Goal: Task Accomplishment & Management: Manage account settings

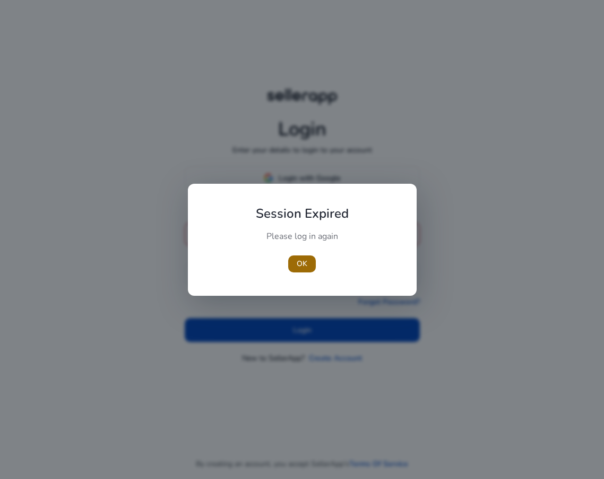
type input "**********"
click at [307, 271] on span "button" at bounding box center [302, 263] width 28 height 25
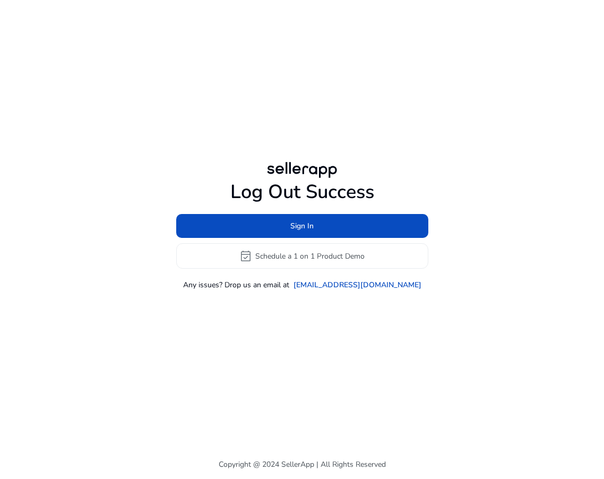
click at [316, 319] on div "Log Out Success Sign In event_available Schedule a 1 on 1 Product Demo Any issu…" at bounding box center [302, 225] width 604 height 450
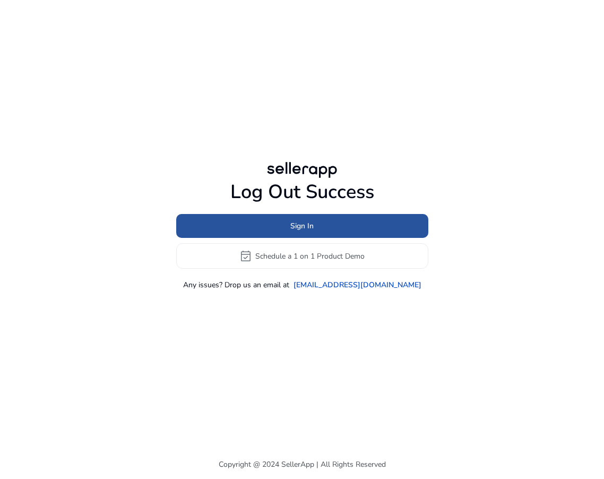
click at [331, 231] on span at bounding box center [302, 225] width 252 height 25
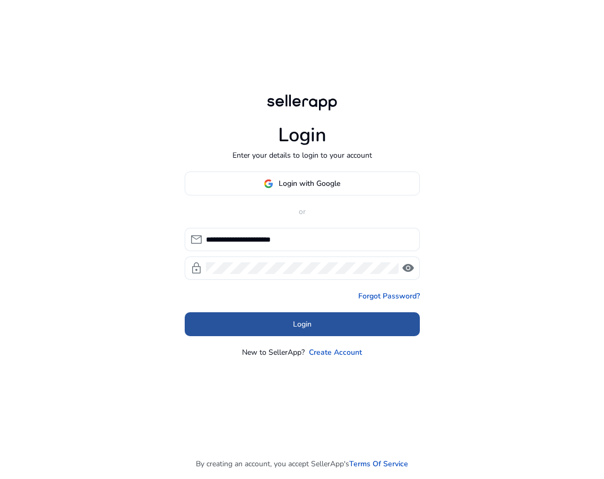
click at [367, 312] on span at bounding box center [302, 324] width 235 height 25
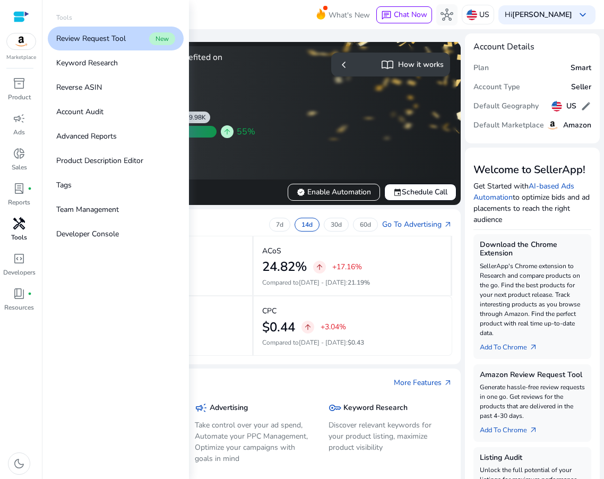
click at [24, 225] on span "handyman" at bounding box center [19, 223] width 13 height 13
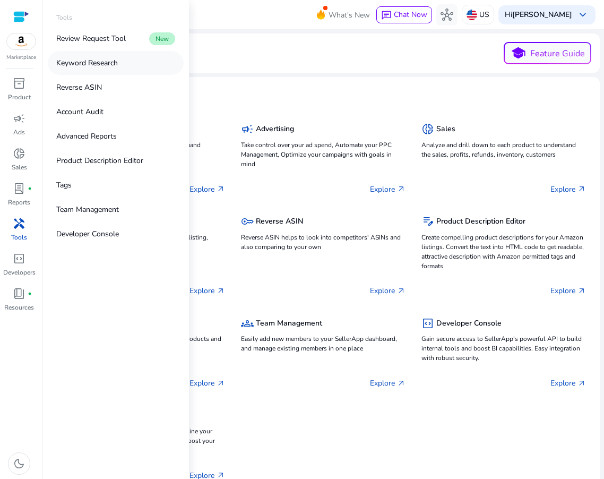
click at [116, 56] on link "Keyword Research" at bounding box center [116, 63] width 136 height 24
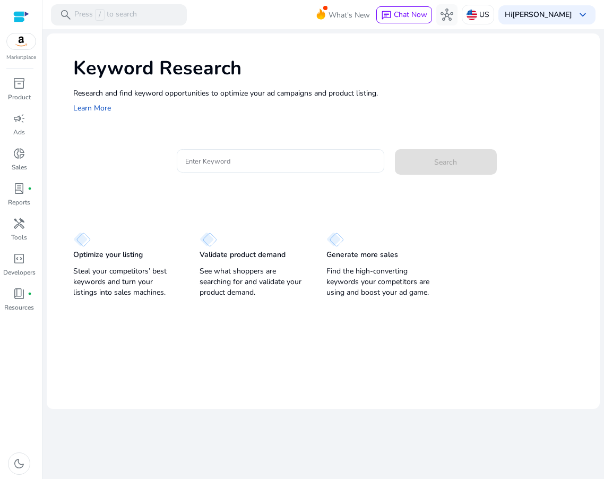
click at [287, 153] on div at bounding box center [280, 160] width 190 height 23
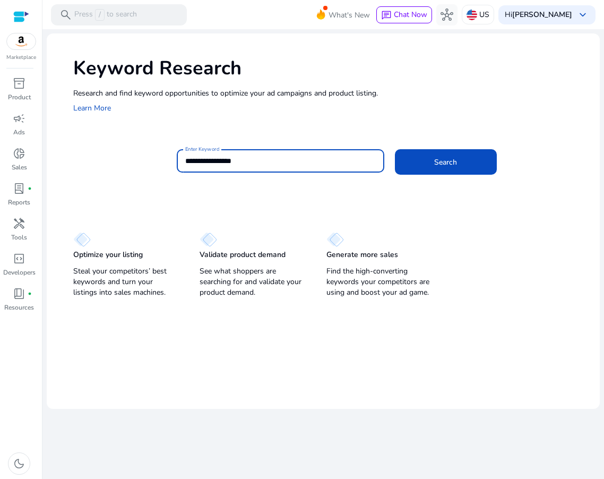
type input "**********"
click at [395, 149] on button "Search" at bounding box center [446, 161] width 102 height 25
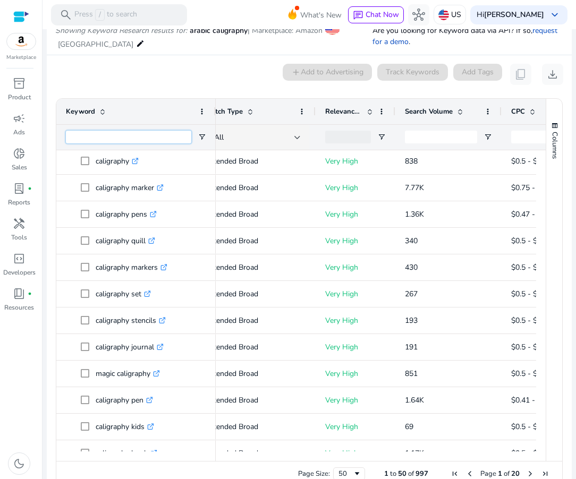
drag, startPoint x: 164, startPoint y: 142, endPoint x: 169, endPoint y: 149, distance: 9.1
click at [164, 142] on input "Keyword Filter Input" at bounding box center [128, 137] width 125 height 13
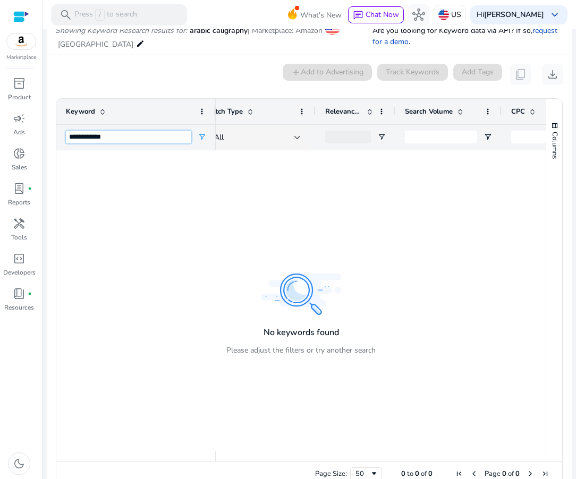
type input "**********"
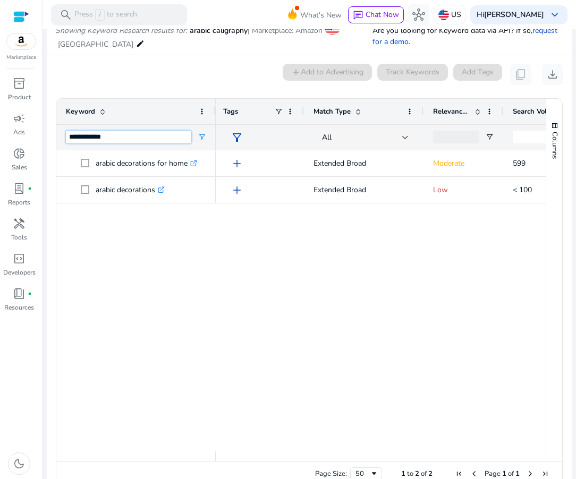
scroll to position [89, 0]
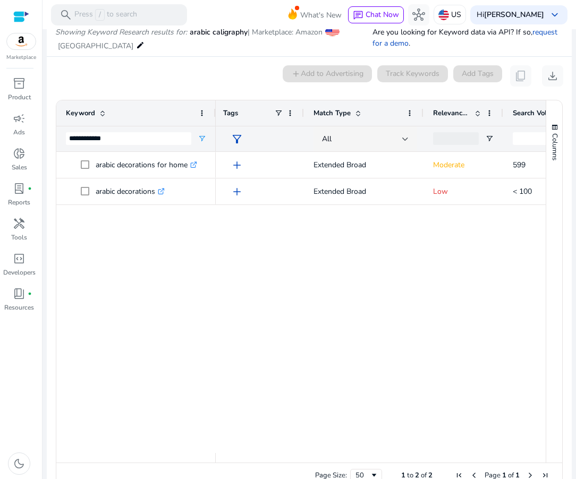
click at [359, 278] on div "add Extended Broad Moderate 599 $0.5 - $0.75 add Extended Broad Low < 100 $0.5 …" at bounding box center [381, 302] width 330 height 301
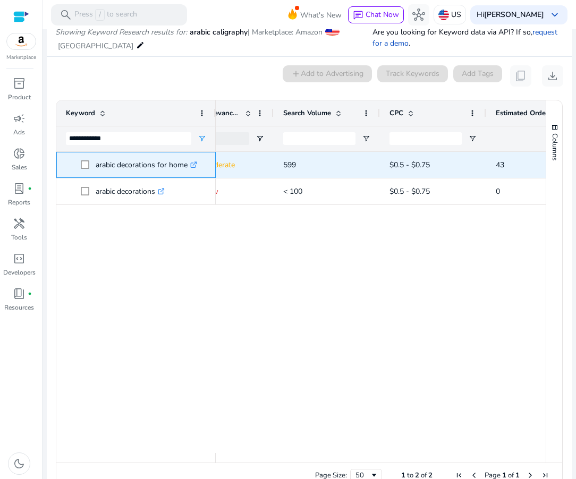
drag, startPoint x: 95, startPoint y: 165, endPoint x: 186, endPoint y: 167, distance: 91.3
click at [186, 168] on p "arabic decorations for home .st0{fill:#2c8af8}" at bounding box center [146, 165] width 101 height 22
drag, startPoint x: 186, startPoint y: 165, endPoint x: 96, endPoint y: 164, distance: 90.8
click at [96, 164] on p "arabic decorations for home .st0{fill:#2c8af8}" at bounding box center [146, 165] width 101 height 22
copy p "arabic decorations for home"
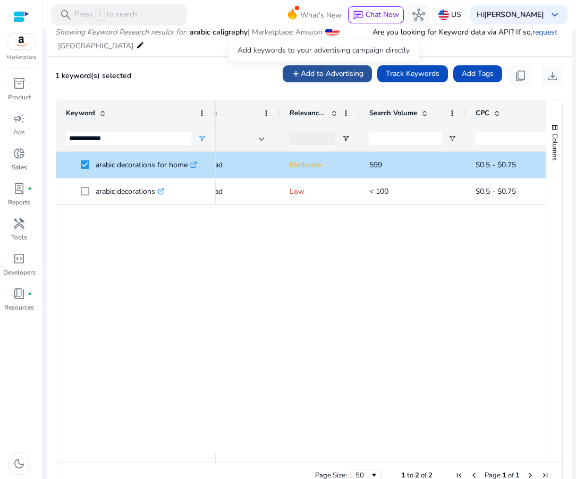
click at [322, 75] on span "Add to Advertising" at bounding box center [332, 73] width 63 height 11
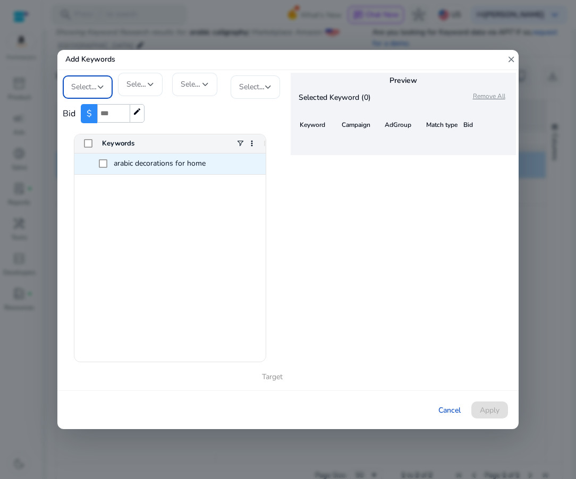
click at [119, 166] on span "arabic decorations for home" at bounding box center [160, 163] width 92 height 10
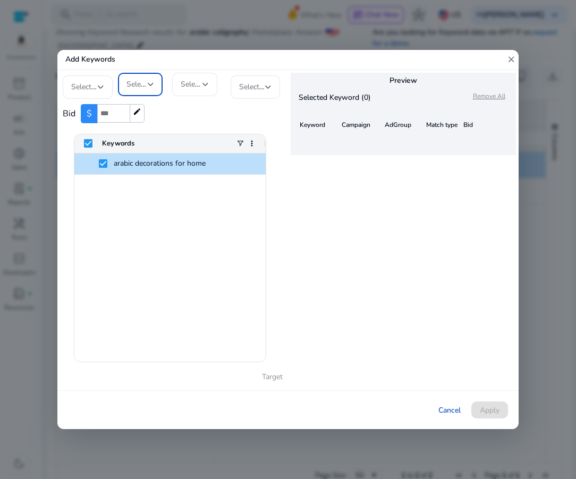
click at [128, 90] on div "Select Campaign" at bounding box center [140, 84] width 28 height 13
click at [106, 92] on div at bounding box center [288, 239] width 576 height 479
click at [103, 89] on div at bounding box center [101, 87] width 6 height 4
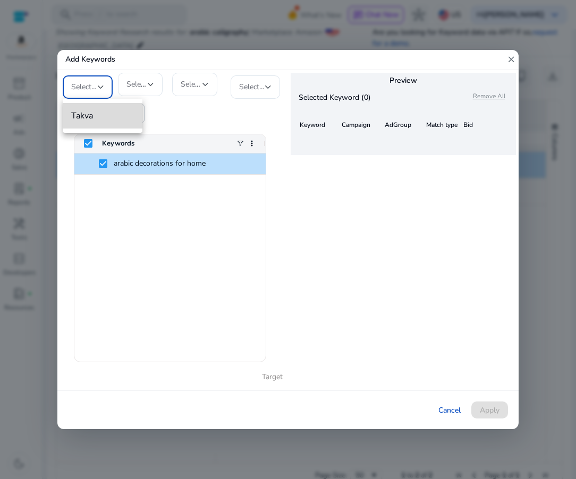
click at [101, 115] on span "Takva" at bounding box center [102, 116] width 63 height 12
click at [136, 85] on span "Select Campaign" at bounding box center [153, 84] width 55 height 10
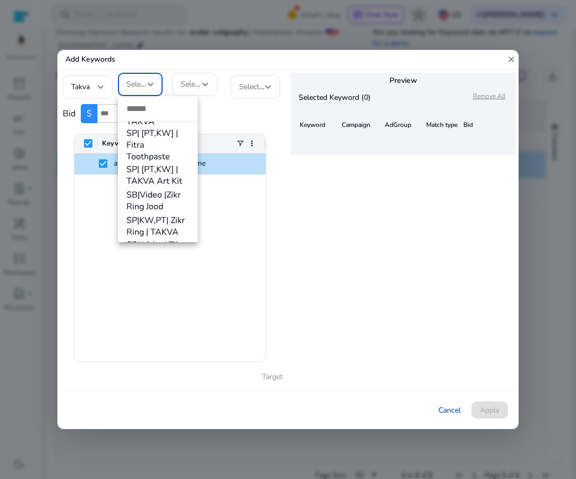
click at [174, 185] on span "SP| [PT,KW] | TAKVA Art Kit" at bounding box center [157, 175] width 63 height 23
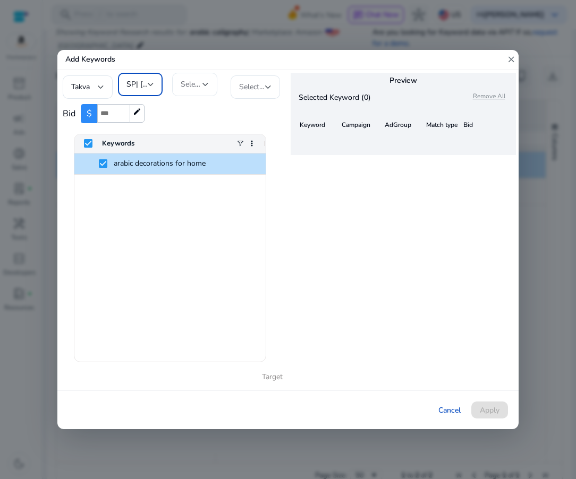
click at [202, 76] on div "Select AdGroup" at bounding box center [195, 84] width 28 height 23
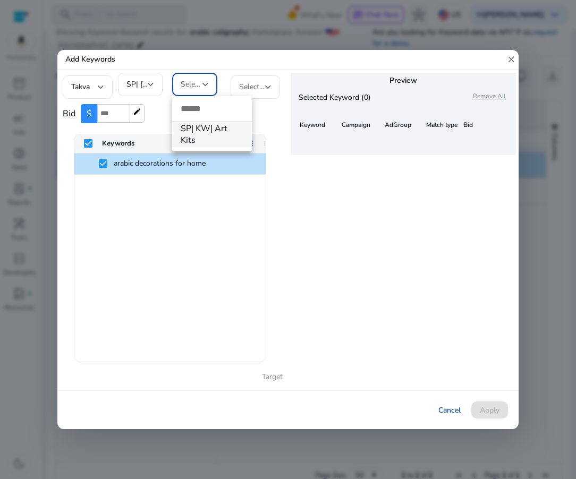
click at [216, 133] on span "SP| KW| Art Kits" at bounding box center [212, 134] width 63 height 23
click at [251, 88] on span "Select Match Type" at bounding box center [269, 87] width 60 height 10
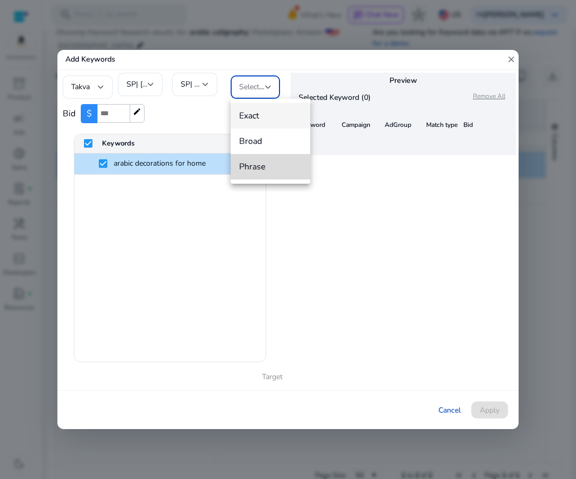
click at [276, 162] on span "Phrase" at bounding box center [270, 167] width 63 height 12
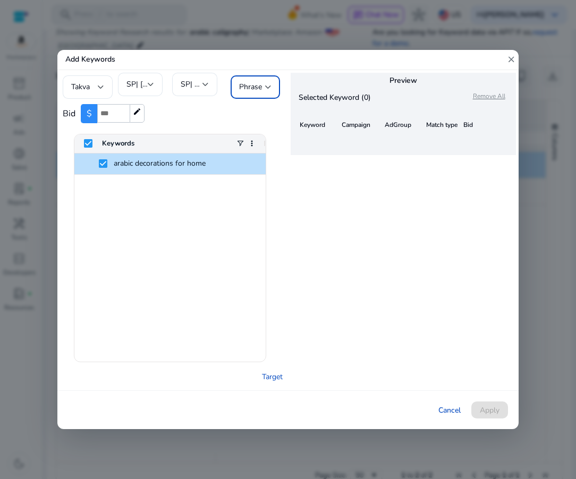
click at [166, 191] on div "arabic decorations for home" at bounding box center [169, 257] width 191 height 208
click at [105, 115] on input "number" at bounding box center [113, 113] width 32 height 19
type input "***"
click at [156, 243] on div "arabic decorations for home" at bounding box center [169, 257] width 191 height 208
click at [270, 371] on link "Target" at bounding box center [272, 376] width 21 height 11
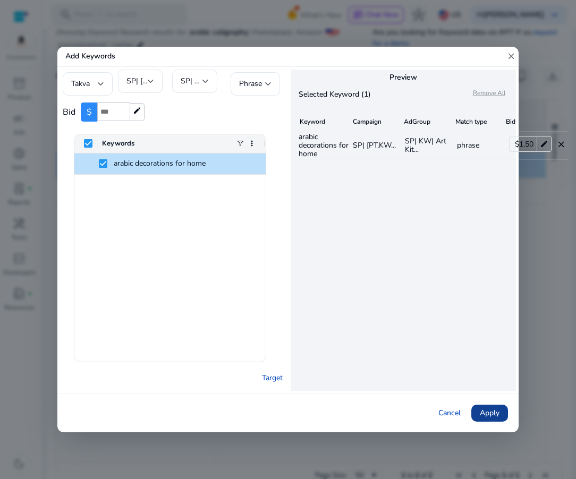
click at [491, 413] on span "Apply" at bounding box center [489, 412] width 20 height 11
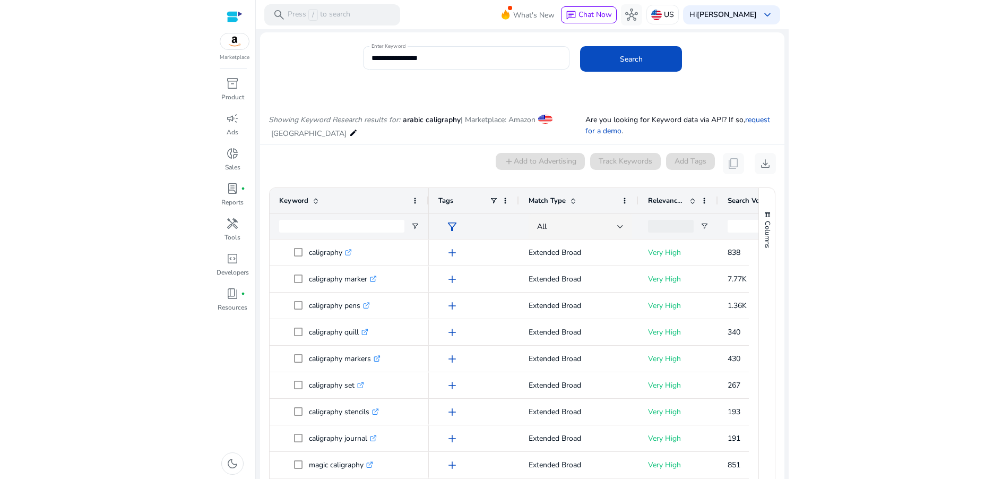
scroll to position [0, 0]
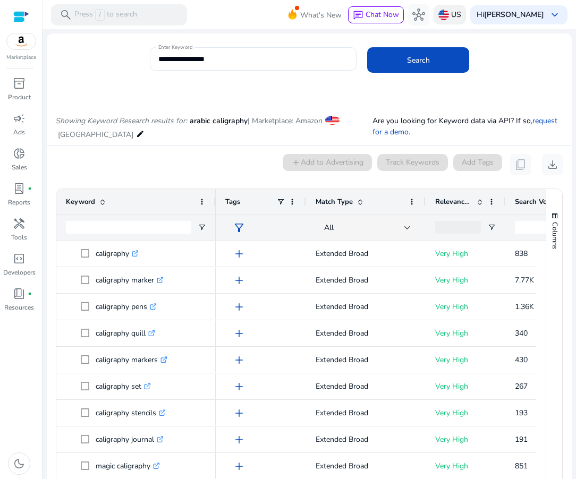
click at [444, 18] on img at bounding box center [443, 15] width 11 height 11
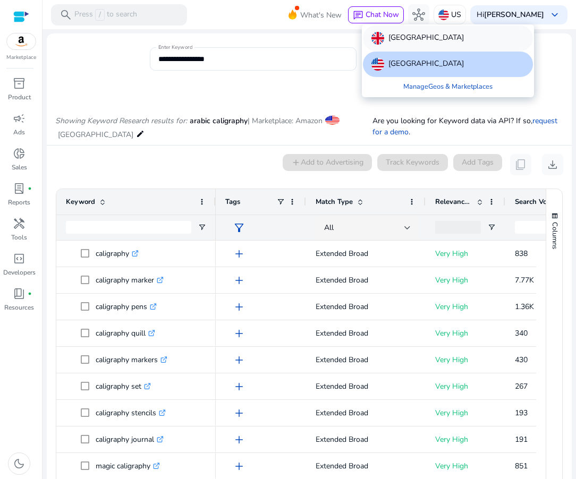
click at [427, 39] on p "United Kingdom" at bounding box center [425, 38] width 75 height 13
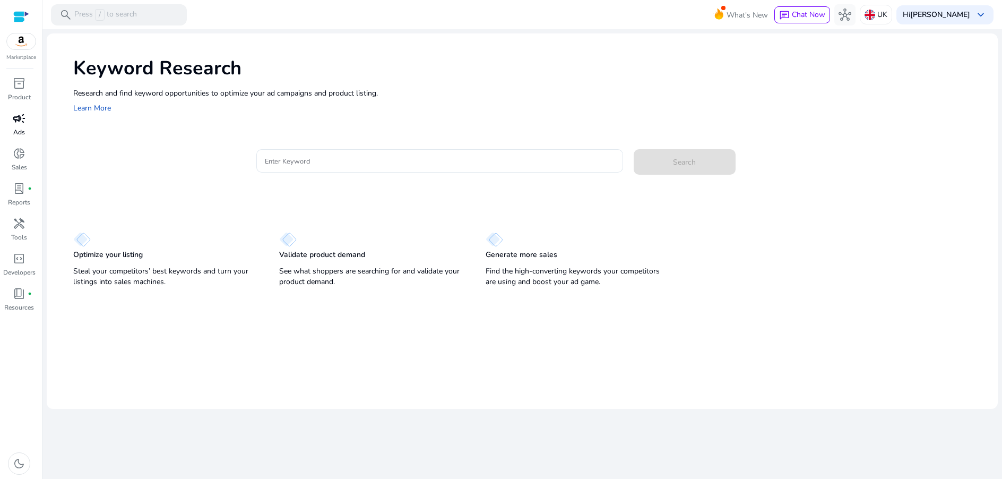
click at [18, 126] on div "campaign" at bounding box center [19, 118] width 30 height 17
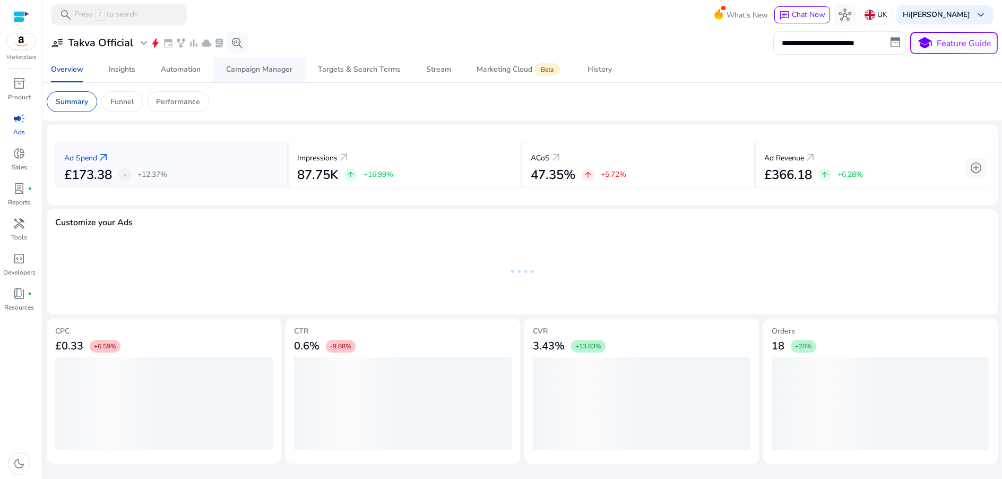
click at [263, 66] on div "Campaign Manager" at bounding box center [259, 69] width 66 height 7
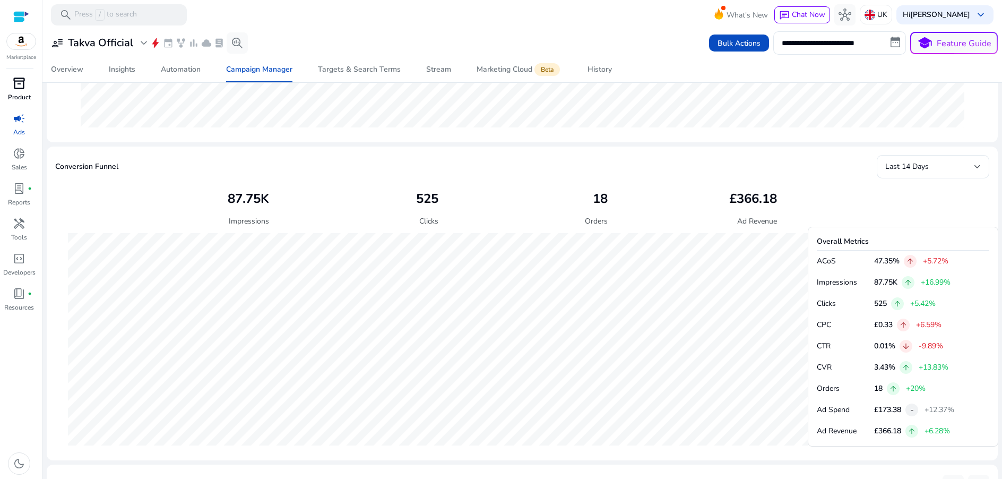
scroll to position [110, 0]
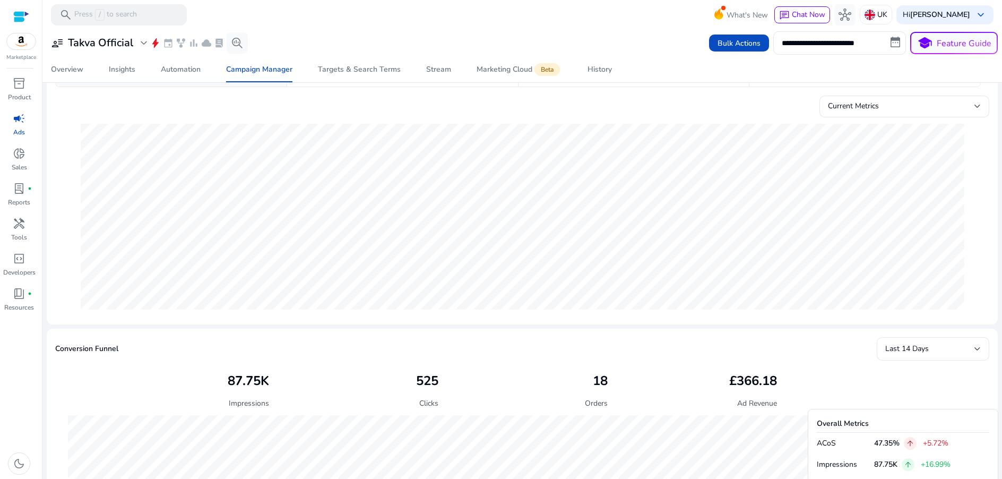
click at [21, 127] on p "Ads" at bounding box center [19, 132] width 12 height 10
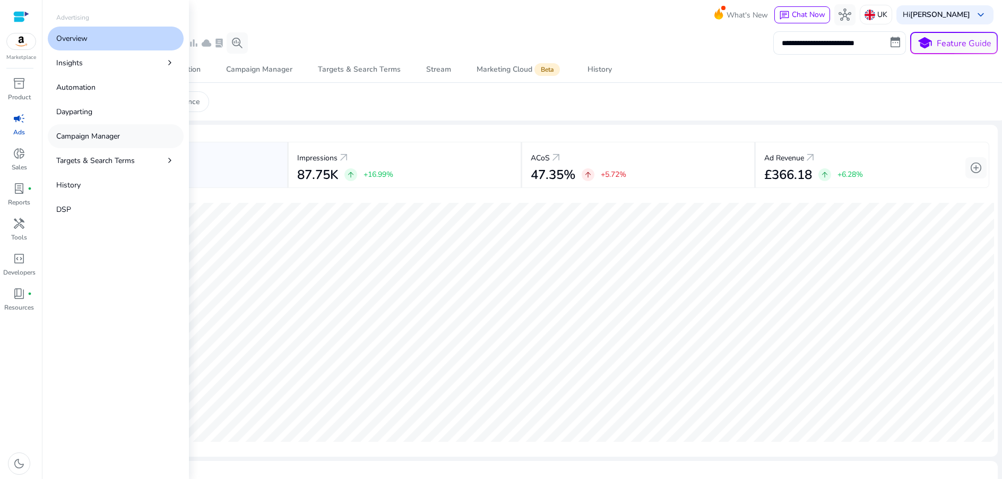
click at [122, 134] on link "Campaign Manager" at bounding box center [116, 136] width 136 height 24
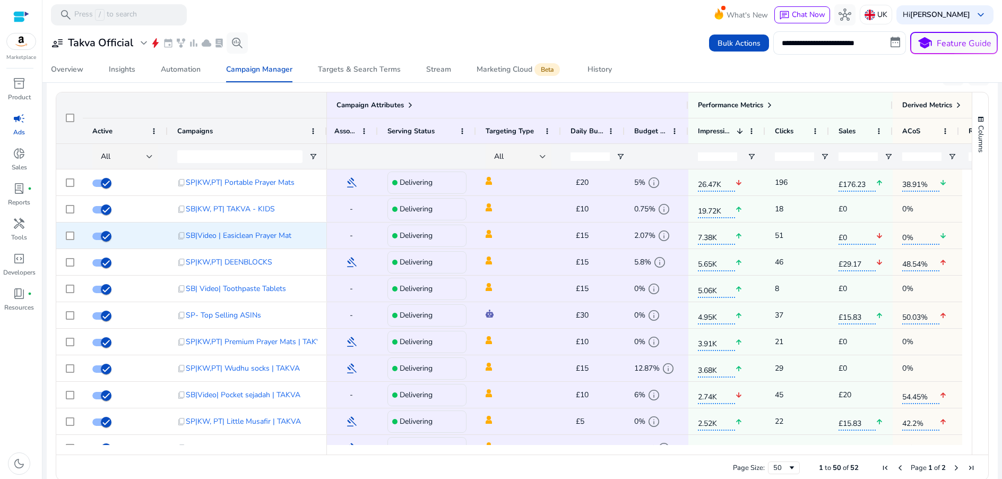
scroll to position [0, 10]
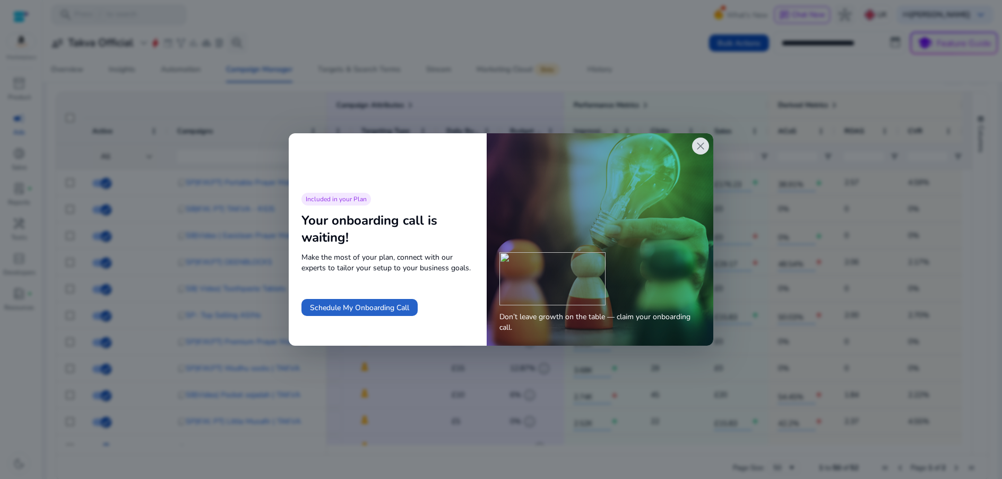
click at [604, 145] on span "close" at bounding box center [700, 146] width 13 height 13
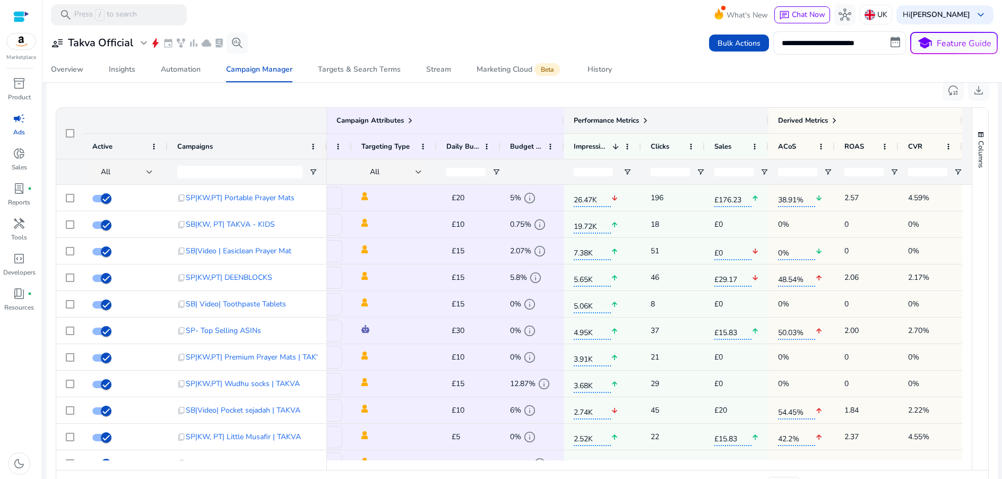
click at [604, 117] on span at bounding box center [645, 120] width 8 height 8
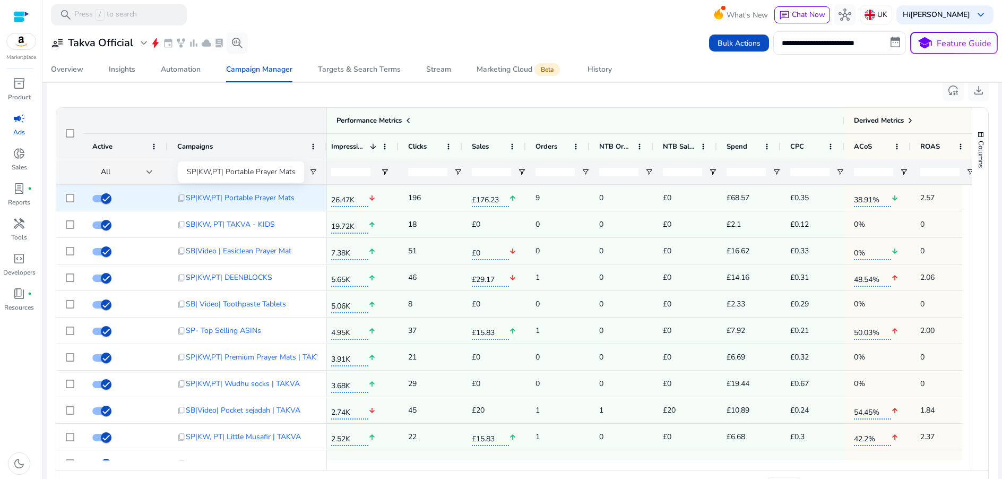
click at [253, 196] on span "SP|KW,PT| Portable Prayer Mats" at bounding box center [240, 198] width 109 height 22
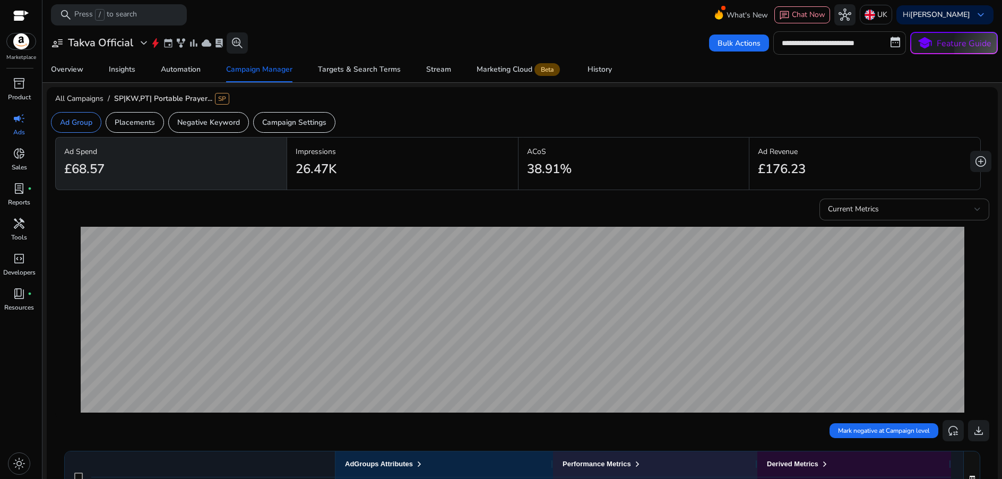
click at [604, 50] on input "**********" at bounding box center [840, 42] width 133 height 23
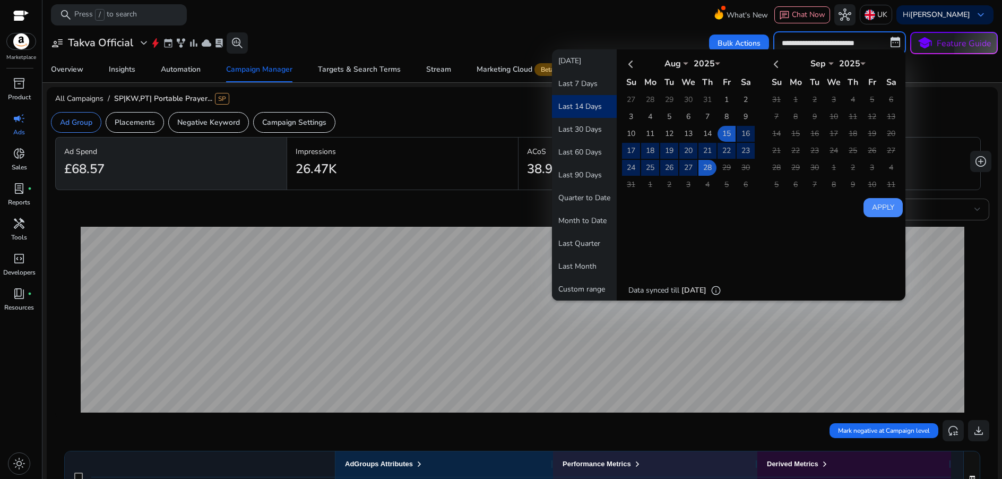
drag, startPoint x: 394, startPoint y: 202, endPoint x: 407, endPoint y: 208, distance: 14.3
click at [394, 202] on div "Current Metrics" at bounding box center [522, 207] width 934 height 26
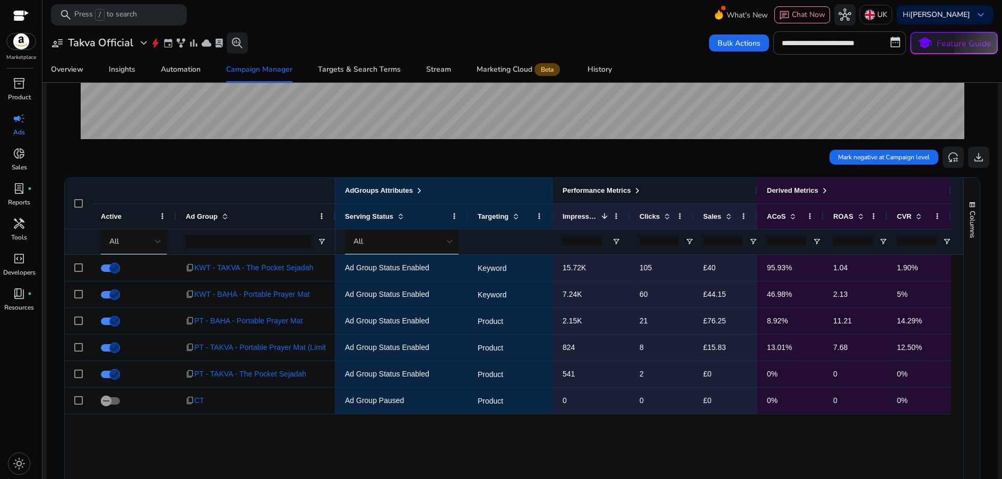
click at [604, 191] on span "Performance Metrics" at bounding box center [597, 190] width 68 height 8
click at [604, 191] on span at bounding box center [637, 190] width 8 height 8
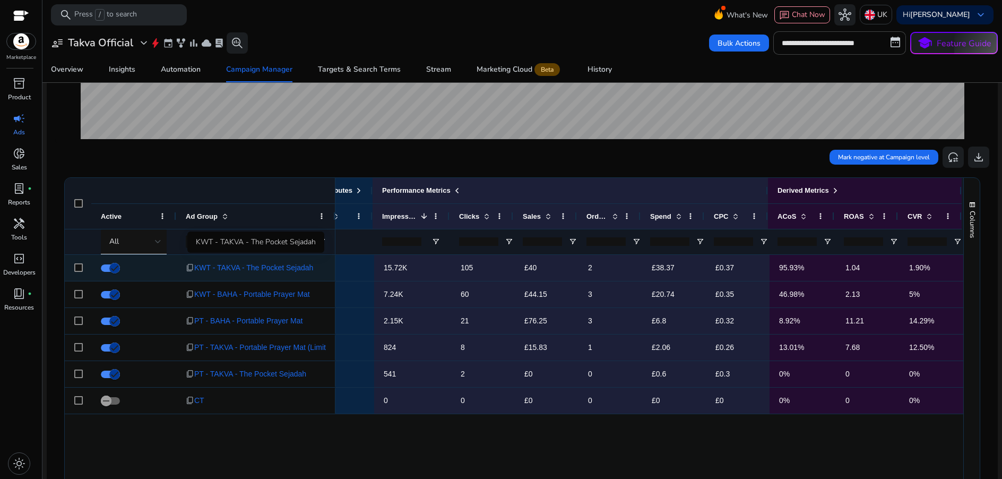
click at [284, 263] on span "KWT - TAKVA - The Pocket Sejadah" at bounding box center [253, 268] width 119 height 22
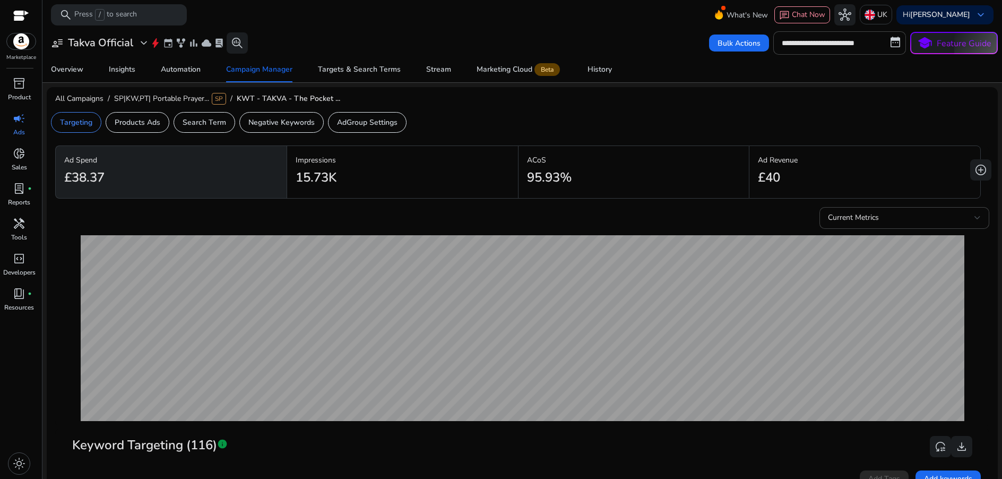
scroll to position [362, 0]
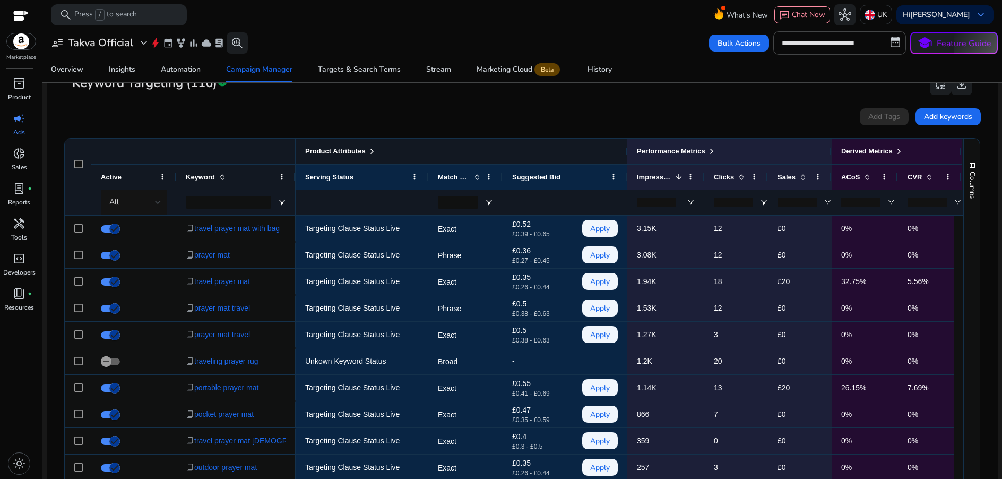
click at [375, 152] on span at bounding box center [372, 151] width 8 height 8
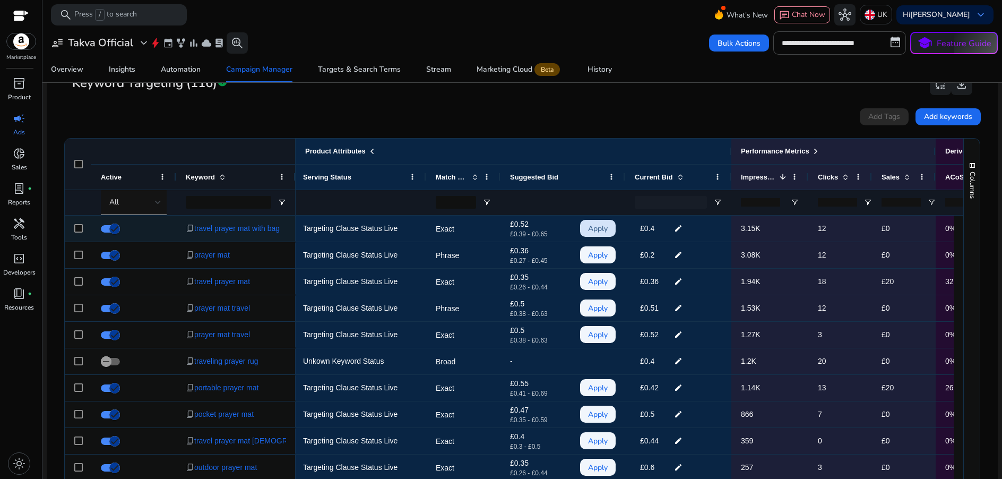
scroll to position [0, 0]
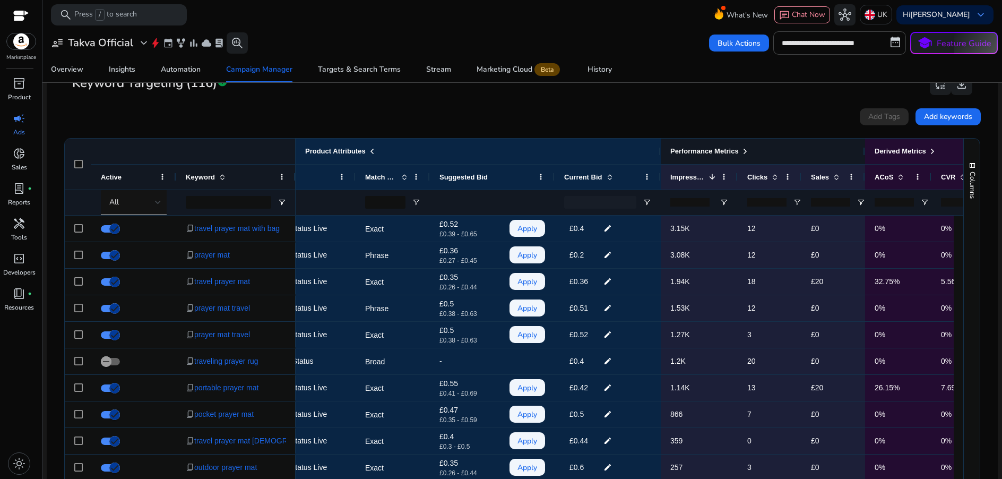
click at [743, 153] on div "Performance Metrics" at bounding box center [710, 151] width 79 height 14
click at [749, 152] on span at bounding box center [745, 151] width 8 height 8
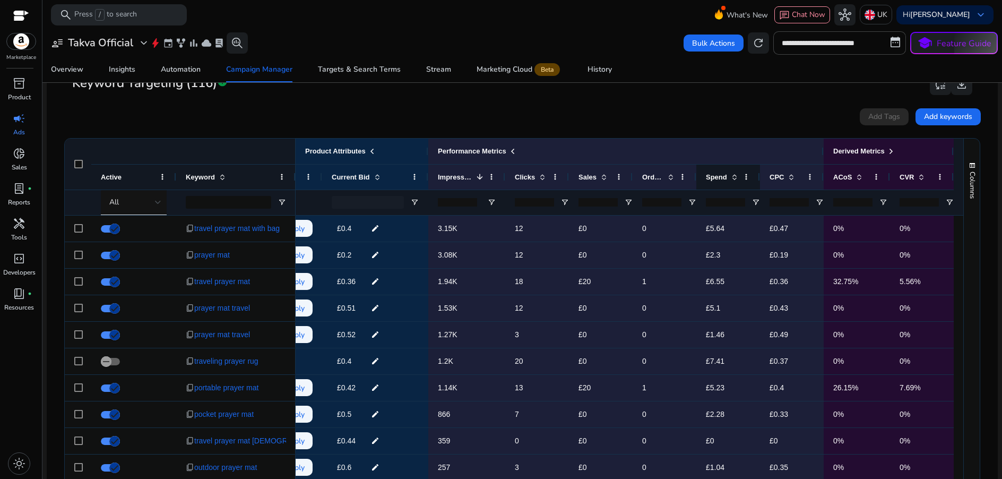
click at [722, 176] on span "Spend" at bounding box center [716, 177] width 21 height 8
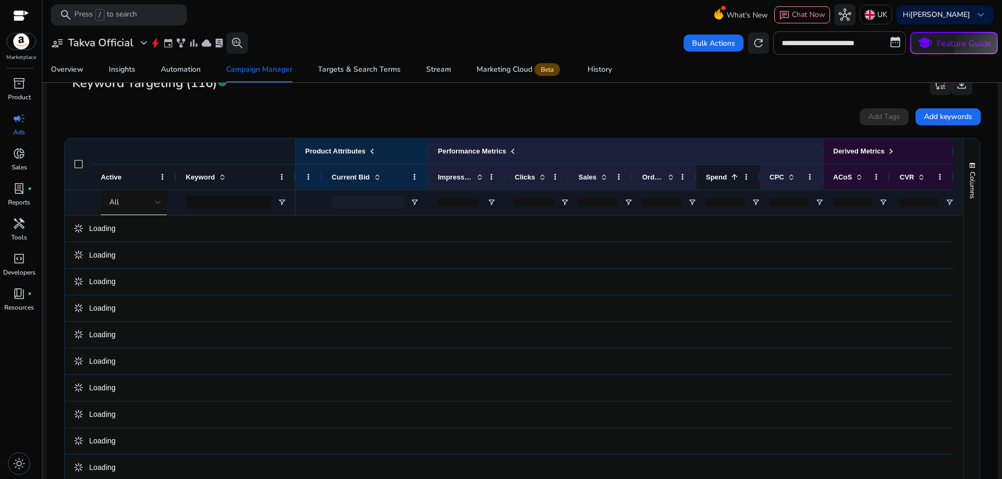
click at [727, 175] on span at bounding box center [733, 177] width 12 height 8
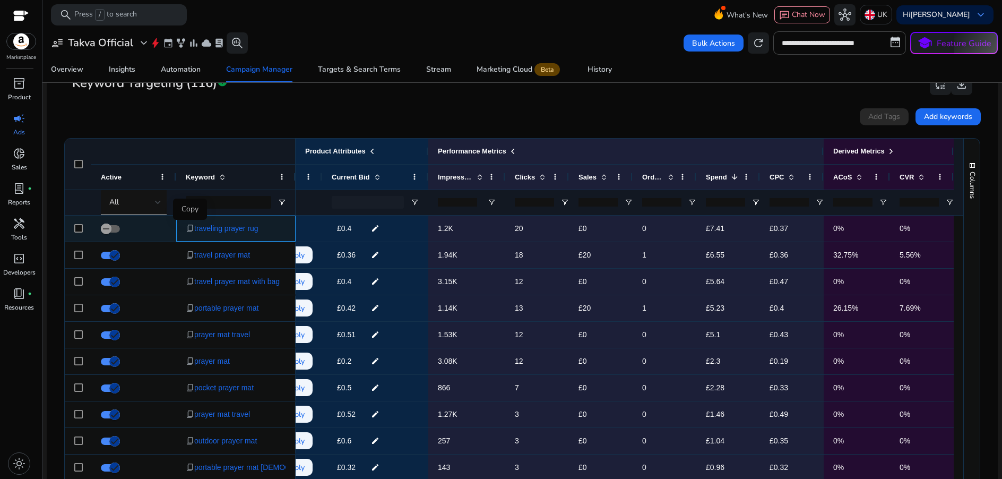
drag, startPoint x: 253, startPoint y: 230, endPoint x: 192, endPoint y: 229, distance: 61.1
click at [192, 229] on div "content_copy traveling prayer rug" at bounding box center [236, 229] width 100 height 22
copy div "copy traveling prayer rug"
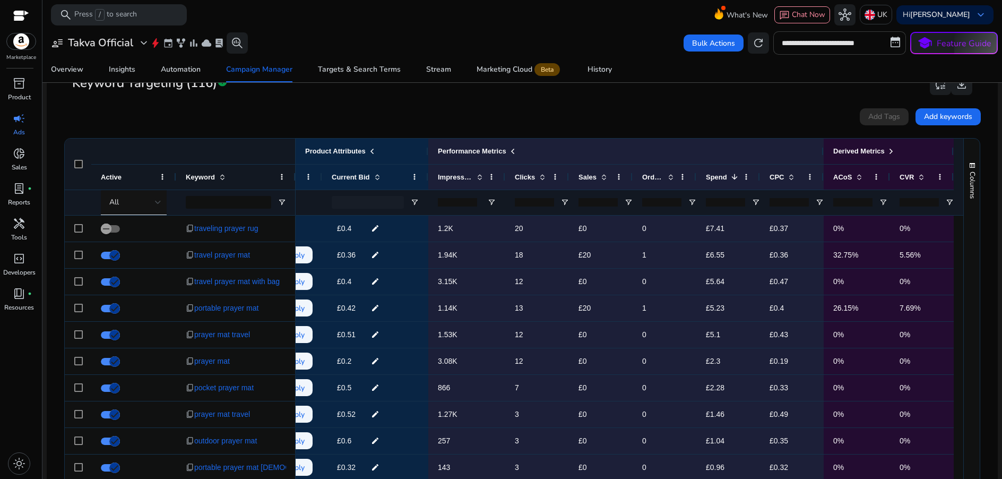
click at [818, 42] on input "**********" at bounding box center [840, 42] width 133 height 23
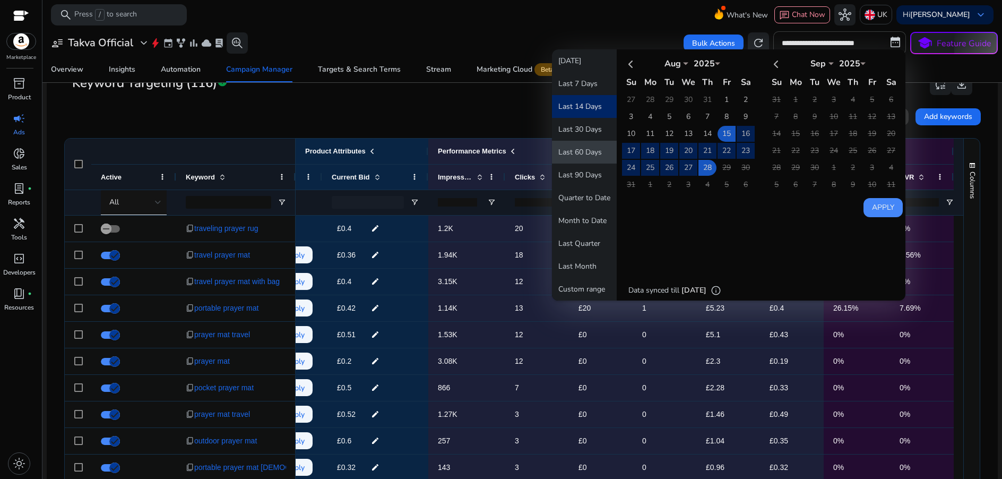
click at [568, 151] on button "Last 60 Days" at bounding box center [584, 152] width 65 height 23
type input "**********"
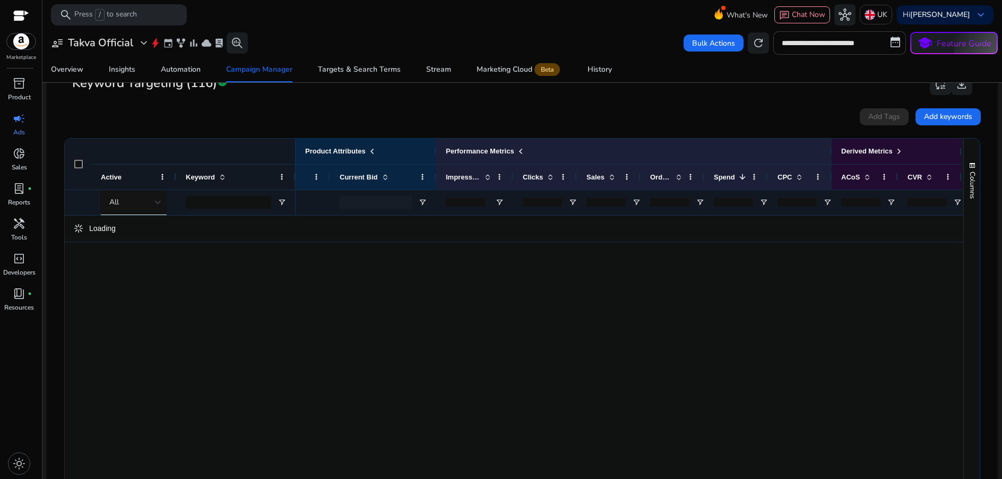
click at [854, 40] on input "**********" at bounding box center [840, 42] width 133 height 23
select select "*"
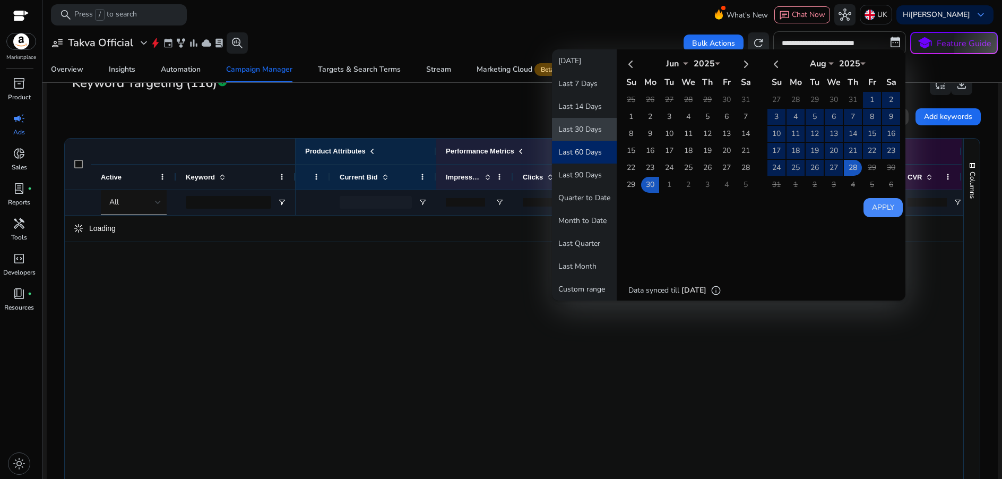
click at [588, 126] on button "Last 30 Days" at bounding box center [584, 129] width 65 height 23
type input "**********"
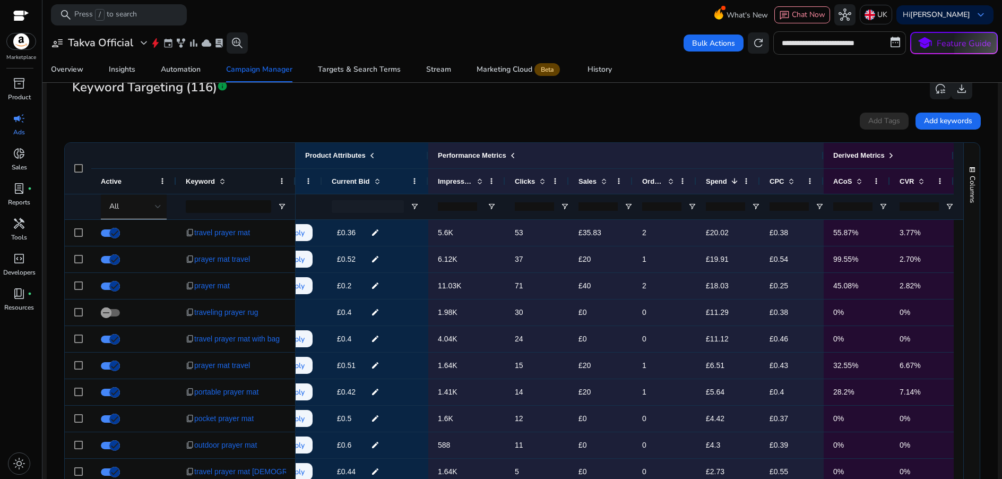
click at [833, 47] on input "**********" at bounding box center [840, 42] width 133 height 23
select select "*"
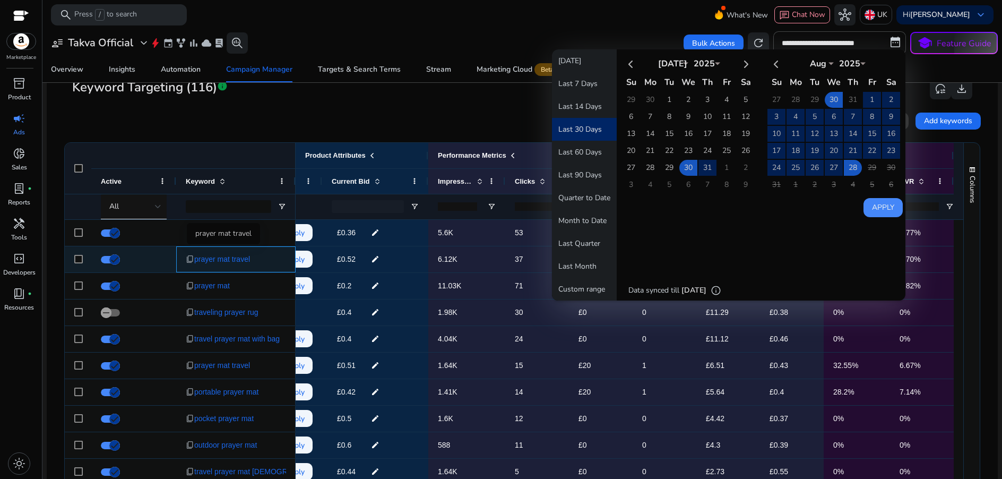
drag, startPoint x: 252, startPoint y: 261, endPoint x: 196, endPoint y: 266, distance: 56.0
click at [196, 266] on div "content_copy prayer mat travel" at bounding box center [236, 259] width 100 height 22
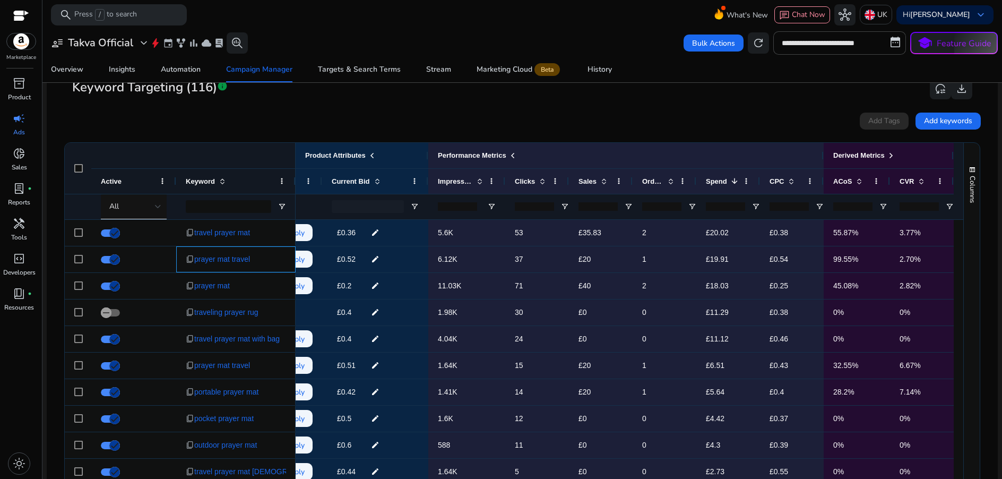
copy span "prayer mat travel"
click at [835, 40] on div "Connections" at bounding box center [843, 40] width 58 height 21
click at [794, 38] on input "**********" at bounding box center [840, 42] width 133 height 23
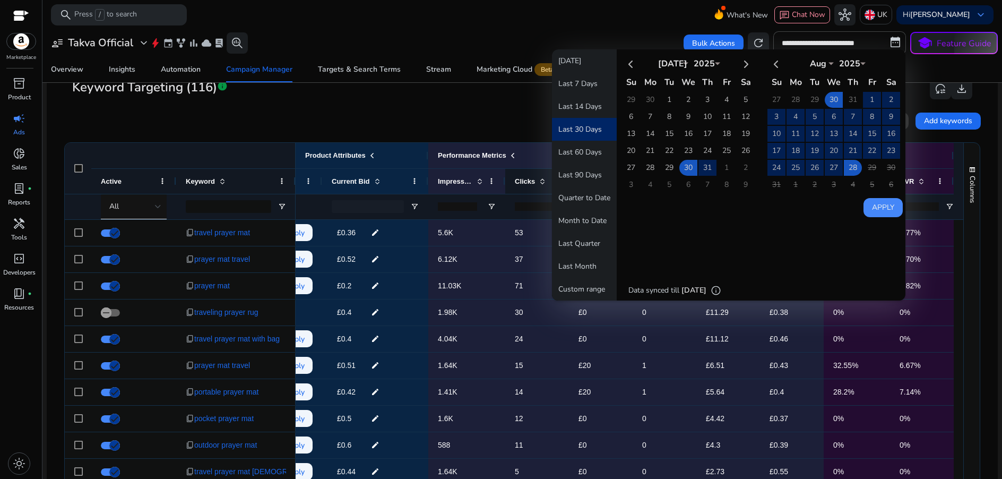
click at [556, 168] on button "Last 90 Days" at bounding box center [584, 175] width 65 height 23
type input "**********"
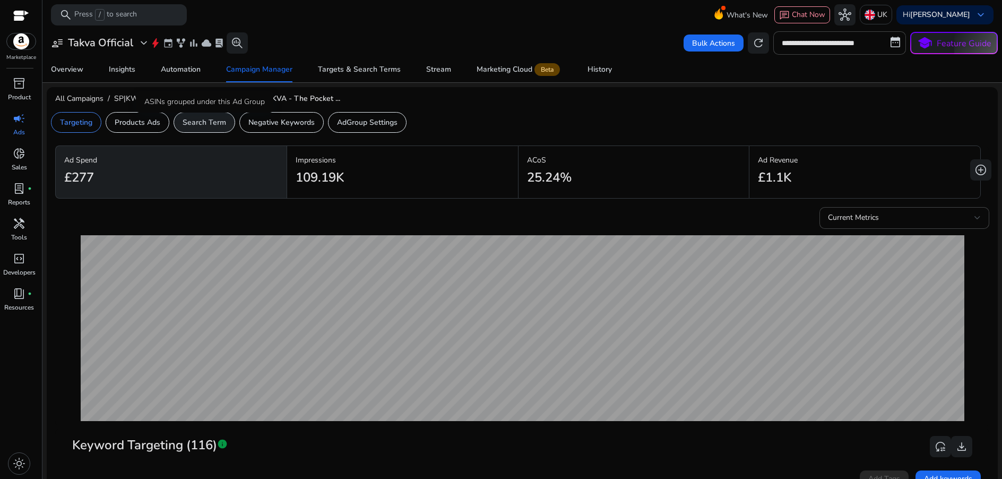
click at [201, 120] on p "Search Term" at bounding box center [205, 122] width 44 height 11
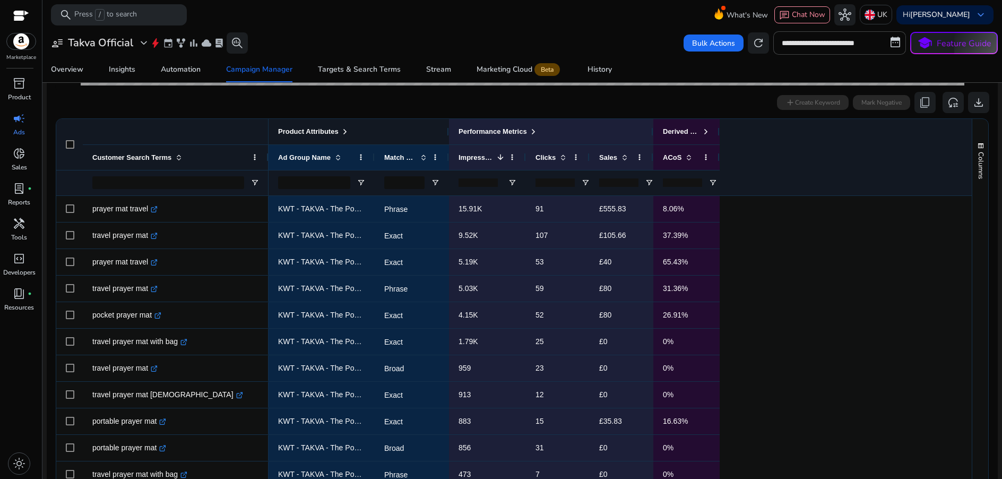
drag, startPoint x: 350, startPoint y: 131, endPoint x: 356, endPoint y: 133, distance: 6.2
click at [349, 131] on span at bounding box center [345, 131] width 8 height 8
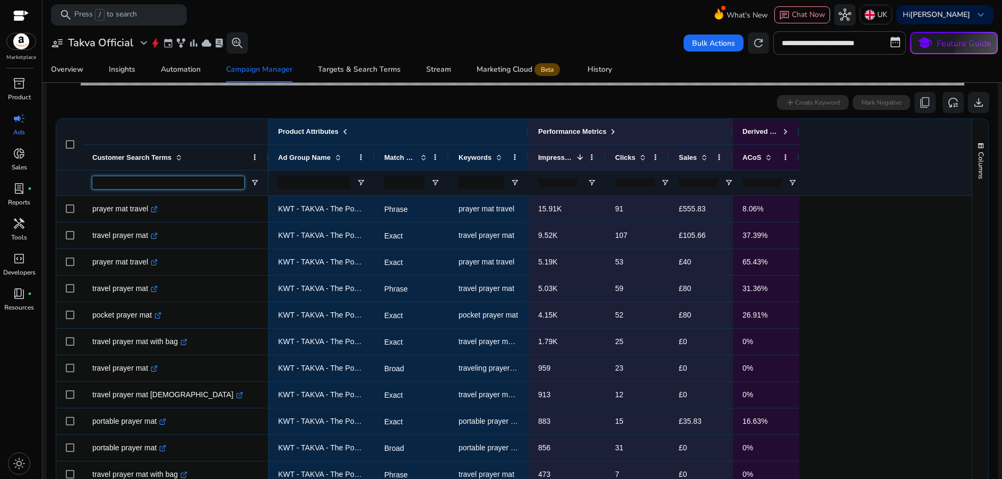
click at [177, 184] on input "Customer Search Terms Filter Input" at bounding box center [168, 182] width 152 height 13
click at [475, 179] on input "Keywords Filter Input" at bounding box center [482, 182] width 46 height 13
paste input "**********"
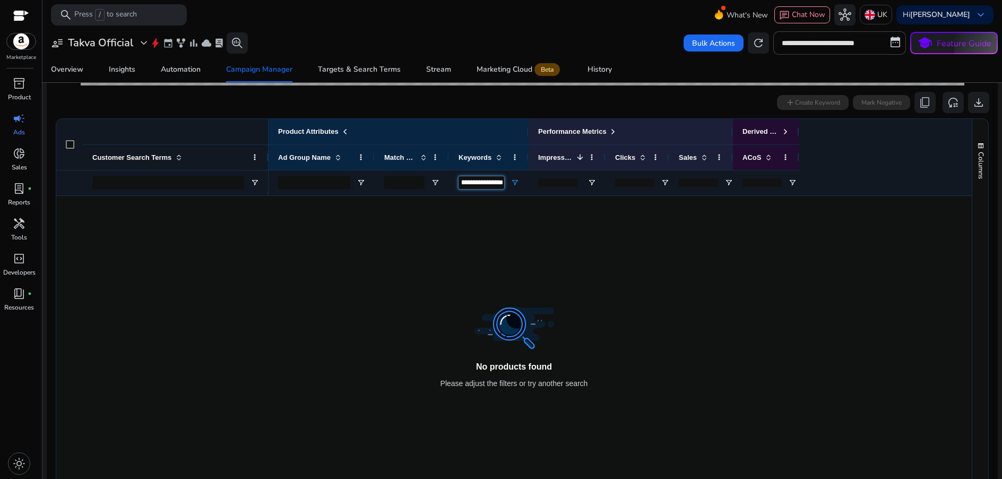
type input "**********"
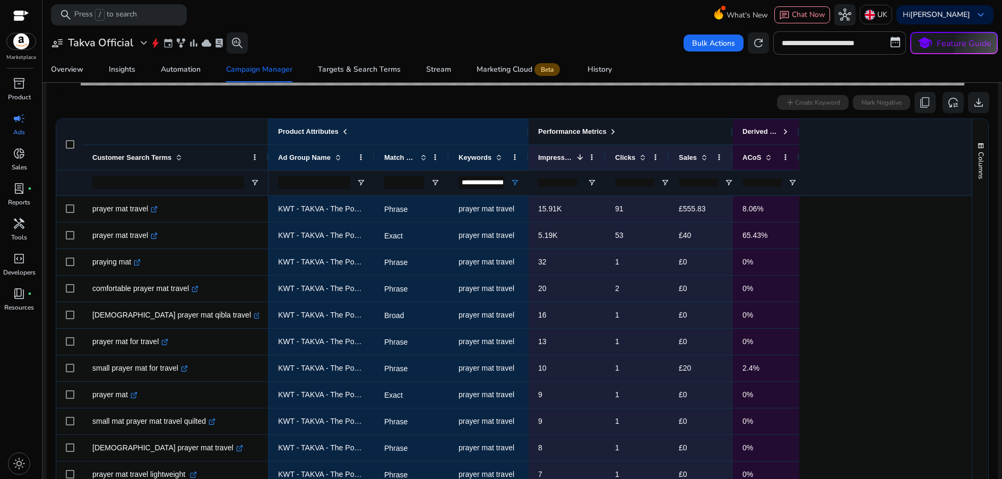
click at [622, 131] on div "Performance Metrics" at bounding box center [630, 132] width 185 height 14
click at [607, 131] on span "Performance Metrics" at bounding box center [572, 131] width 68 height 8
click at [607, 130] on span "Performance Metrics" at bounding box center [572, 131] width 68 height 8
click at [614, 129] on span at bounding box center [613, 131] width 8 height 8
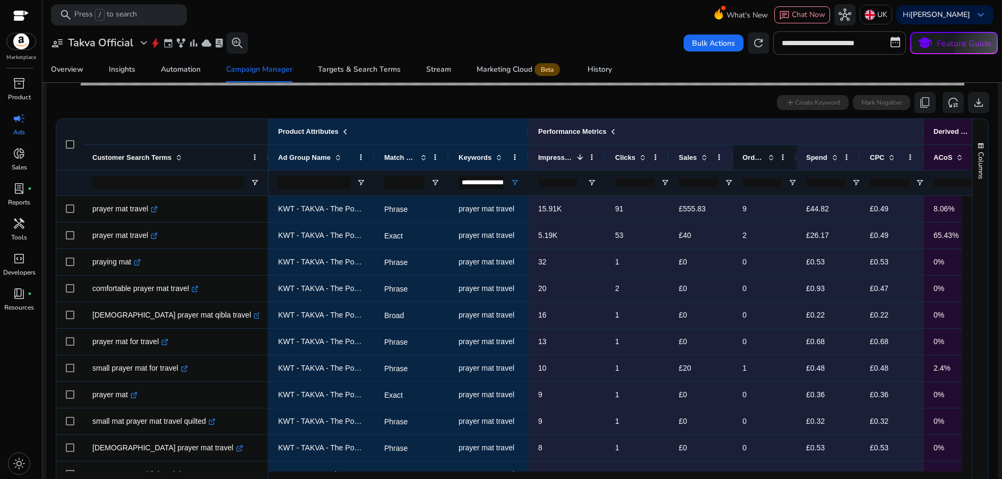
click at [768, 158] on span at bounding box center [771, 157] width 8 height 8
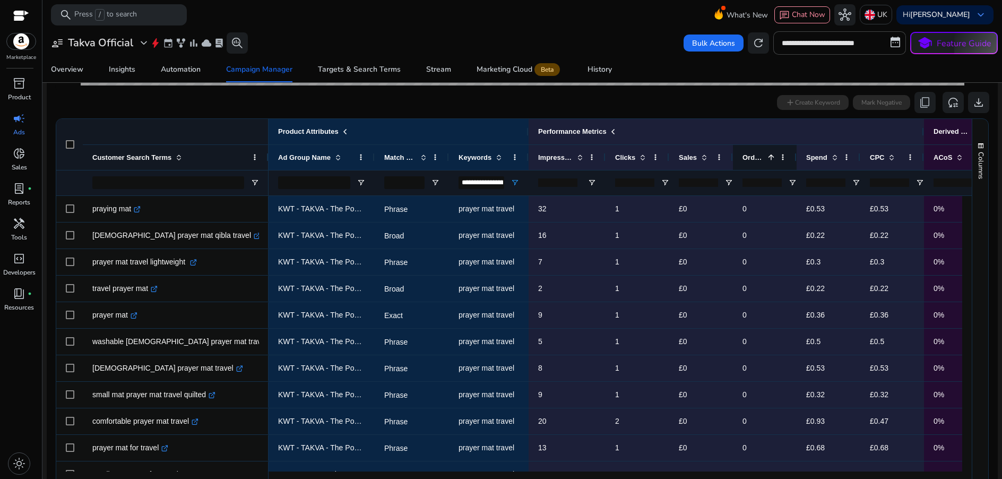
click at [772, 158] on span at bounding box center [771, 157] width 8 height 8
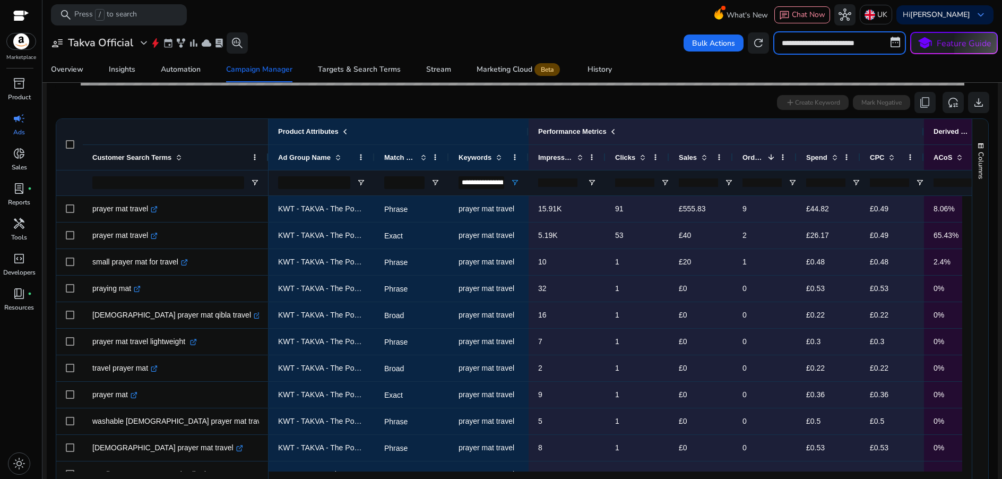
click at [818, 39] on input "**********" at bounding box center [840, 42] width 133 height 23
select select "*"
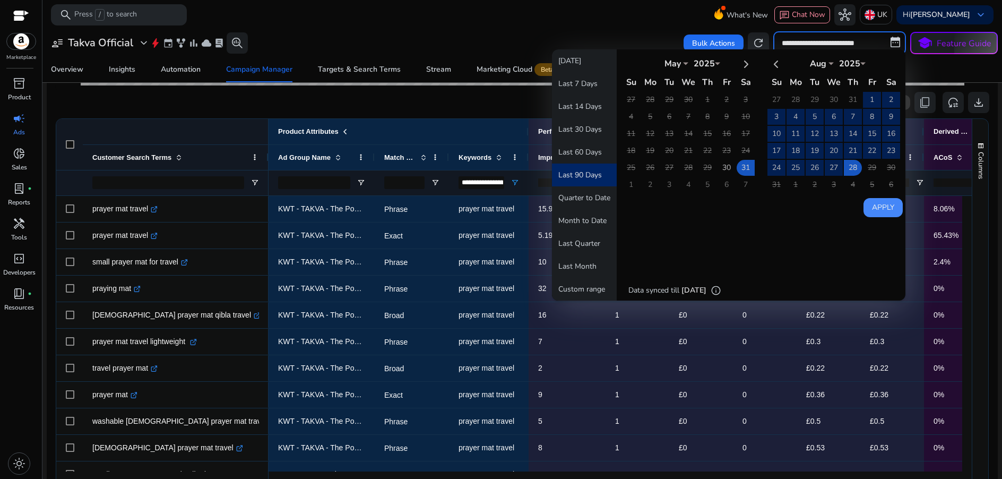
click at [817, 39] on input "**********" at bounding box center [840, 42] width 133 height 23
click at [471, 99] on div "add Create Keyword Mark Negative content_copy reset_settings download" at bounding box center [522, 102] width 934 height 21
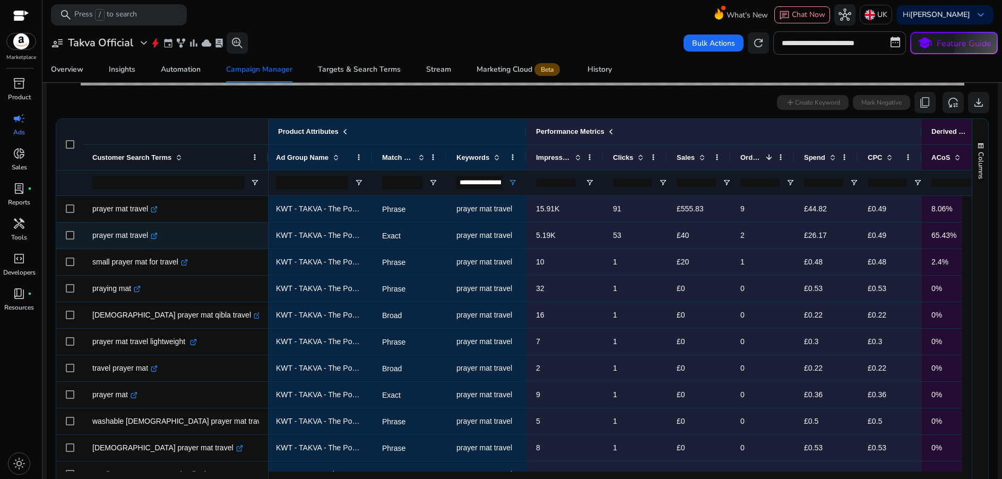
scroll to position [0, 4]
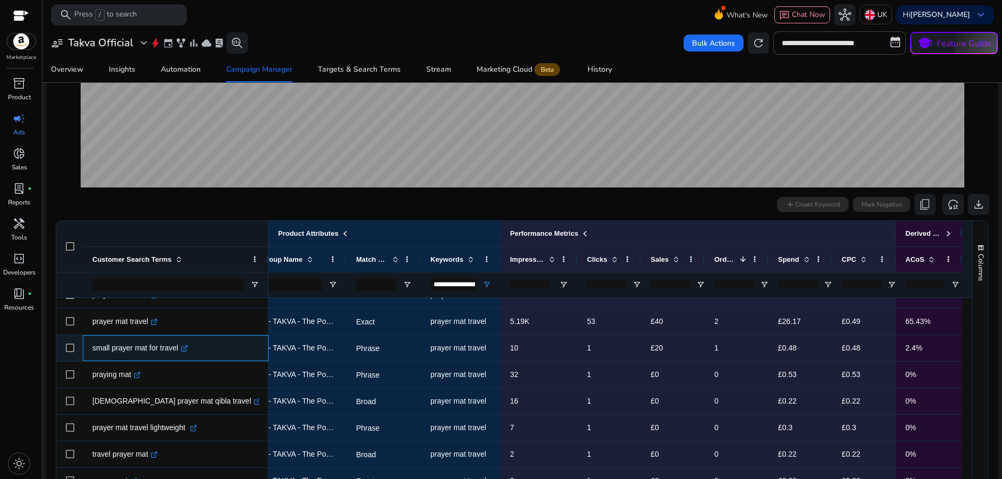
drag, startPoint x: 92, startPoint y: 348, endPoint x: 182, endPoint y: 349, distance: 89.2
click at [182, 349] on div "small prayer mat for travel .st0{fill:#2c8af8}" at bounding box center [176, 348] width 186 height 26
copy div "small prayer mat for travel"
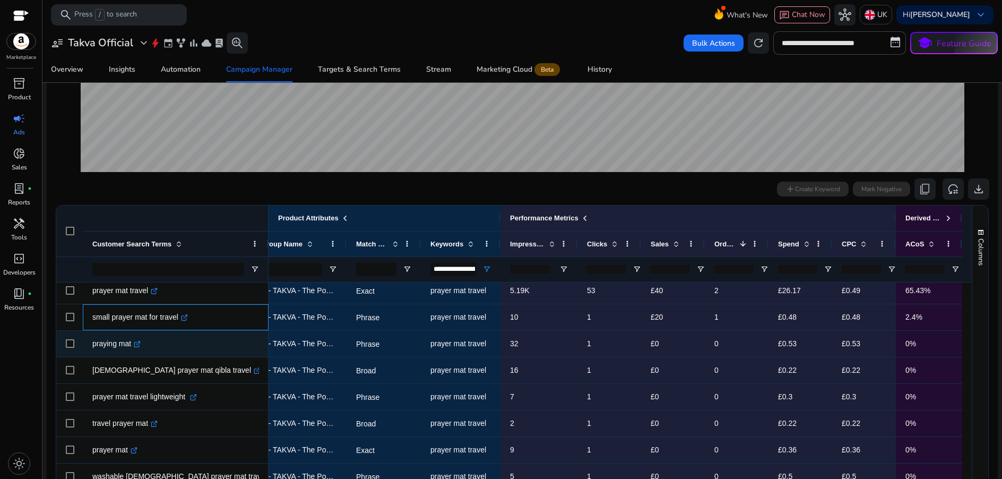
scroll to position [19, 0]
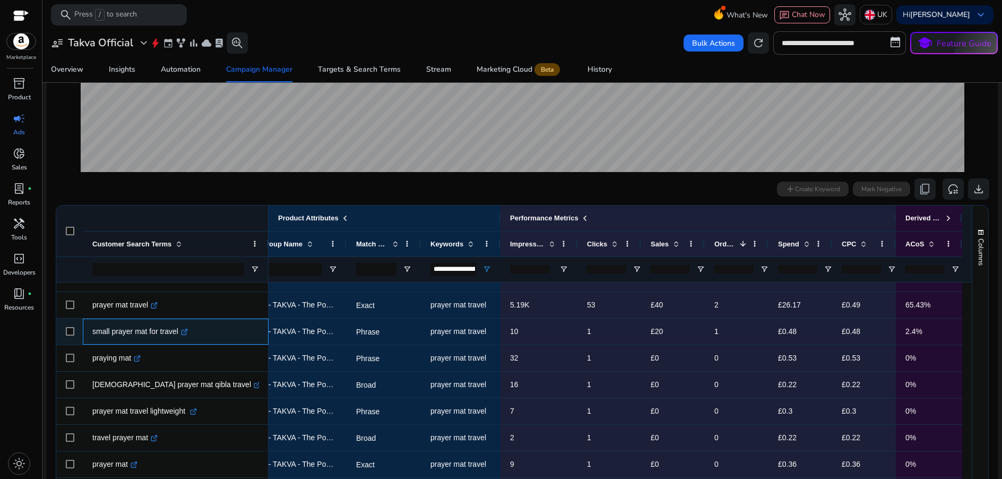
click at [234, 334] on div "small prayer mat for travel .st0{fill:#2c8af8}" at bounding box center [175, 332] width 167 height 29
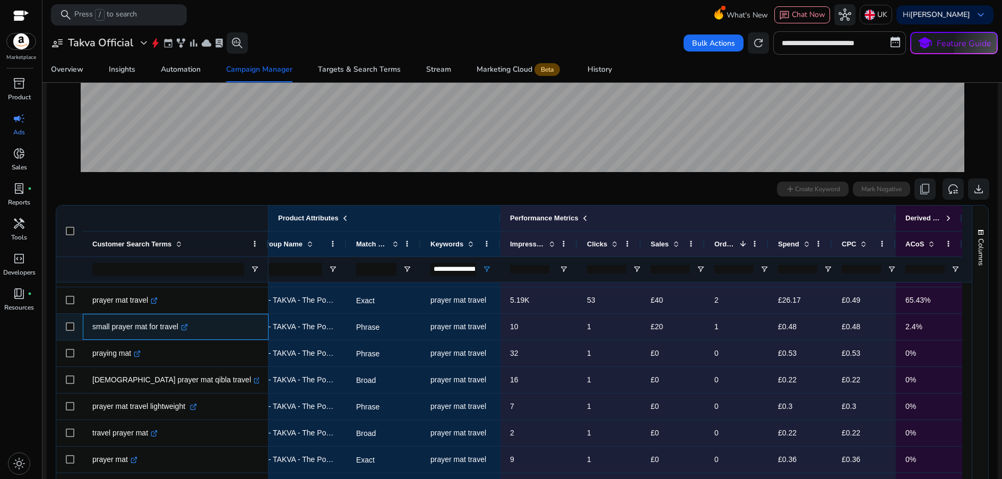
scroll to position [12, 0]
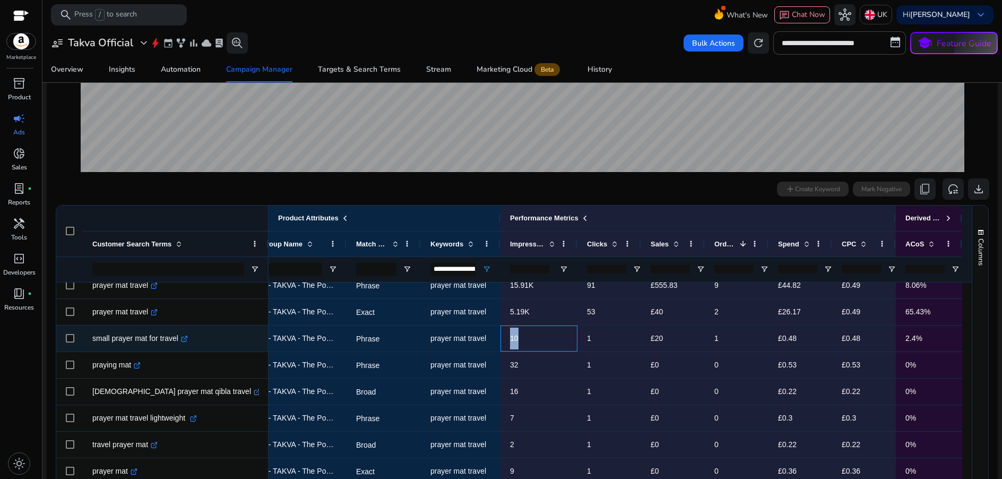
drag, startPoint x: 525, startPoint y: 336, endPoint x: 507, endPoint y: 337, distance: 18.1
click at [510, 337] on p "10" at bounding box center [539, 339] width 58 height 22
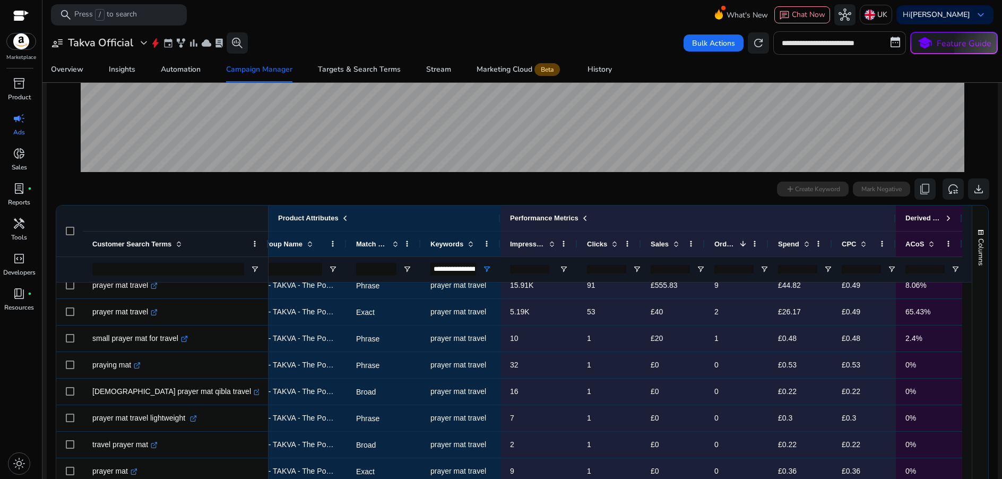
click at [821, 44] on input "**********" at bounding box center [840, 42] width 133 height 23
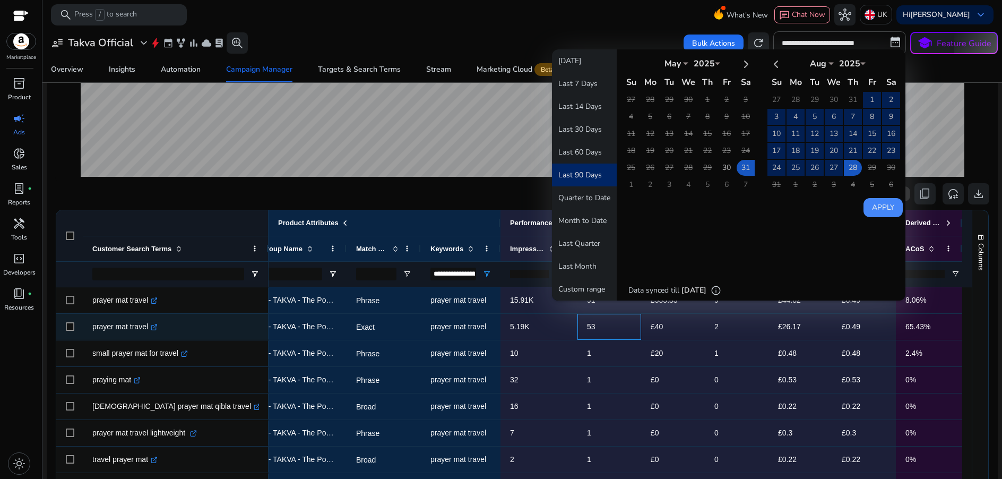
click at [601, 324] on span "53" at bounding box center [609, 327] width 45 height 22
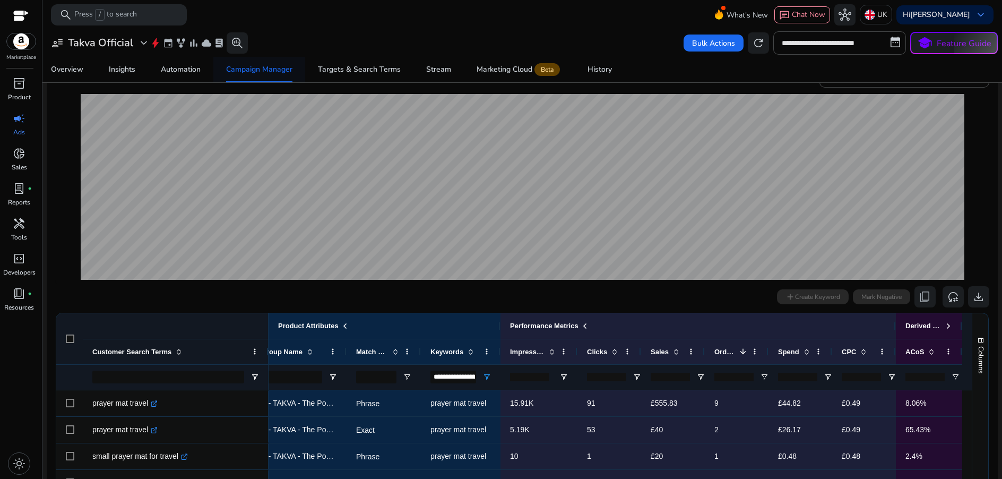
click at [245, 70] on div "Campaign Manager" at bounding box center [259, 69] width 66 height 7
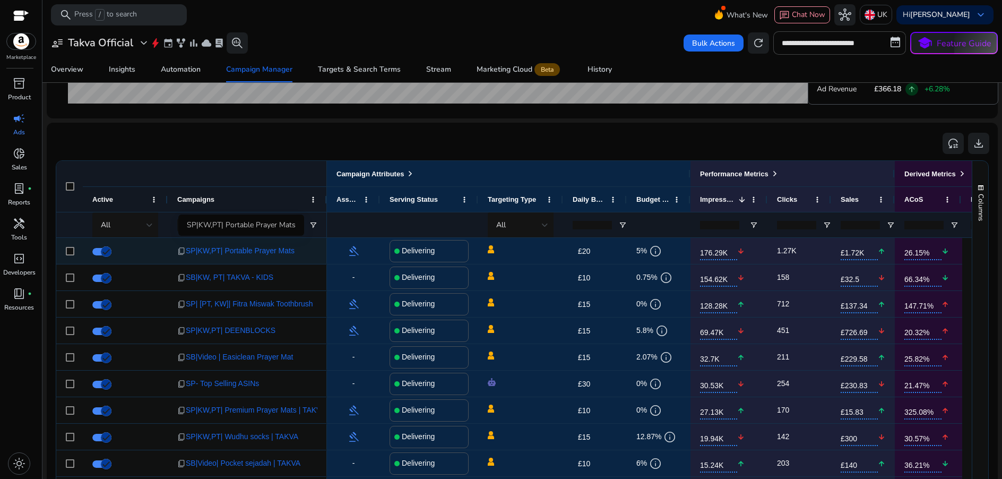
click at [252, 251] on span "SP|KW,PT| Portable Prayer Mats" at bounding box center [240, 251] width 109 height 22
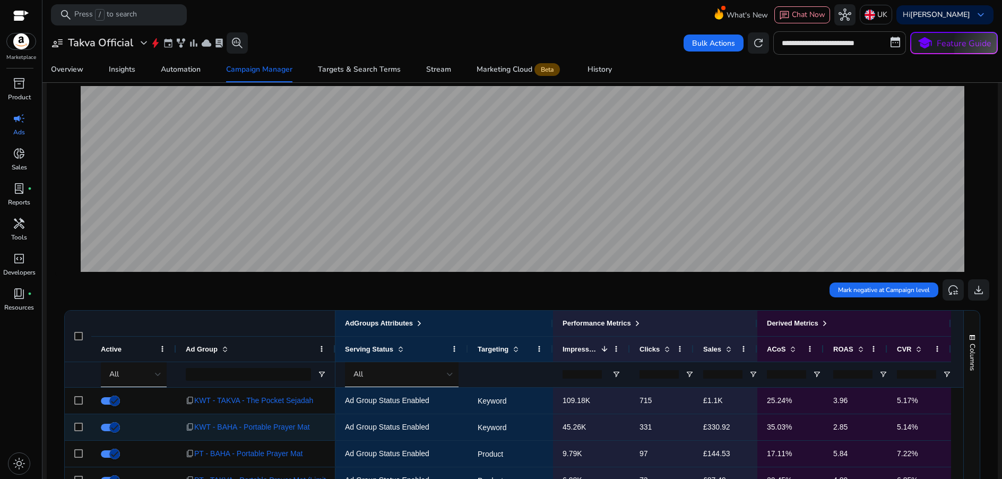
scroll to position [29, 0]
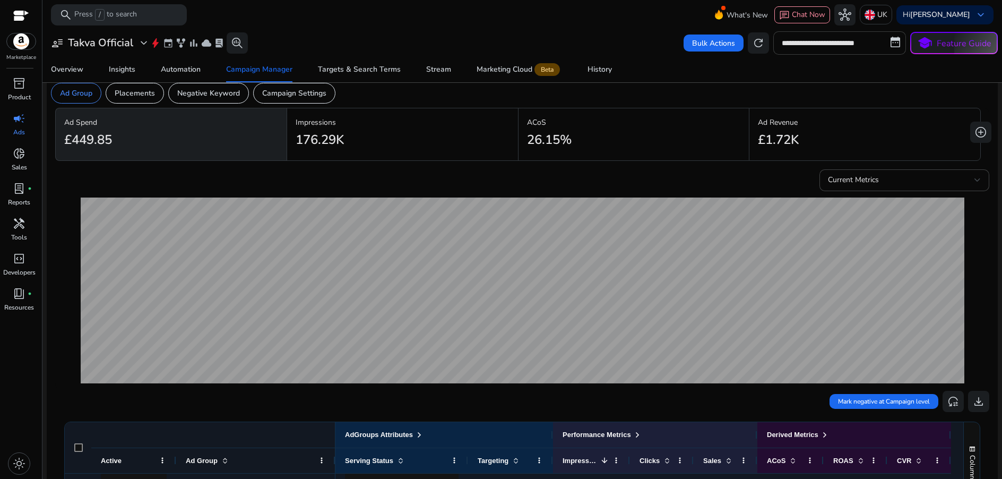
click at [825, 40] on input "**********" at bounding box center [840, 42] width 133 height 23
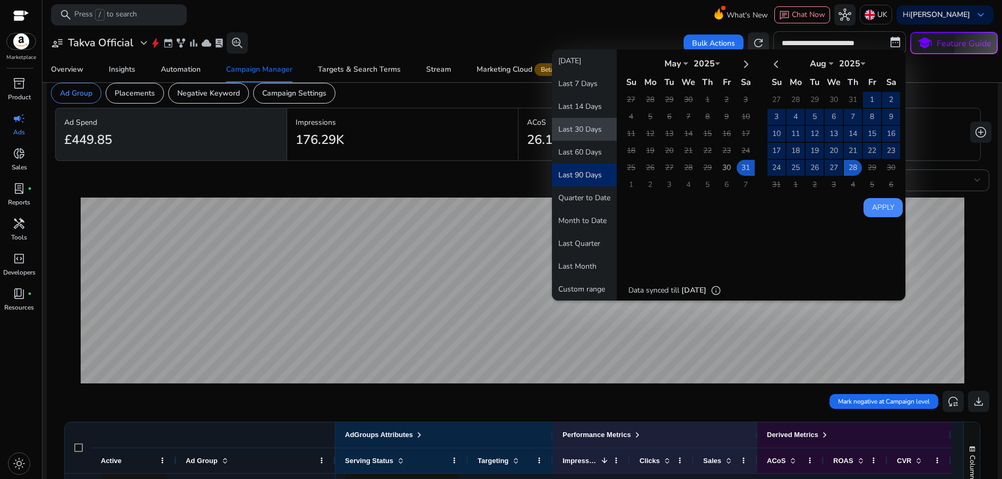
click at [585, 127] on button "Last 30 Days" at bounding box center [584, 129] width 65 height 23
type input "**********"
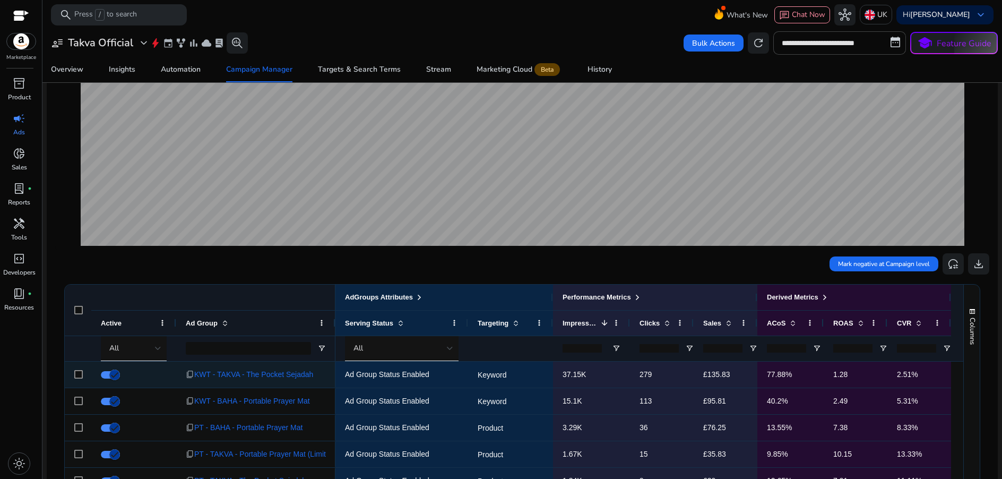
scroll to position [0, 0]
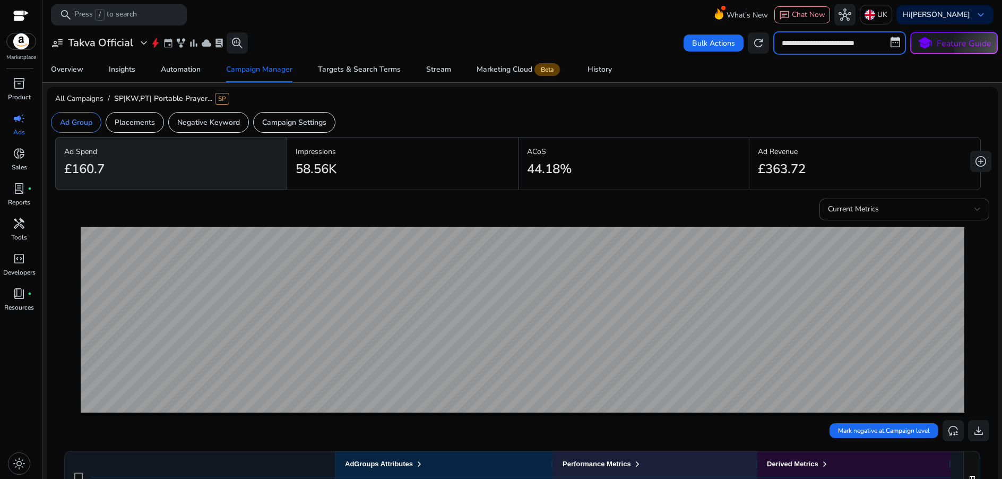
drag, startPoint x: 839, startPoint y: 52, endPoint x: 833, endPoint y: 66, distance: 15.9
click at [839, 52] on input "**********" at bounding box center [840, 42] width 133 height 23
select select "*"
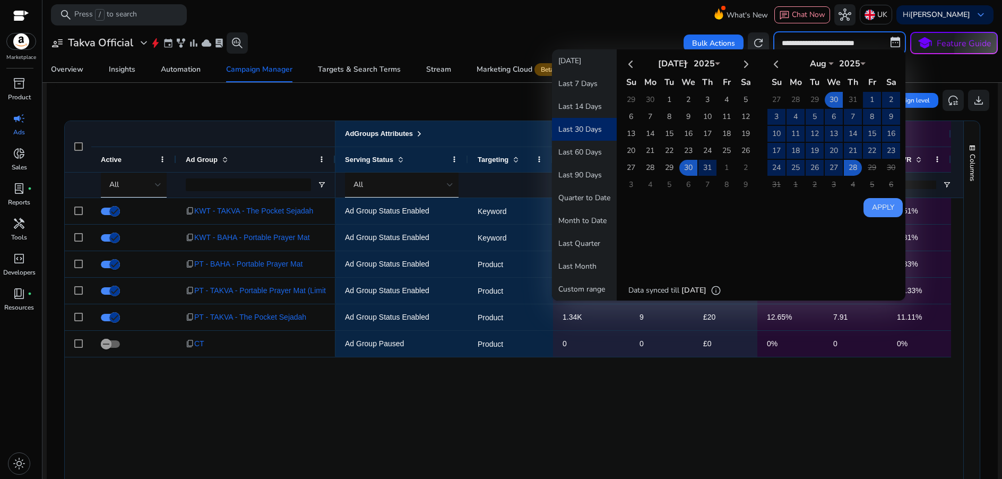
scroll to position [248, 0]
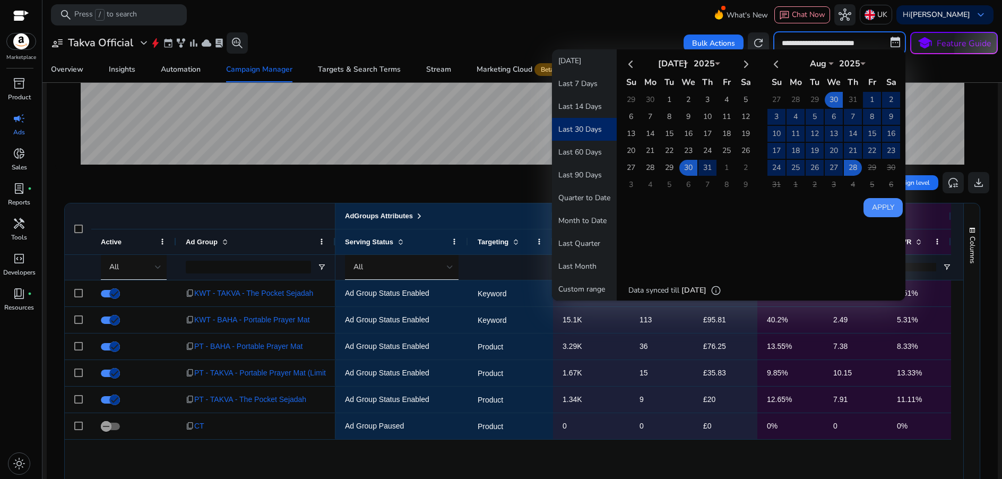
click at [977, 318] on ag-grid-angular "1 to 6 of 6. Page 1 of 1 Drag here to set row groups Drag here to set column la…" at bounding box center [522, 397] width 933 height 399
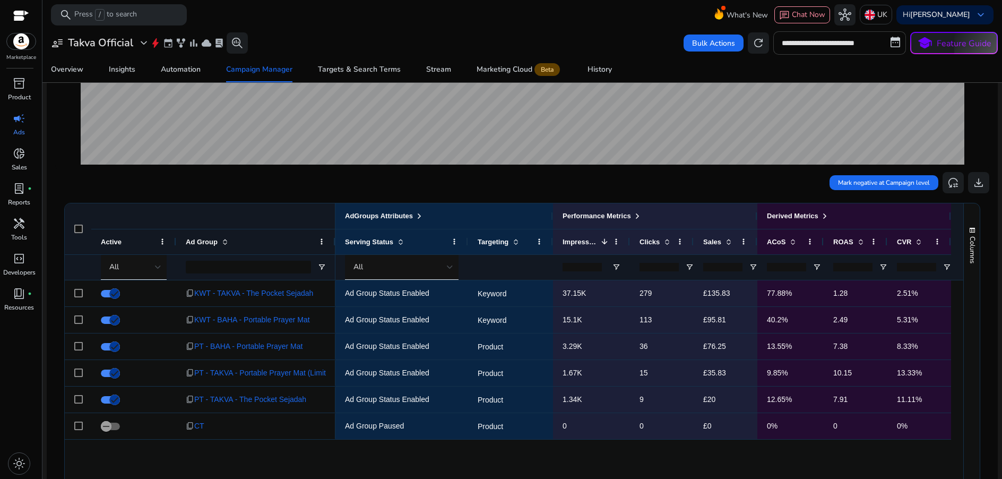
click at [824, 46] on input "**********" at bounding box center [840, 42] width 133 height 23
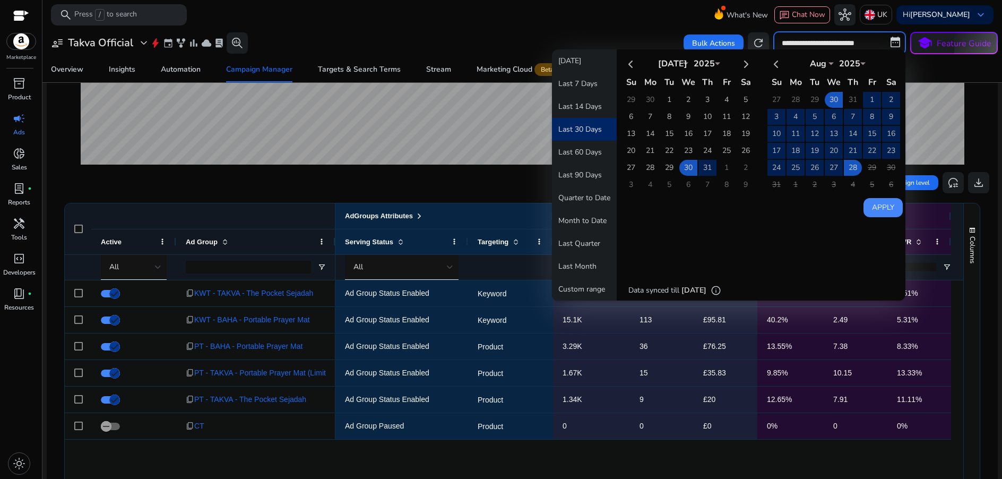
click at [824, 46] on input "**********" at bounding box center [840, 42] width 133 height 23
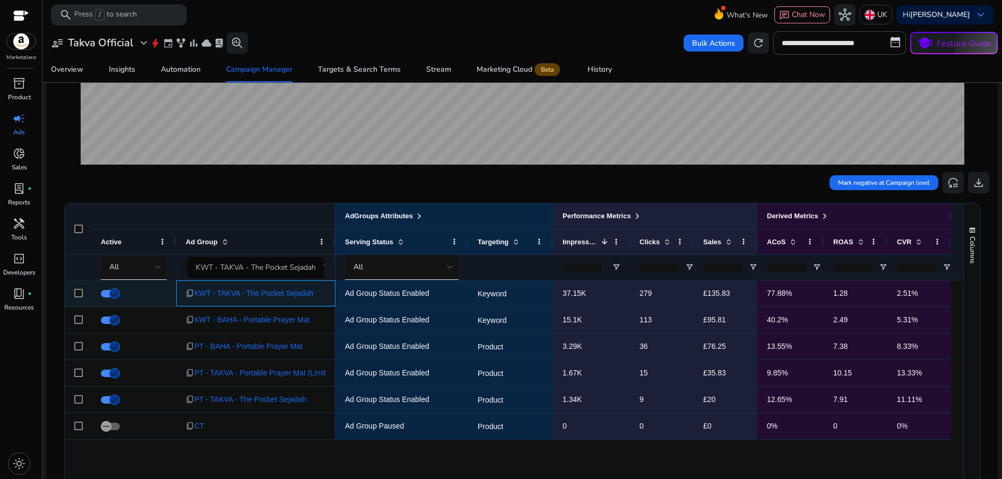
click at [288, 291] on span "KWT - TAKVA - The Pocket Sejadah" at bounding box center [253, 293] width 119 height 22
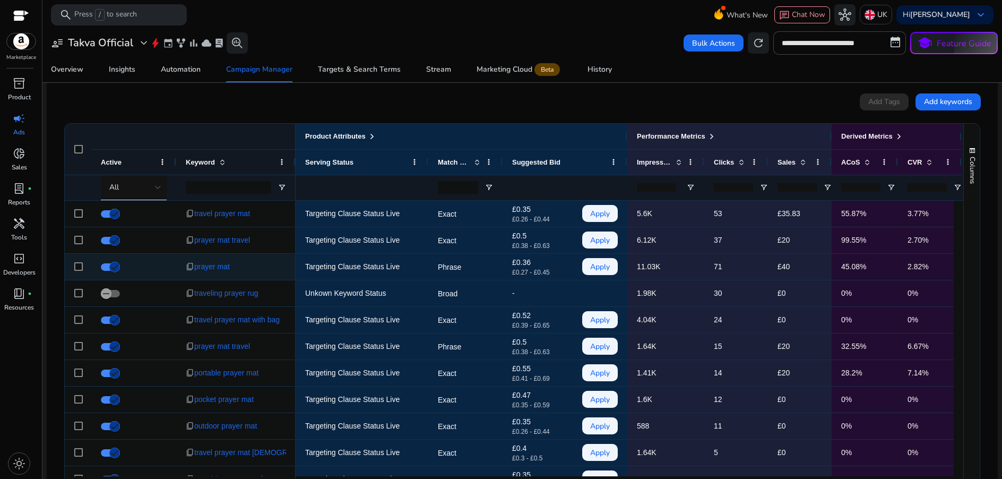
scroll to position [376, 0]
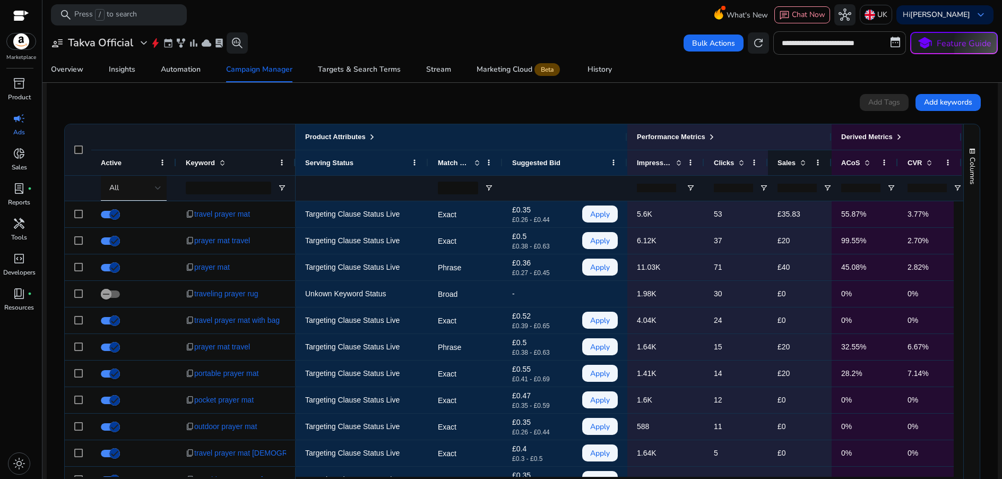
click at [800, 165] on span at bounding box center [803, 162] width 8 height 8
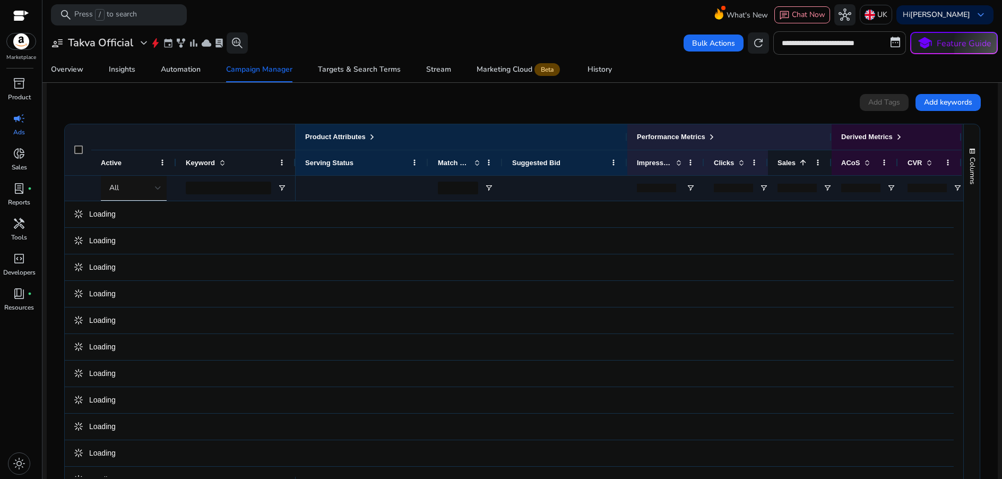
click at [803, 163] on span at bounding box center [803, 162] width 8 height 8
click at [714, 140] on span at bounding box center [712, 137] width 8 height 8
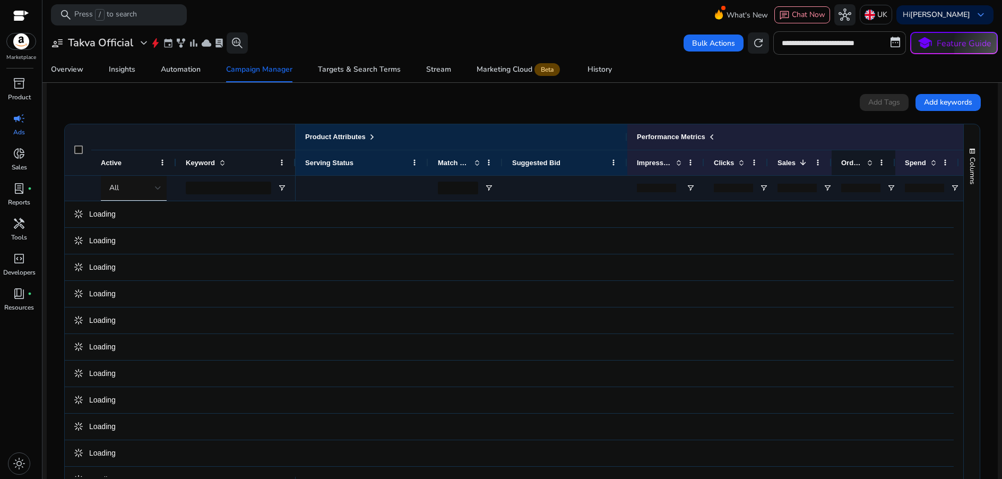
scroll to position [0, 2]
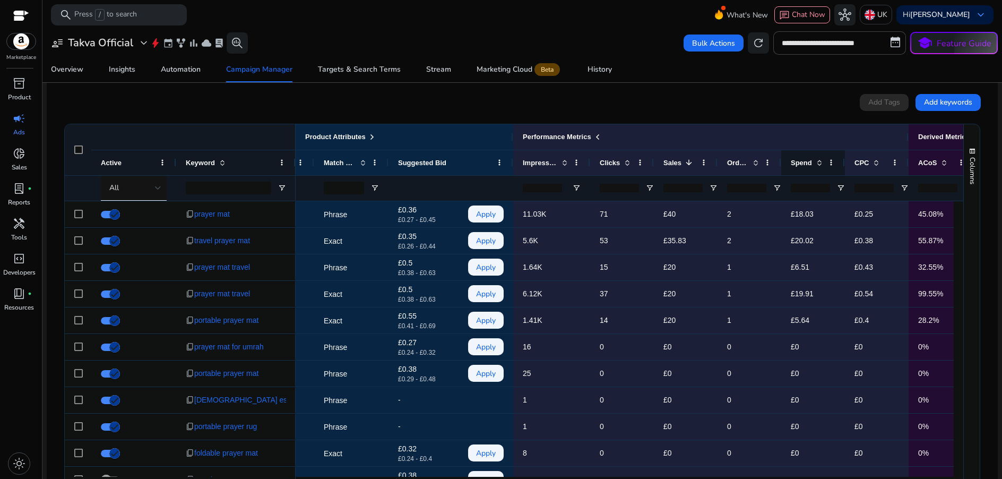
click at [805, 159] on span "Spend" at bounding box center [801, 163] width 21 height 8
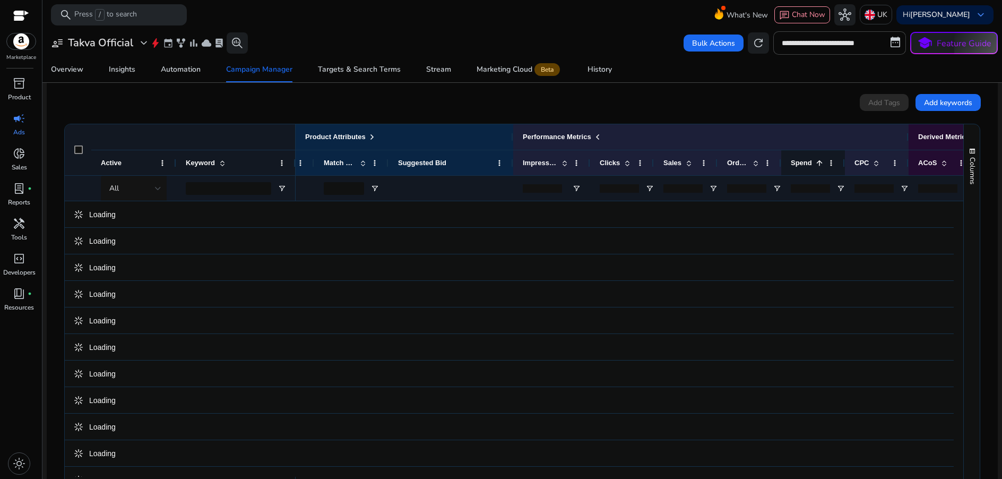
click at [810, 162] on span "Spend" at bounding box center [801, 163] width 21 height 8
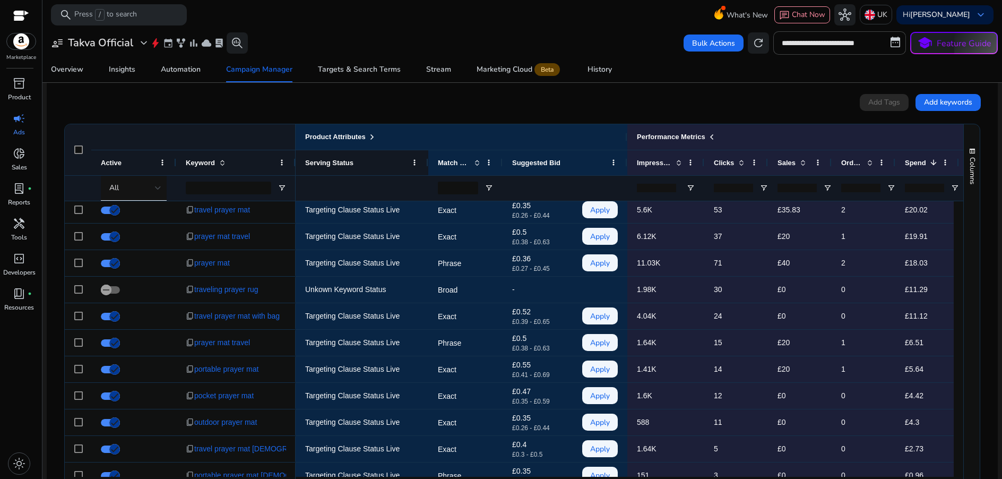
drag, startPoint x: 371, startPoint y: 138, endPoint x: 416, endPoint y: 172, distance: 56.8
click at [371, 138] on span at bounding box center [372, 137] width 8 height 8
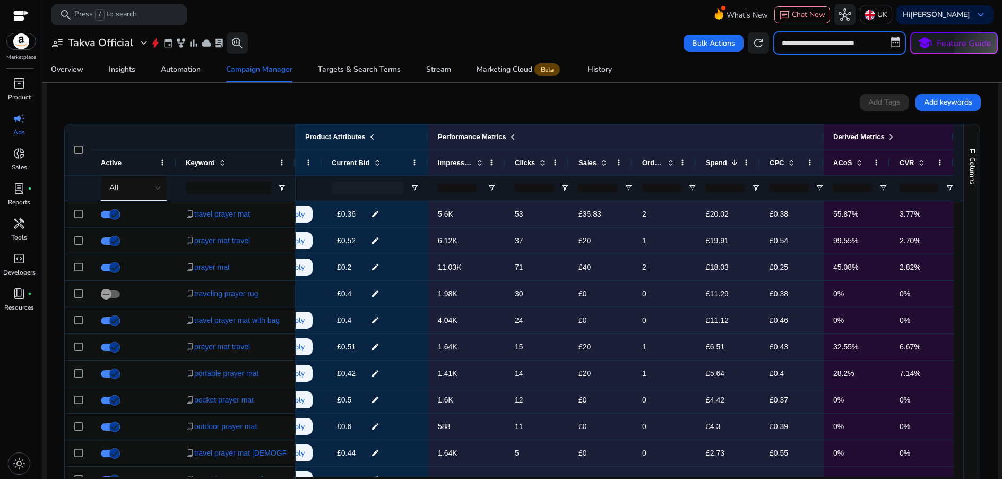
drag, startPoint x: 825, startPoint y: 42, endPoint x: 795, endPoint y: 113, distance: 75.9
click at [825, 43] on input "**********" at bounding box center [840, 42] width 133 height 23
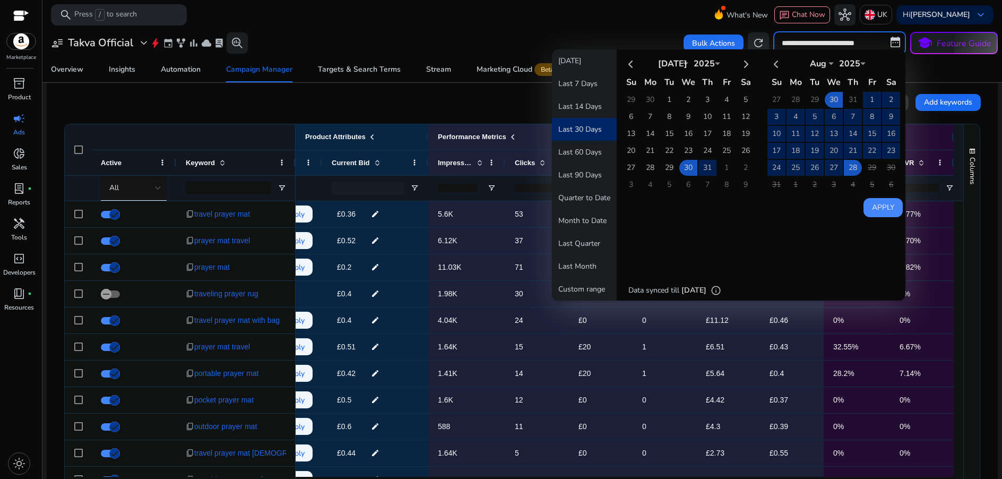
click at [579, 170] on button "Last 90 Days" at bounding box center [584, 175] width 65 height 23
type input "**********"
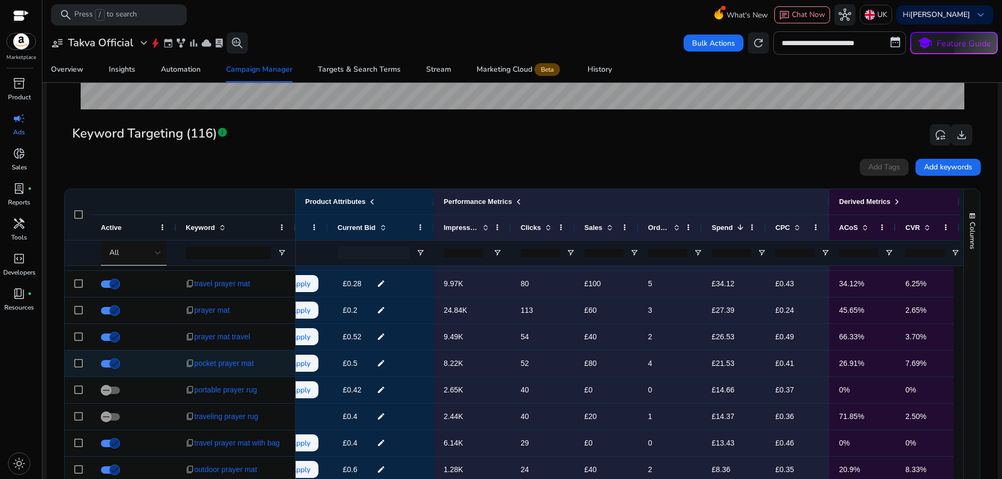
scroll to position [50, 0]
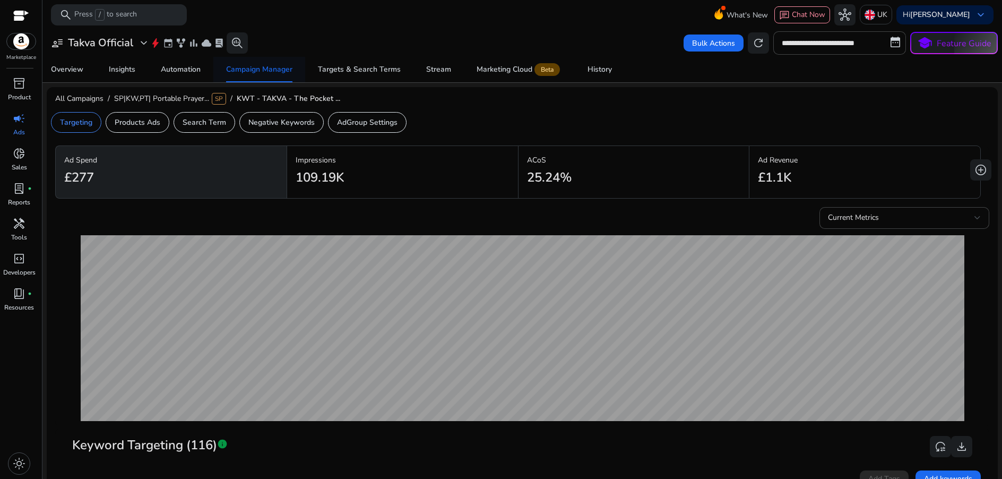
click at [271, 73] on div "Campaign Manager" at bounding box center [259, 69] width 66 height 7
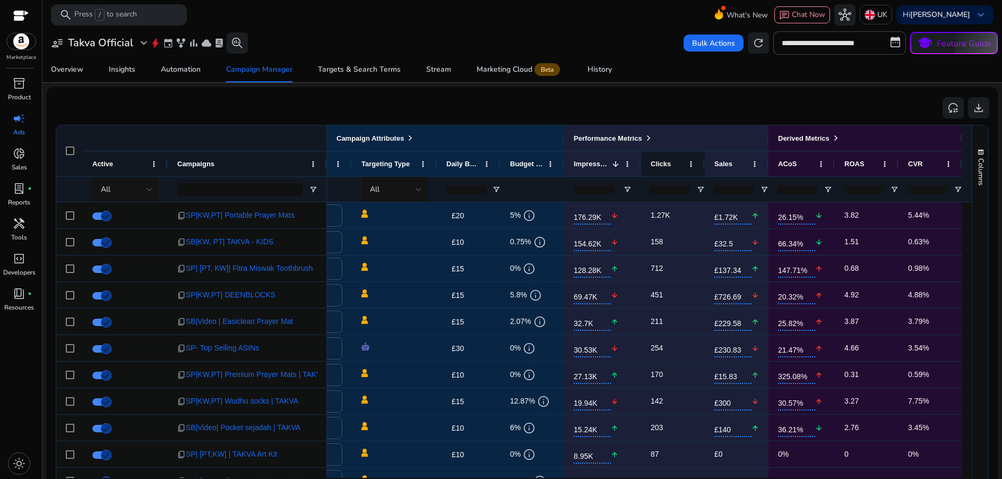
drag, startPoint x: 621, startPoint y: 138, endPoint x: 658, endPoint y: 151, distance: 39.0
click at [622, 138] on span "Performance Metrics" at bounding box center [608, 138] width 68 height 8
drag, startPoint x: 638, startPoint y: 140, endPoint x: 646, endPoint y: 140, distance: 8.0
click at [638, 140] on span "Performance Metrics" at bounding box center [608, 138] width 68 height 8
click at [651, 138] on span at bounding box center [649, 138] width 8 height 8
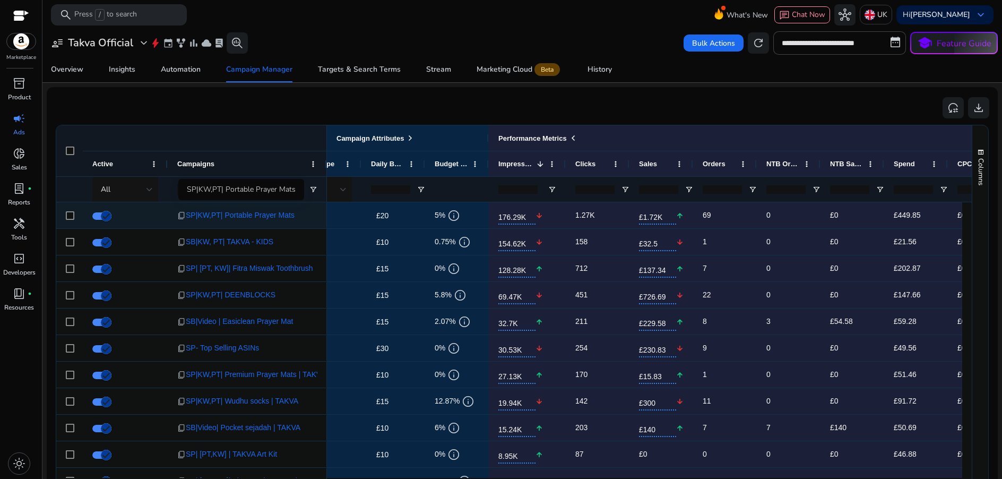
click at [278, 214] on span "SP|KW,PT| Portable Prayer Mats" at bounding box center [240, 215] width 109 height 22
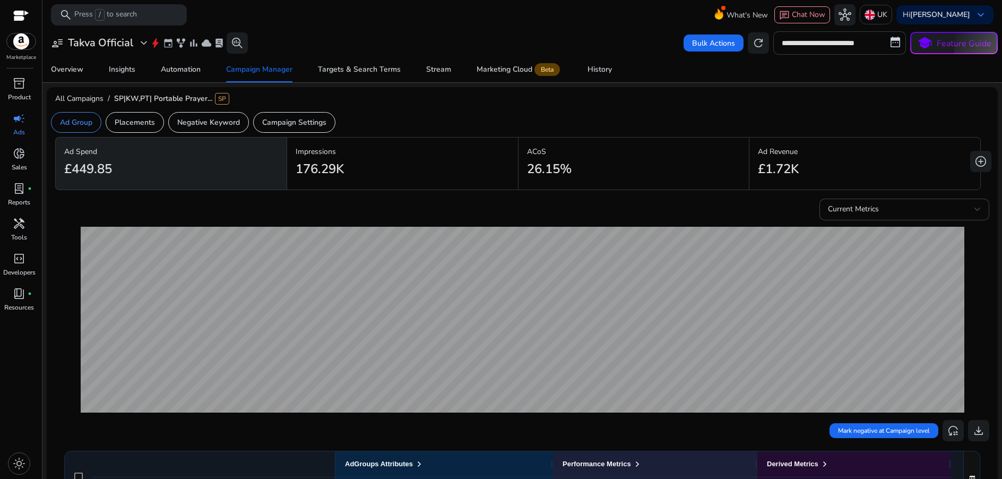
click at [830, 44] on input "**********" at bounding box center [840, 42] width 133 height 23
select select "*"
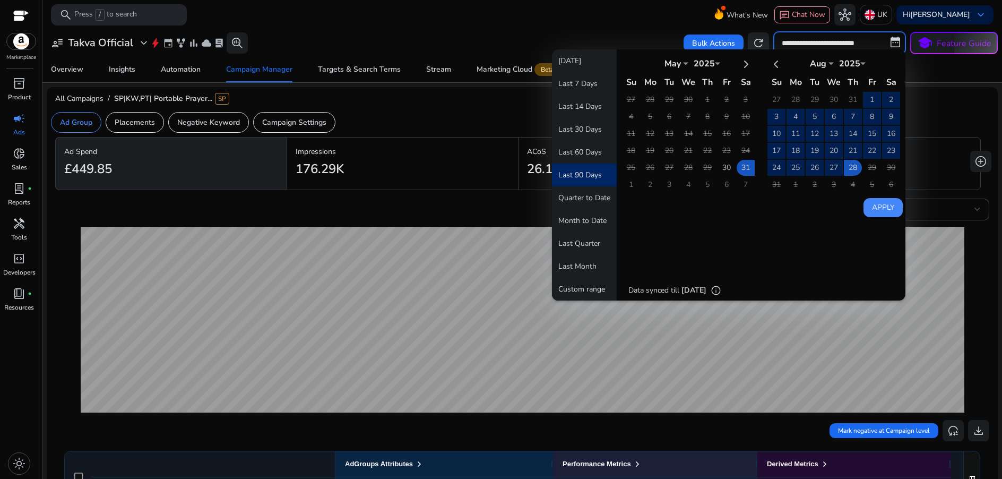
click at [587, 156] on button "Last 60 Days" at bounding box center [584, 152] width 65 height 23
type input "**********"
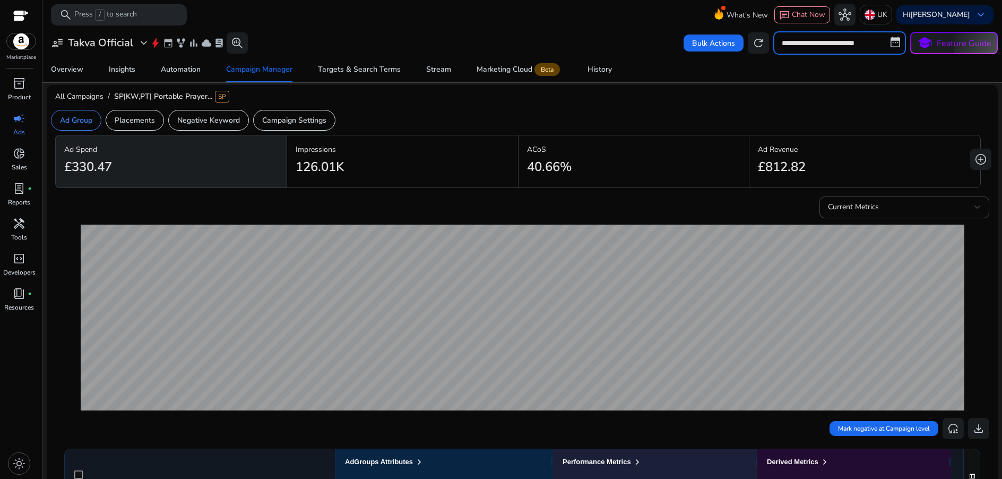
click at [850, 41] on input "**********" at bounding box center [840, 42] width 133 height 23
select select "*"
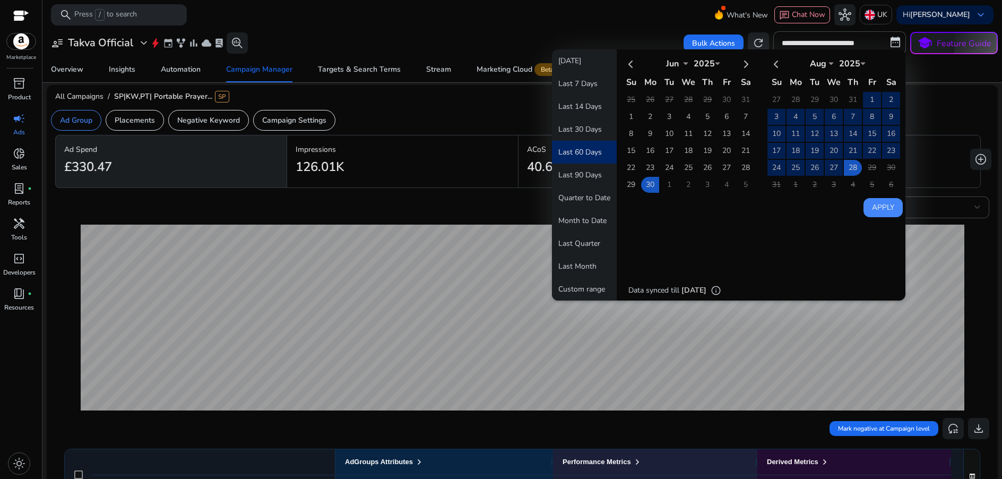
drag, startPoint x: 569, startPoint y: 128, endPoint x: 508, endPoint y: 220, distance: 110.3
click at [569, 128] on button "Last 30 Days" at bounding box center [584, 129] width 65 height 23
type input "**********"
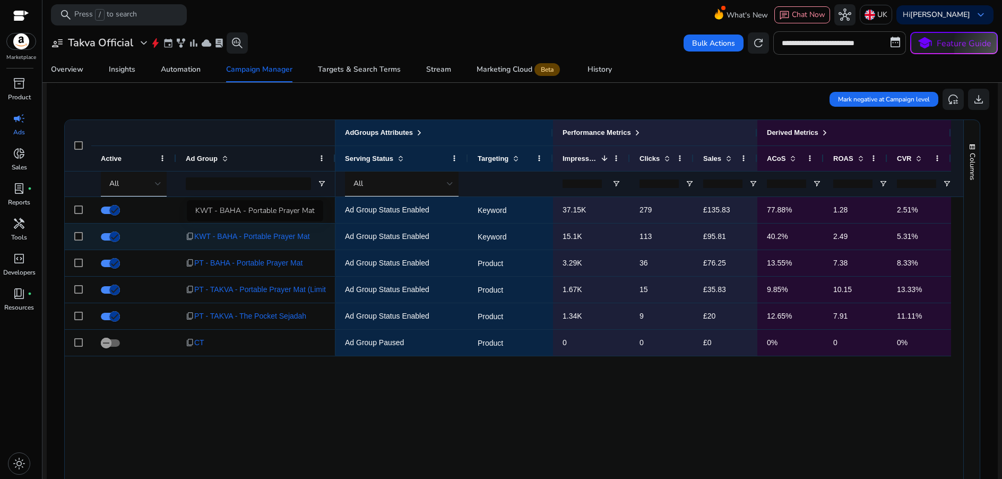
click at [293, 236] on span "KWT - BAHA - Portable Prayer Mat" at bounding box center [252, 237] width 116 height 22
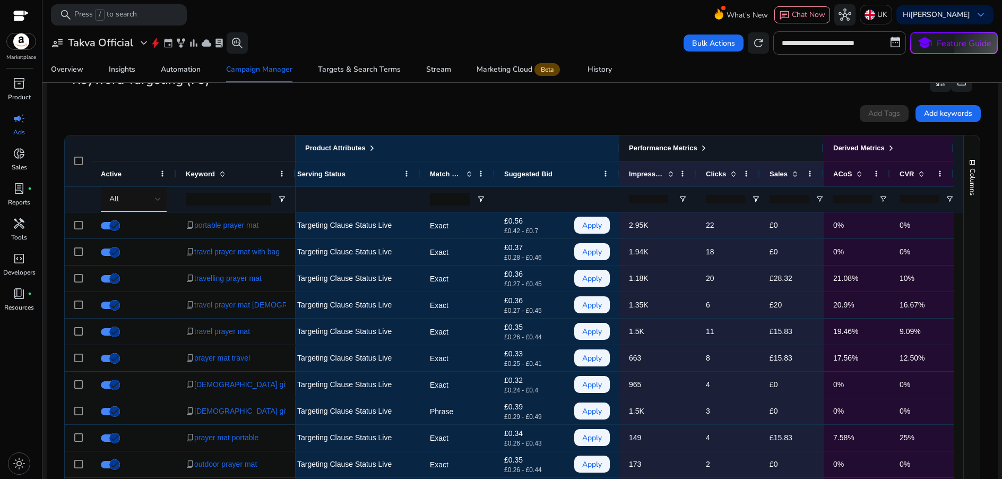
drag, startPoint x: 704, startPoint y: 149, endPoint x: 765, endPoint y: 157, distance: 61.6
click at [704, 149] on span at bounding box center [704, 148] width 8 height 8
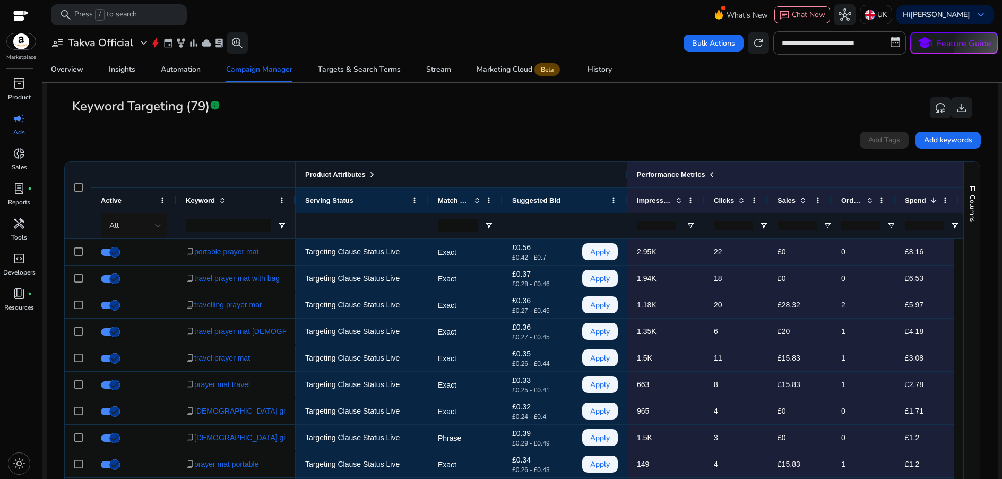
click at [380, 174] on div "Product Attributes" at bounding box center [461, 175] width 313 height 14
click at [373, 175] on span at bounding box center [372, 174] width 8 height 8
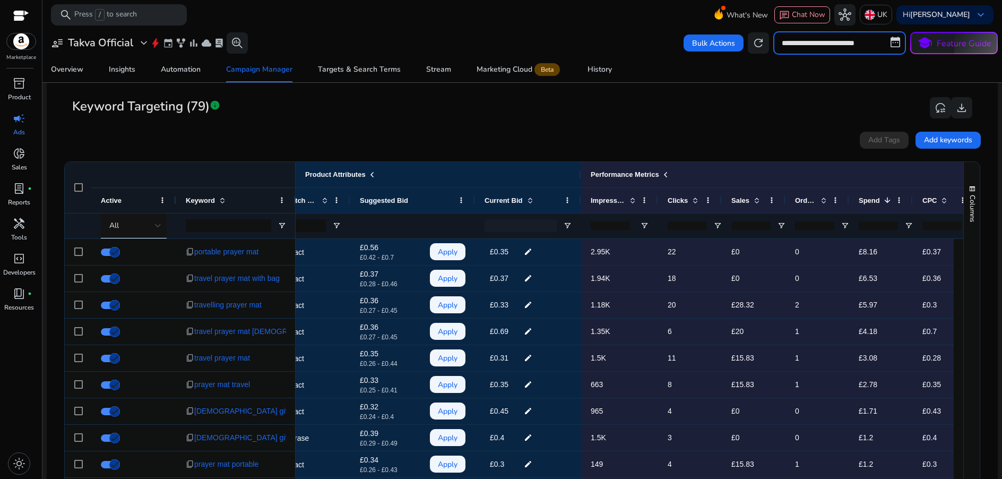
drag, startPoint x: 854, startPoint y: 49, endPoint x: 838, endPoint y: 76, distance: 31.1
click at [854, 49] on input "**********" at bounding box center [840, 42] width 133 height 23
select select "*"
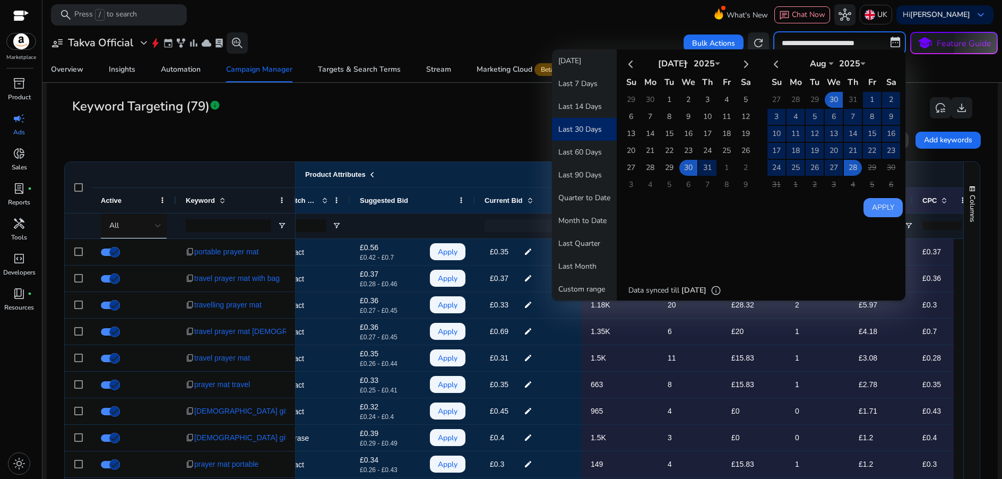
click at [589, 172] on button "Last 90 Days" at bounding box center [584, 175] width 65 height 23
type input "**********"
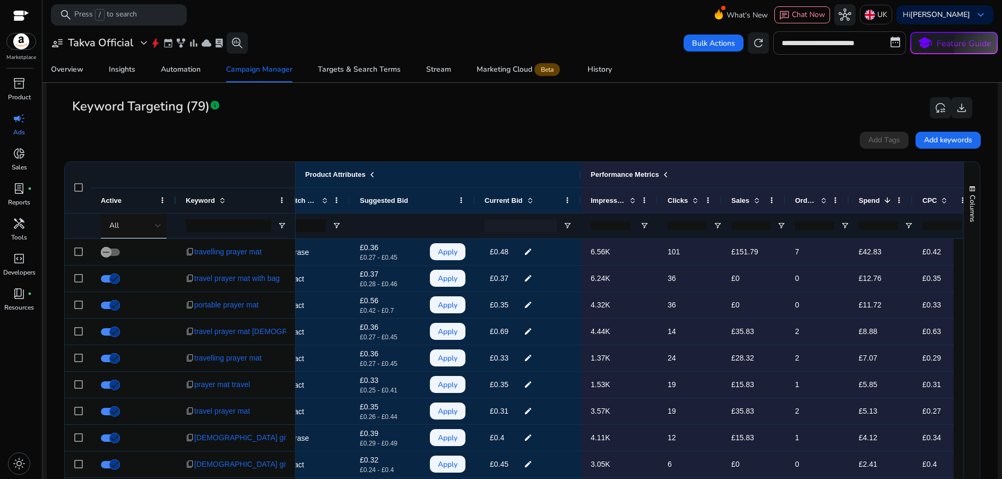
click at [819, 46] on input "**********" at bounding box center [840, 42] width 133 height 23
select select "*"
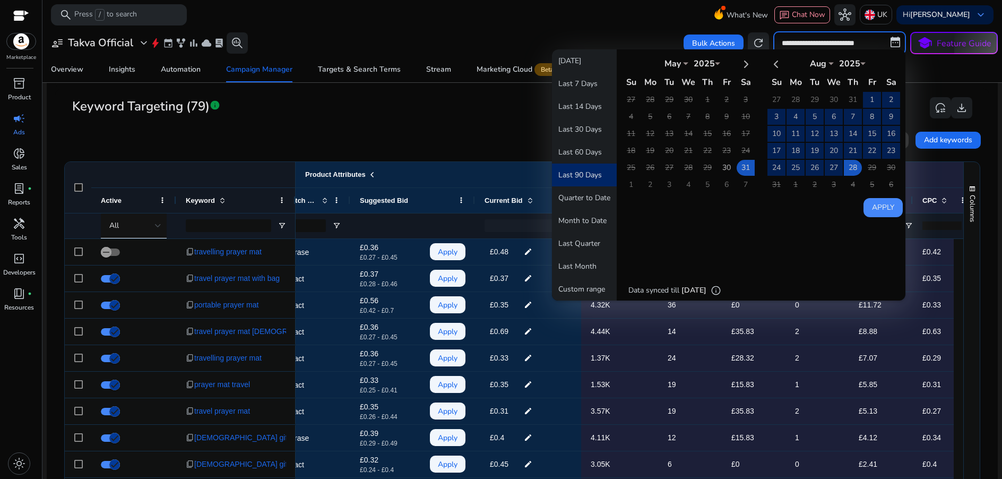
click at [567, 123] on button "Last 30 Days" at bounding box center [584, 129] width 65 height 23
type input "**********"
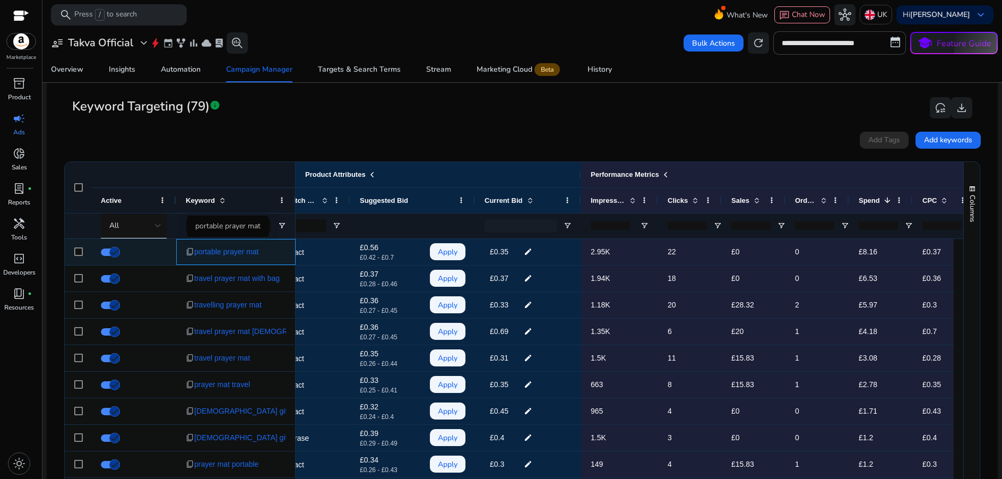
drag, startPoint x: 279, startPoint y: 252, endPoint x: 195, endPoint y: 254, distance: 83.9
click at [195, 254] on div "content_copy portable prayer mat" at bounding box center [236, 252] width 100 height 22
copy span "portable prayer mat"
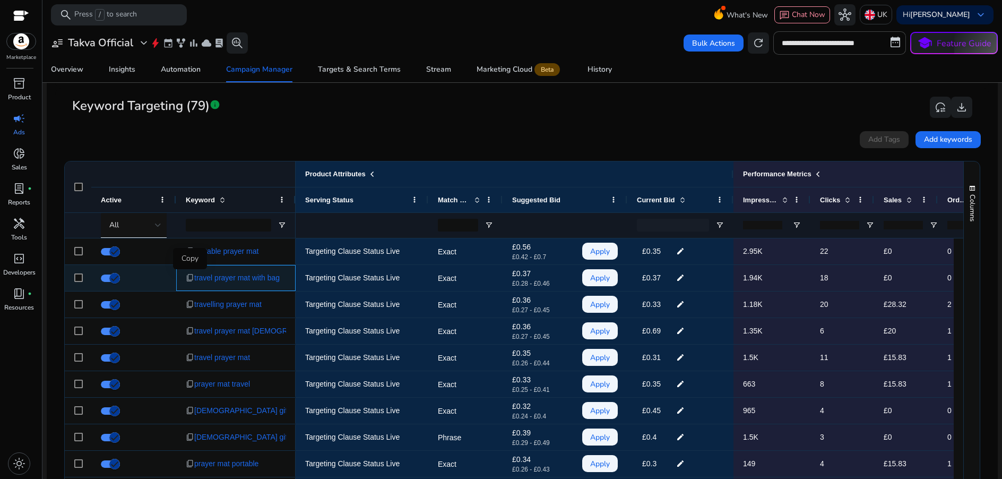
drag, startPoint x: 289, startPoint y: 278, endPoint x: 193, endPoint y: 280, distance: 96.1
click at [193, 280] on div "content_copy travel prayer mat with bag" at bounding box center [235, 278] width 119 height 26
copy div "py travel prayer mat with bag"
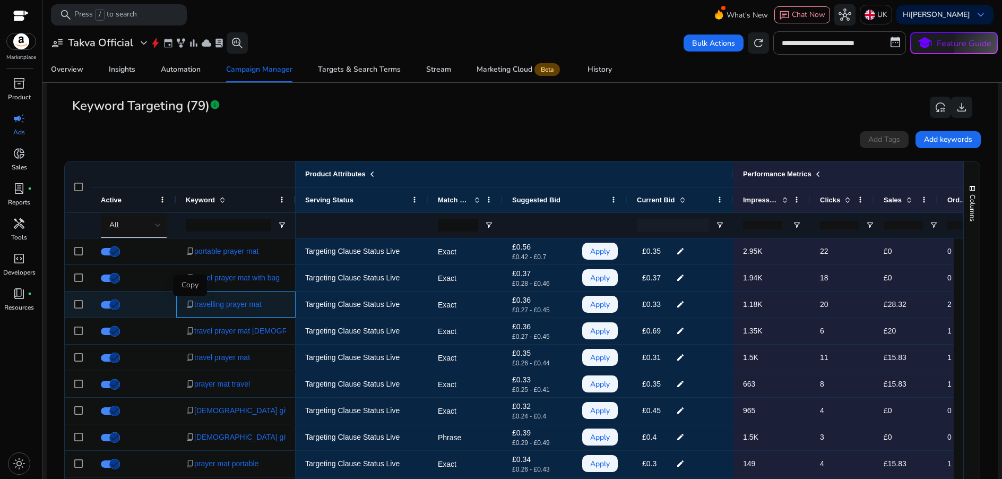
drag, startPoint x: 279, startPoint y: 306, endPoint x: 188, endPoint y: 307, distance: 90.8
click at [188, 307] on div "content_copy travelling prayer mat" at bounding box center [236, 305] width 100 height 22
copy div "tent_copy travelling prayer mat"
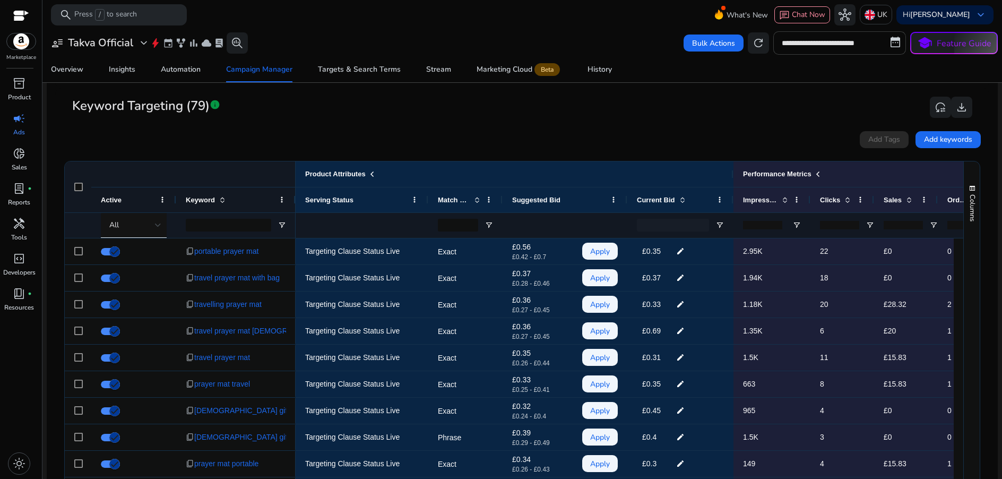
drag, startPoint x: 864, startPoint y: 47, endPoint x: 858, endPoint y: 53, distance: 8.3
click at [864, 48] on input "**********" at bounding box center [840, 42] width 133 height 23
select select "*"
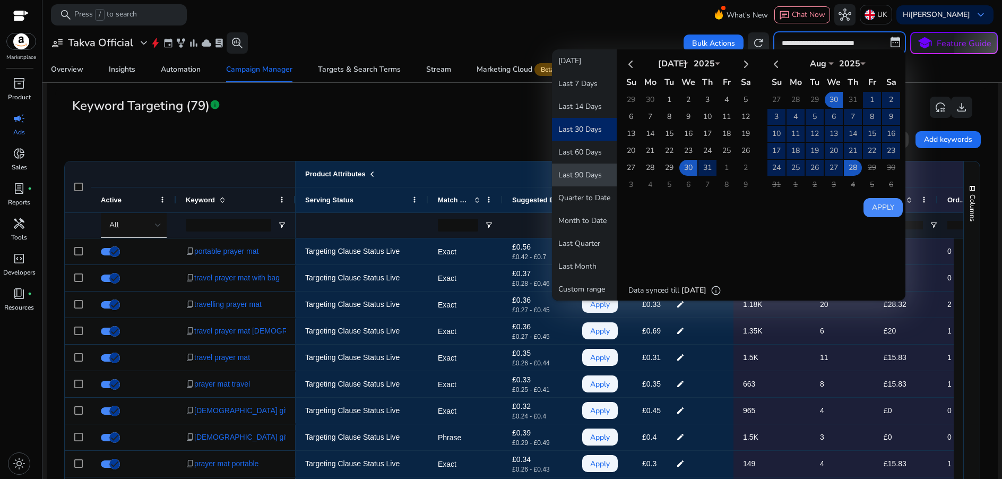
click at [585, 179] on button "Last 90 Days" at bounding box center [584, 175] width 65 height 23
type input "**********"
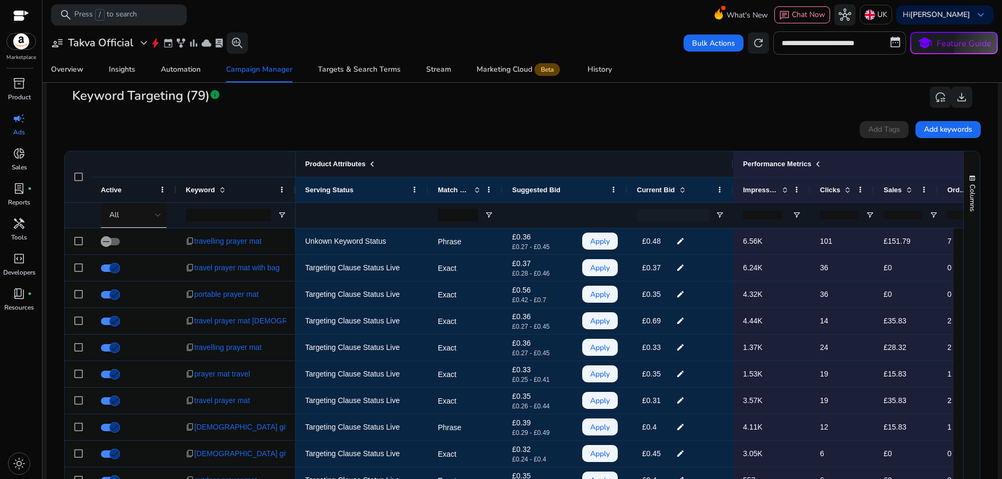
scroll to position [351, 0]
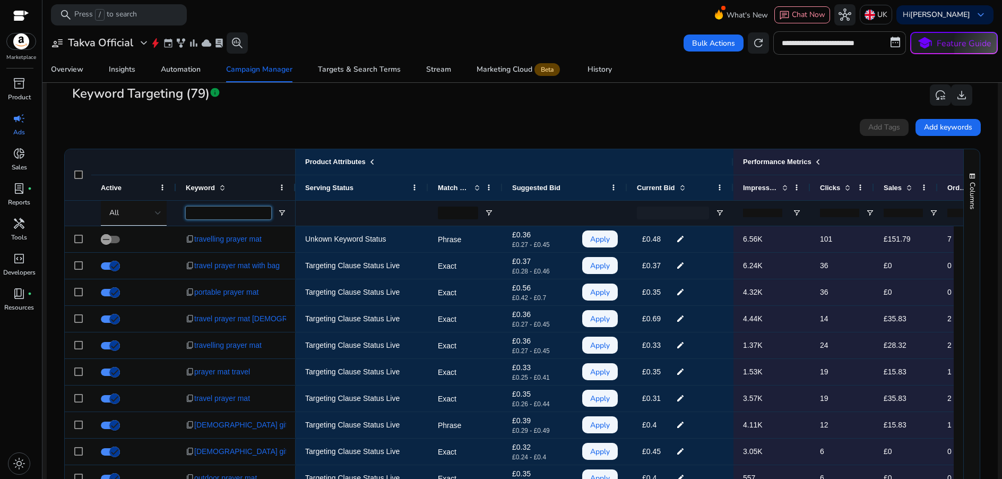
click at [224, 215] on input "Keyword Filter Input" at bounding box center [228, 213] width 85 height 13
paste input "**********"
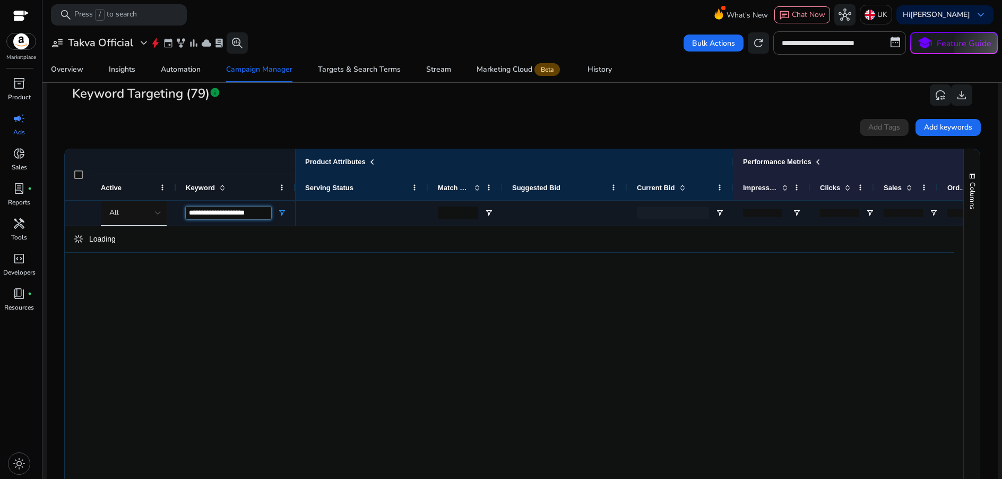
type input "**********"
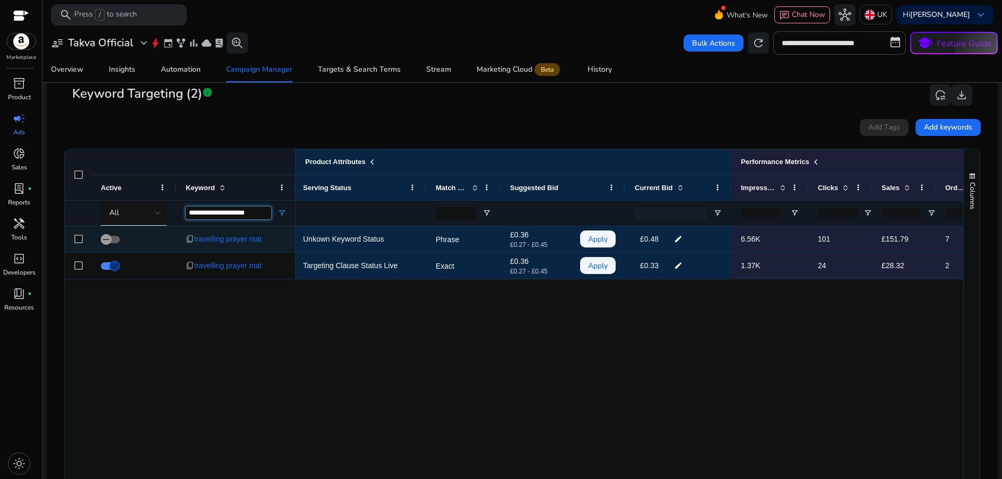
scroll to position [0, 0]
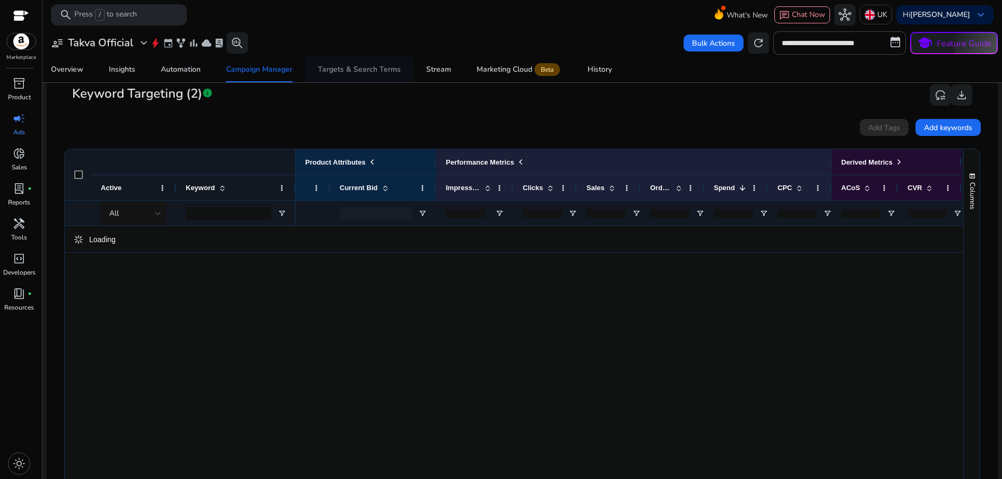
click at [379, 68] on div "Targets & Search Terms" at bounding box center [359, 69] width 83 height 7
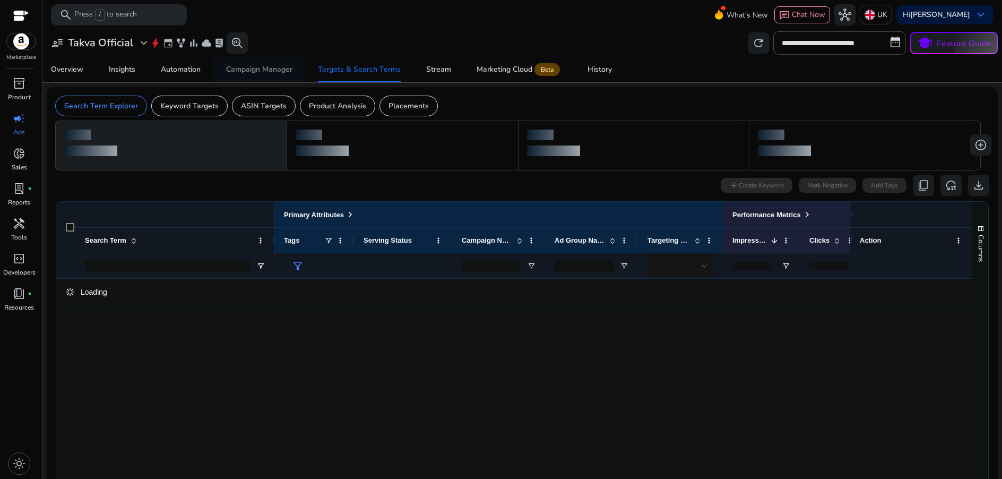
click at [262, 68] on div "Campaign Manager" at bounding box center [259, 69] width 66 height 7
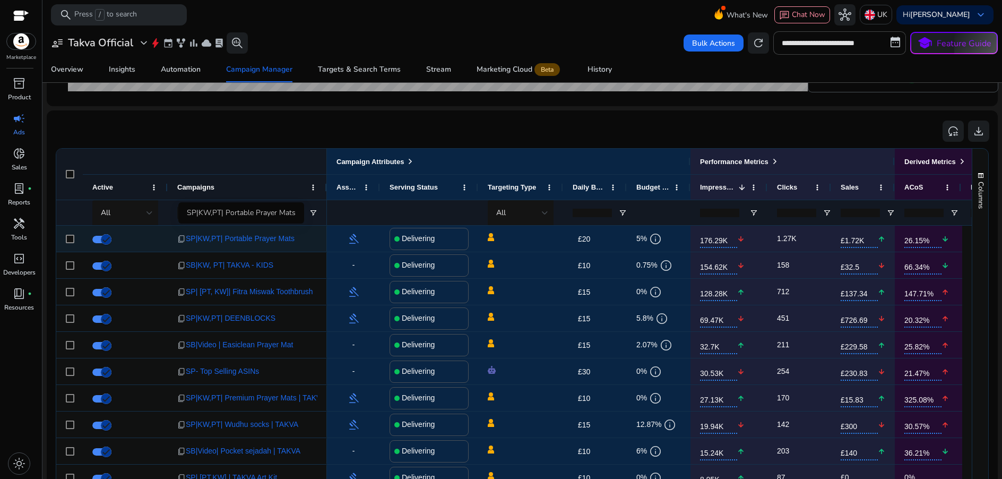
click at [269, 238] on span "SP|KW,PT| Portable Prayer Mats" at bounding box center [240, 239] width 109 height 22
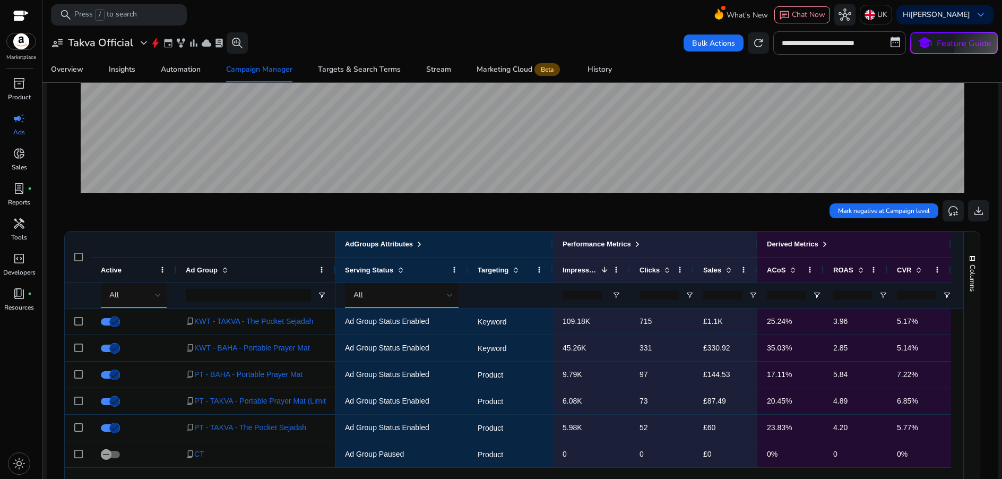
scroll to position [222, 0]
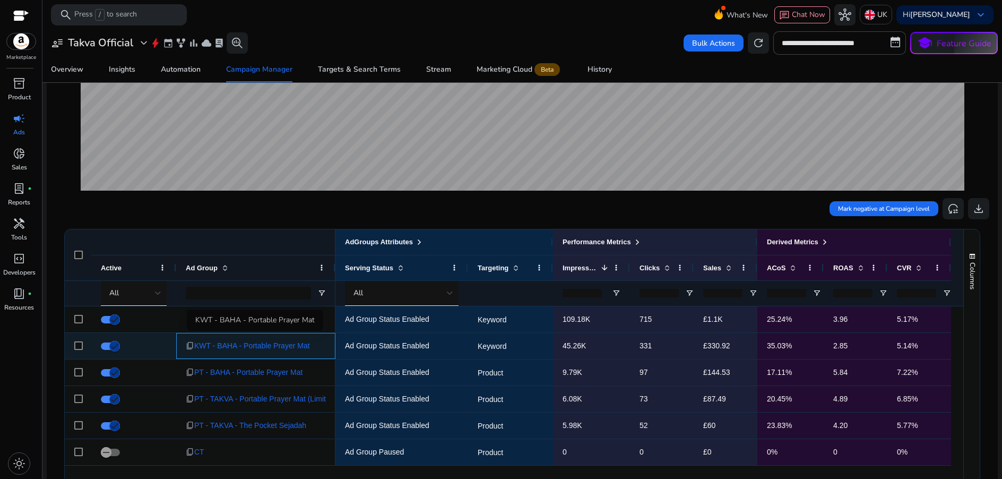
drag, startPoint x: 271, startPoint y: 345, endPoint x: 271, endPoint y: 322, distance: 22.8
click at [271, 345] on span "KWT - BAHA - Portable Prayer Mat" at bounding box center [252, 346] width 116 height 22
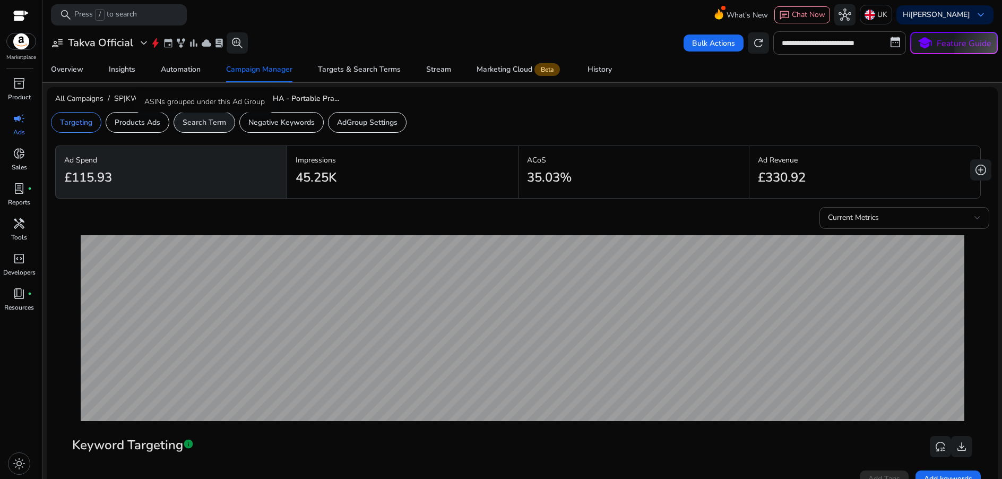
drag, startPoint x: 220, startPoint y: 123, endPoint x: 219, endPoint y: 128, distance: 5.3
click at [220, 123] on p "Search Term" at bounding box center [205, 122] width 44 height 11
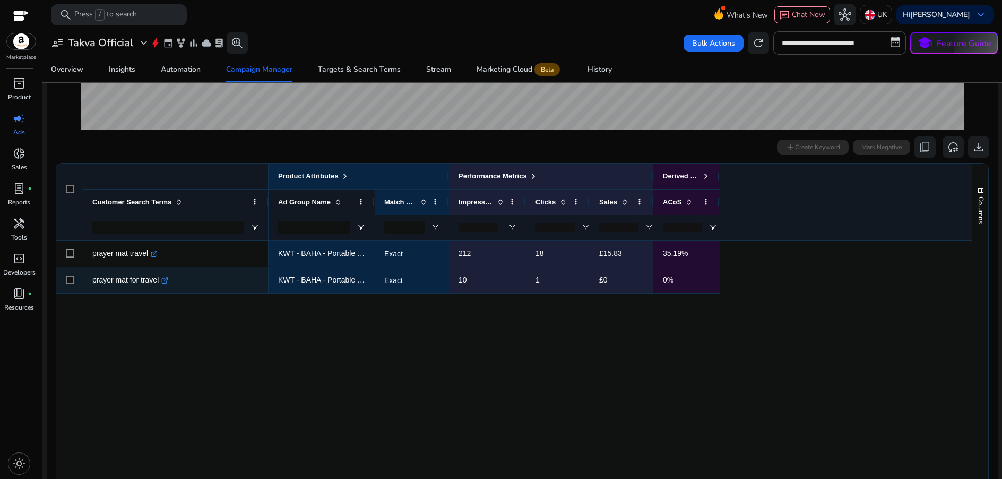
scroll to position [286, 0]
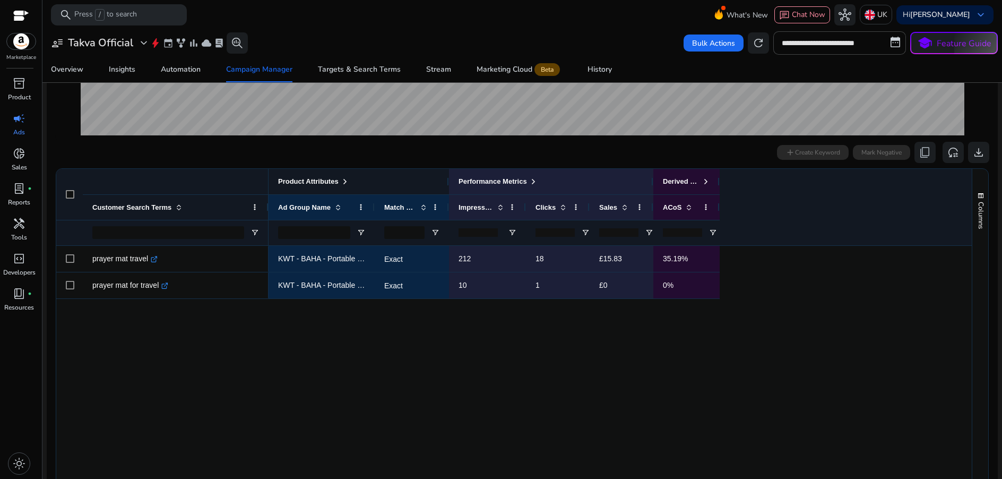
click at [349, 183] on span at bounding box center [345, 181] width 8 height 8
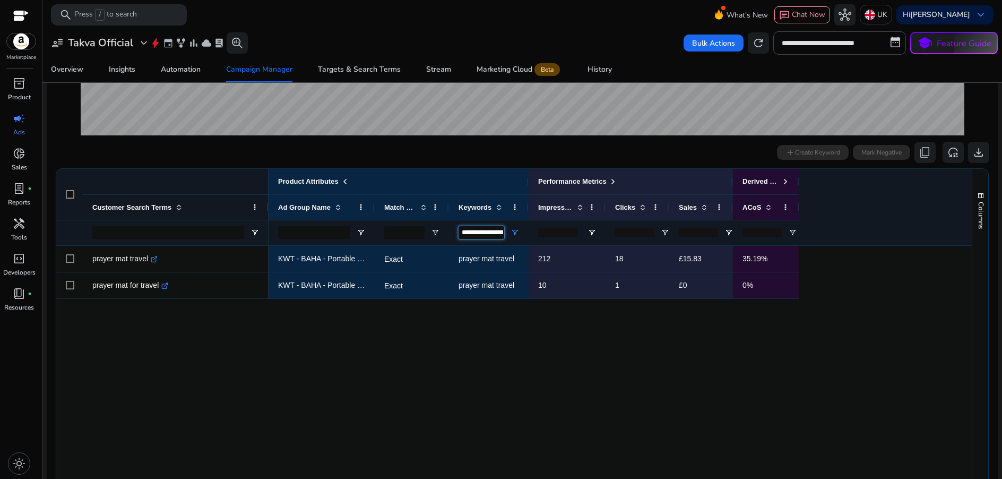
click at [498, 234] on input "**********" at bounding box center [482, 232] width 46 height 13
paste input "****"
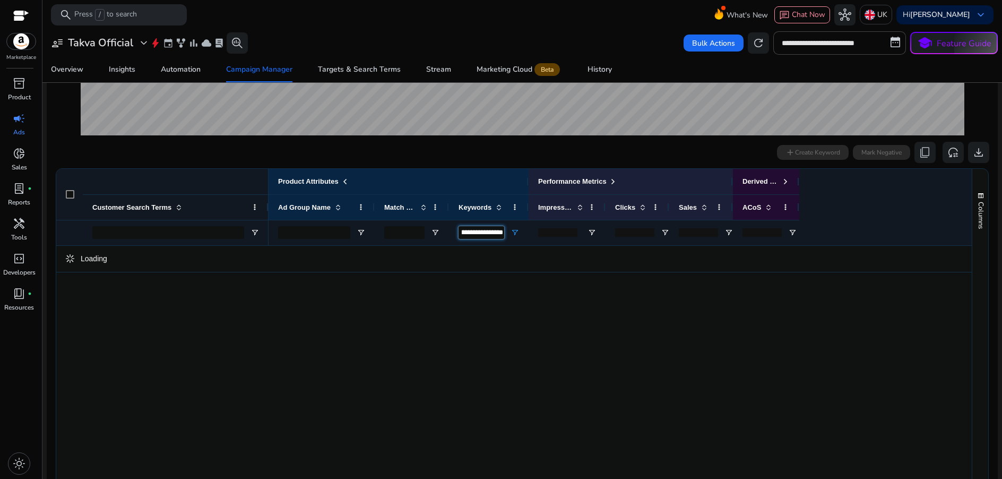
type input "**********"
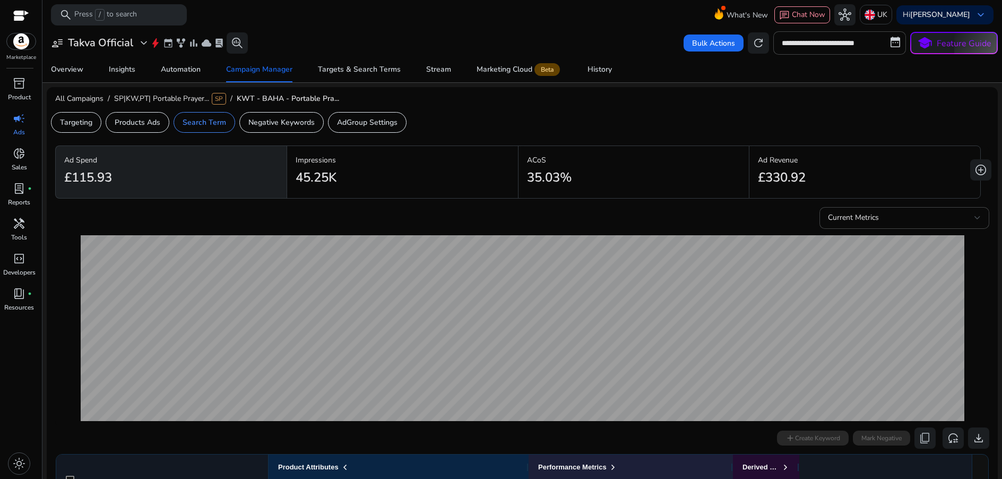
scroll to position [354, 0]
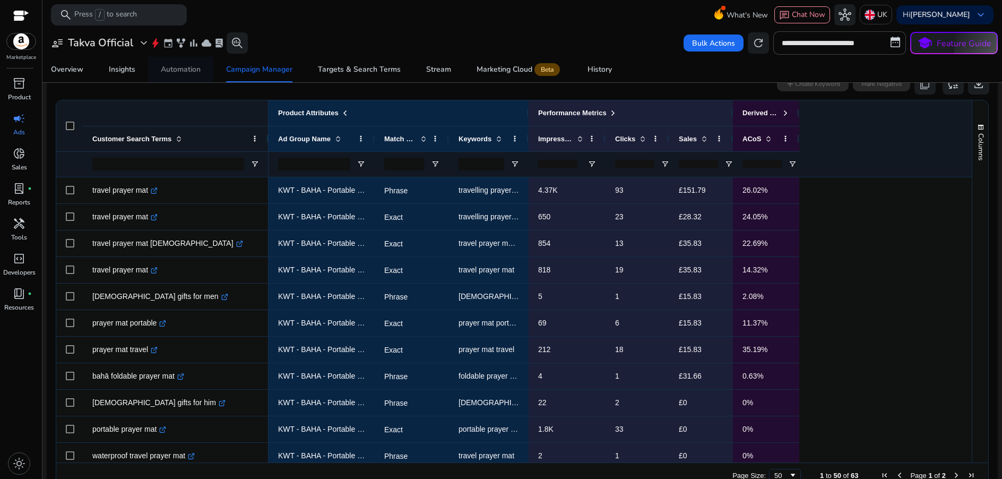
click at [195, 73] on div "Automation" at bounding box center [181, 69] width 40 height 7
click at [227, 72] on div "Campaign Manager" at bounding box center [259, 69] width 66 height 7
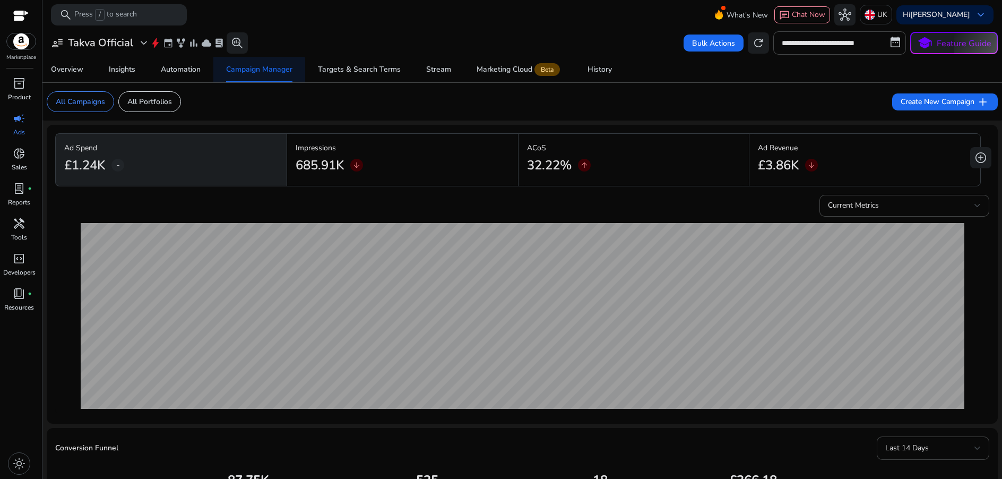
drag, startPoint x: 246, startPoint y: 70, endPoint x: 254, endPoint y: 82, distance: 14.3
click at [246, 70] on div "Campaign Manager" at bounding box center [259, 69] width 66 height 7
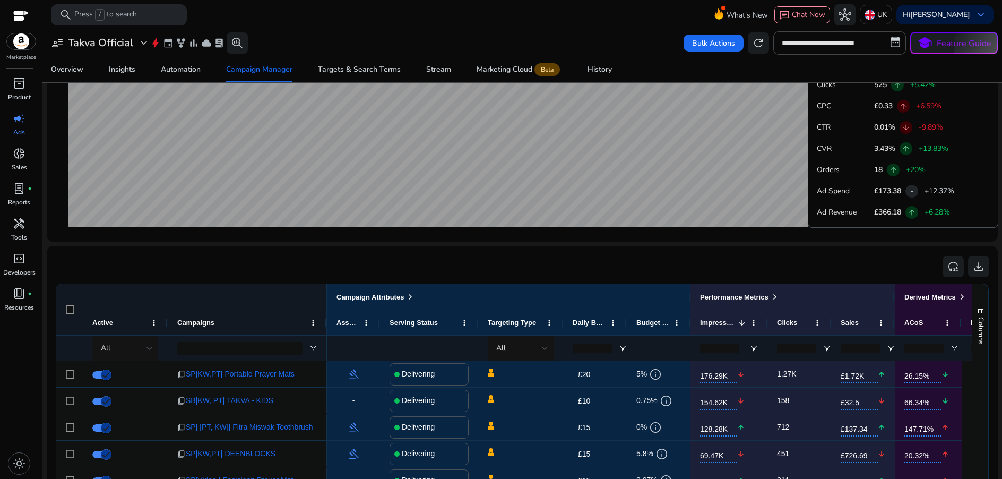
scroll to position [586, 0]
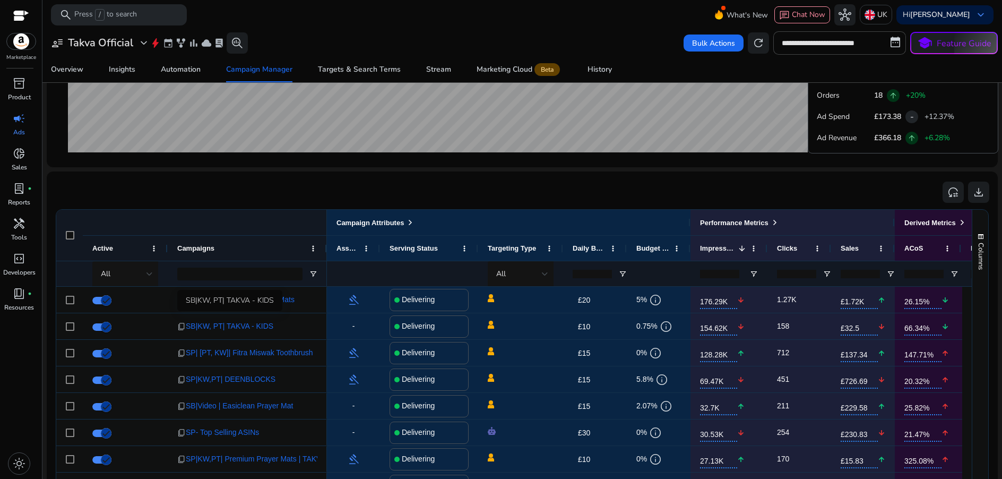
click at [250, 300] on div "SB|KW, PT| TAKVA - KIDS" at bounding box center [229, 300] width 105 height 21
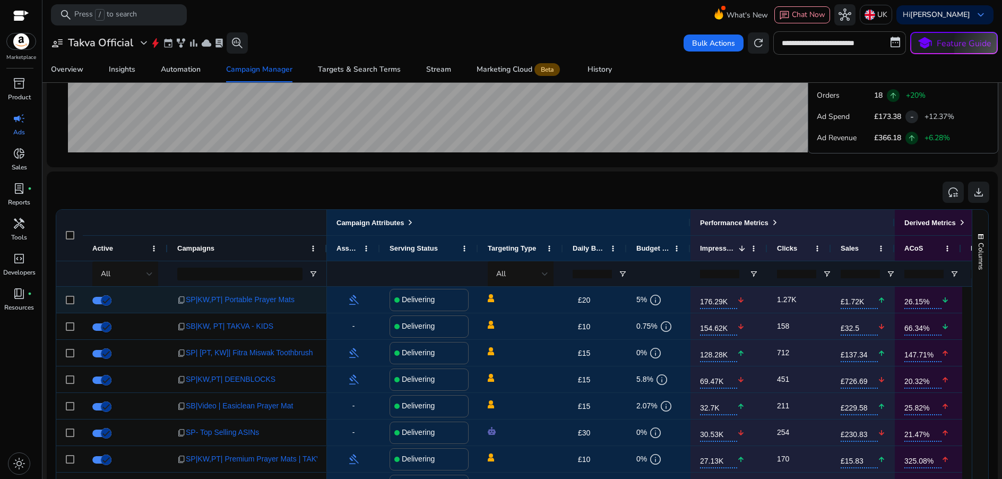
click at [274, 298] on span "SP|KW,PT| Portable Prayer Mats" at bounding box center [240, 300] width 109 height 22
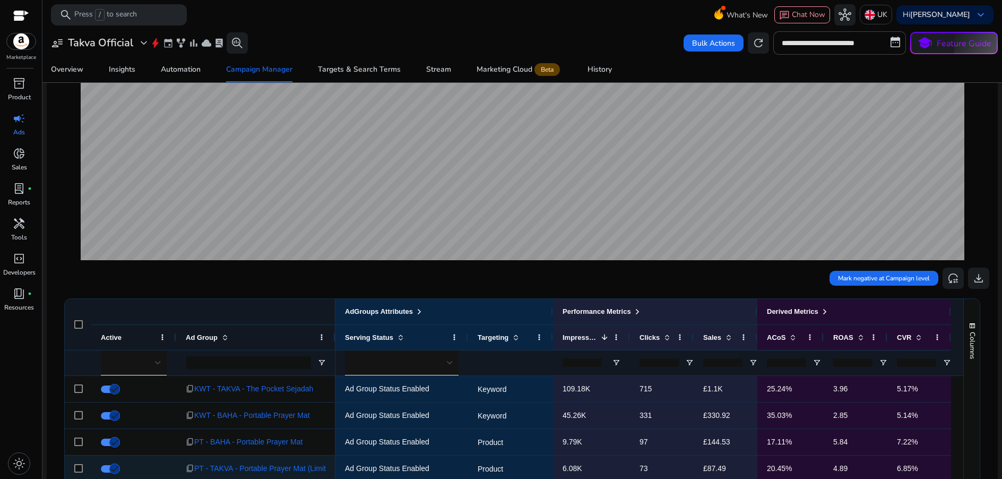
scroll to position [246, 0]
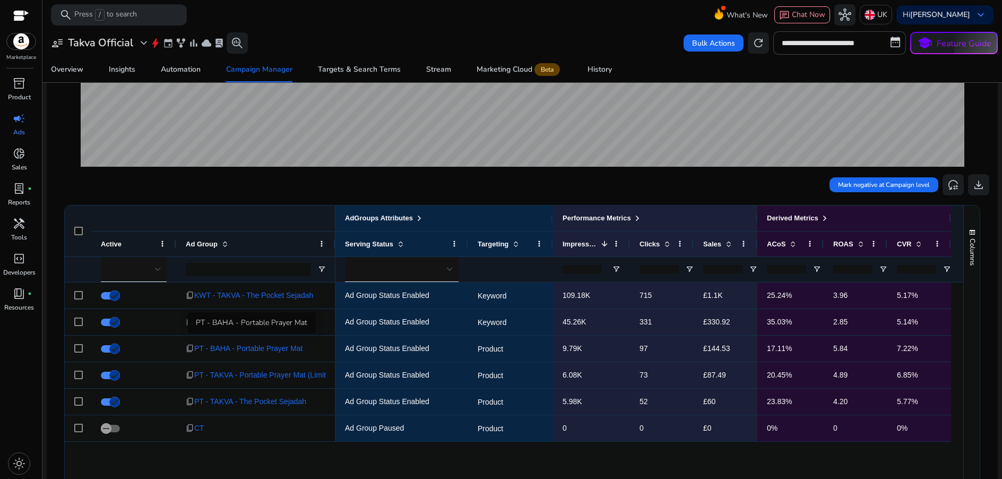
click at [260, 325] on div "PT - BAHA - Portable Prayer Mat" at bounding box center [251, 322] width 128 height 21
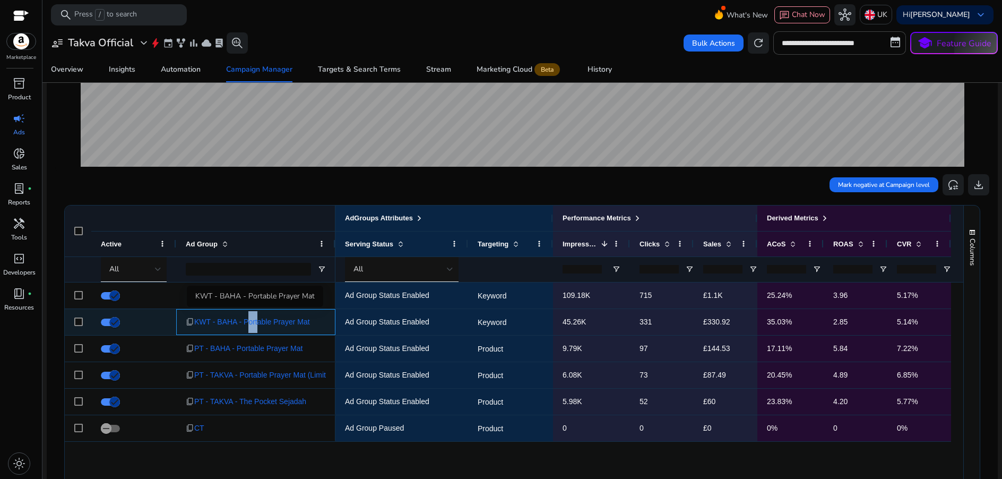
drag, startPoint x: 247, startPoint y: 319, endPoint x: 256, endPoint y: 324, distance: 10.9
click at [258, 328] on span "KWT - BAHA - Portable Prayer Mat" at bounding box center [252, 322] width 116 height 22
click at [255, 320] on span "KWT - BAHA - Portable Prayer Mat" at bounding box center [252, 322] width 116 height 22
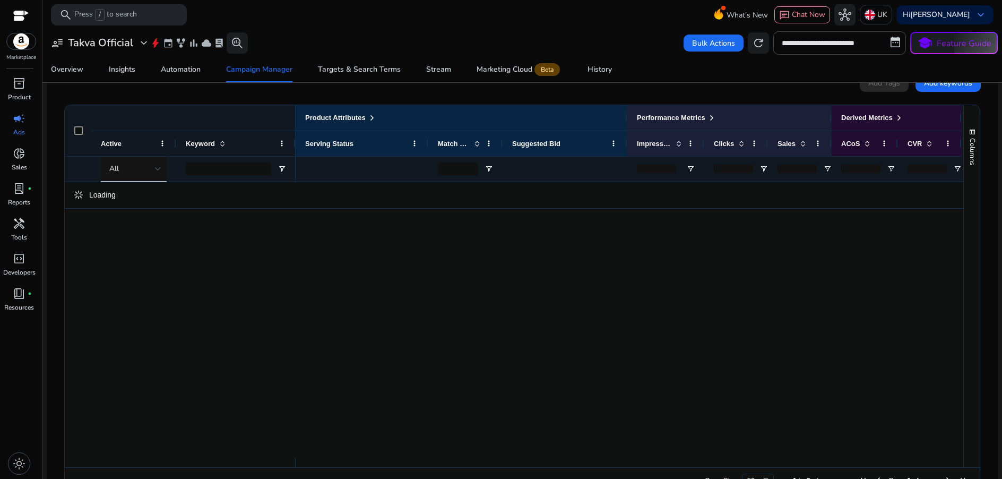
scroll to position [406, 0]
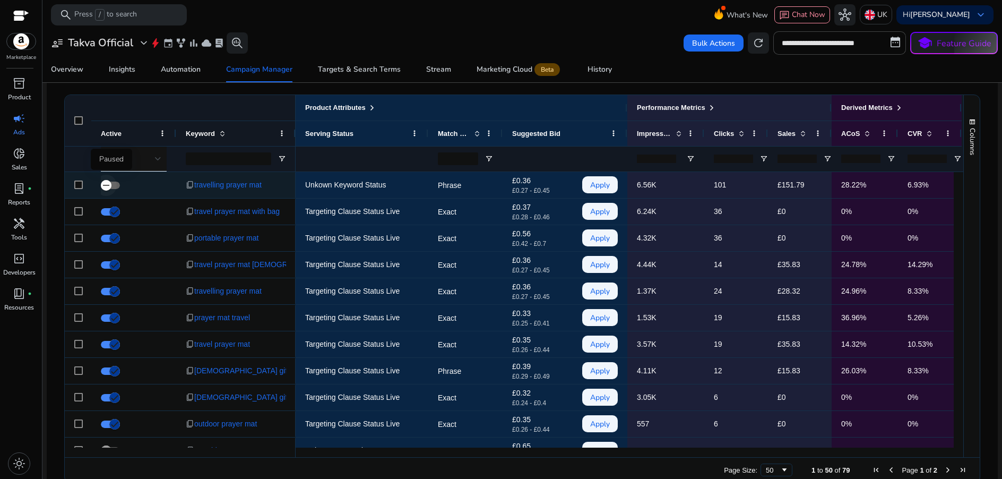
click at [111, 186] on span "button" at bounding box center [106, 185] width 21 height 21
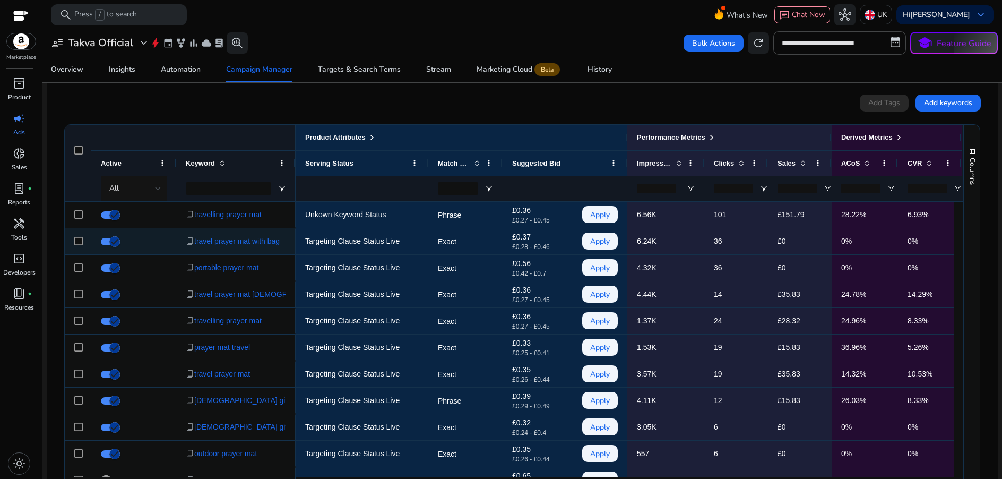
scroll to position [375, 0]
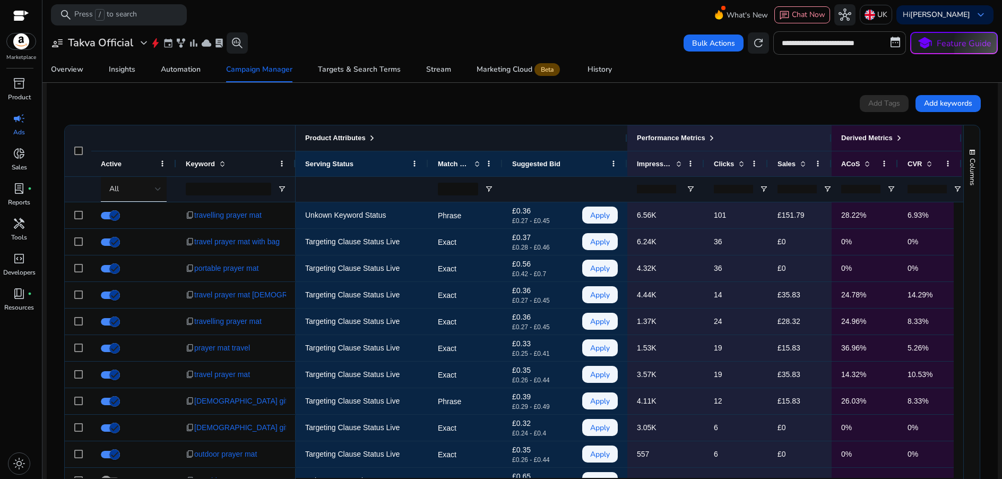
click at [369, 138] on div "Product Attributes" at bounding box center [340, 138] width 71 height 14
click at [376, 139] on span at bounding box center [372, 138] width 8 height 8
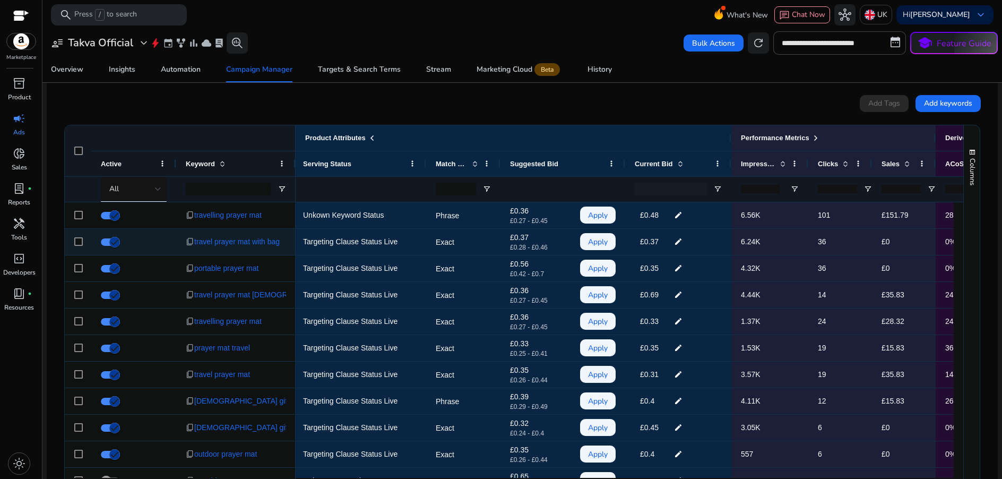
scroll to position [0, 4]
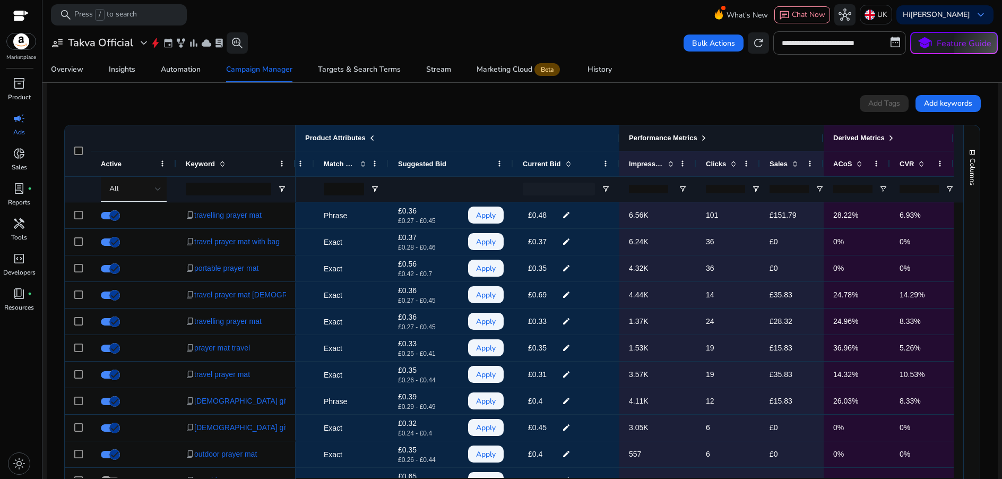
click at [704, 139] on span at bounding box center [704, 138] width 8 height 8
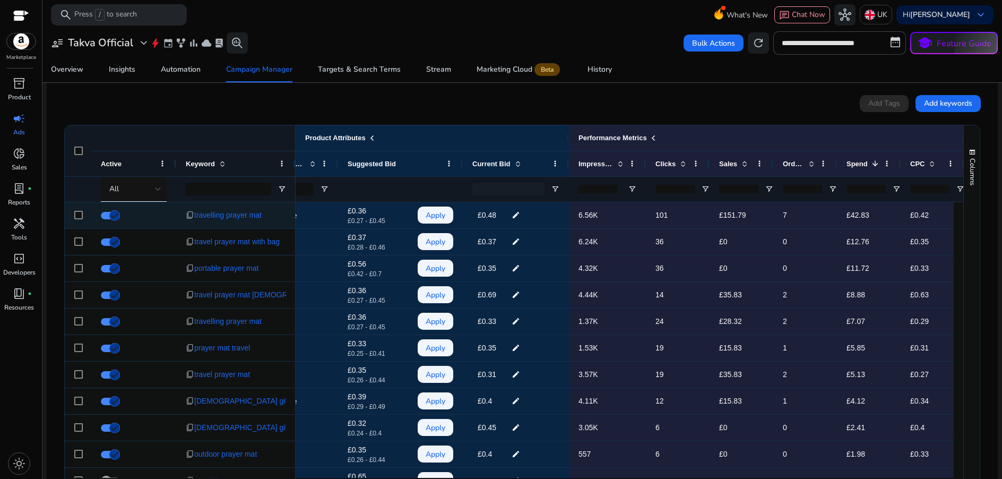
click at [513, 215] on mat-icon "edit" at bounding box center [516, 215] width 14 height 16
click at [507, 218] on input "****" at bounding box center [500, 215] width 20 height 18
type input "****"
click at [520, 215] on mat-icon "check" at bounding box center [516, 215] width 12 height 18
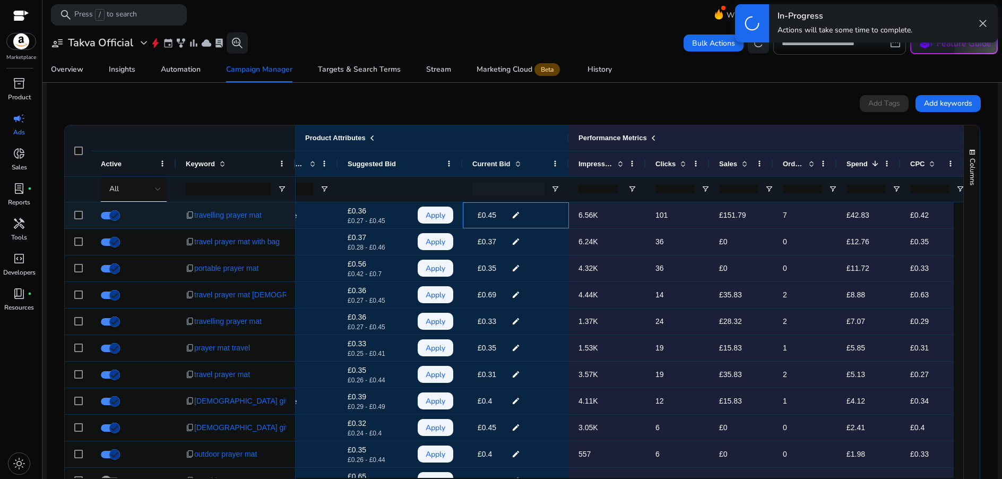
click at [516, 215] on mat-icon "edit" at bounding box center [516, 215] width 14 height 16
click at [517, 218] on mat-icon "check" at bounding box center [515, 215] width 11 height 18
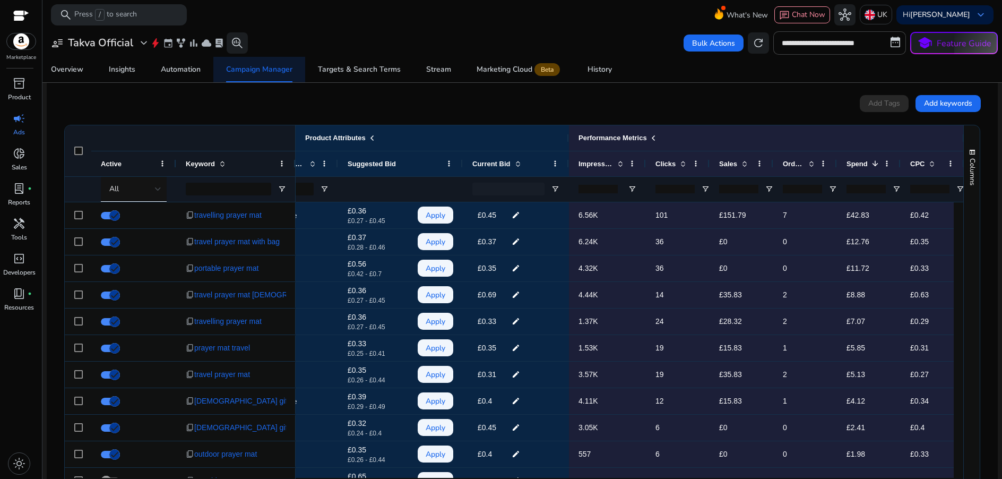
click at [265, 78] on span "Campaign Manager" at bounding box center [259, 69] width 66 height 25
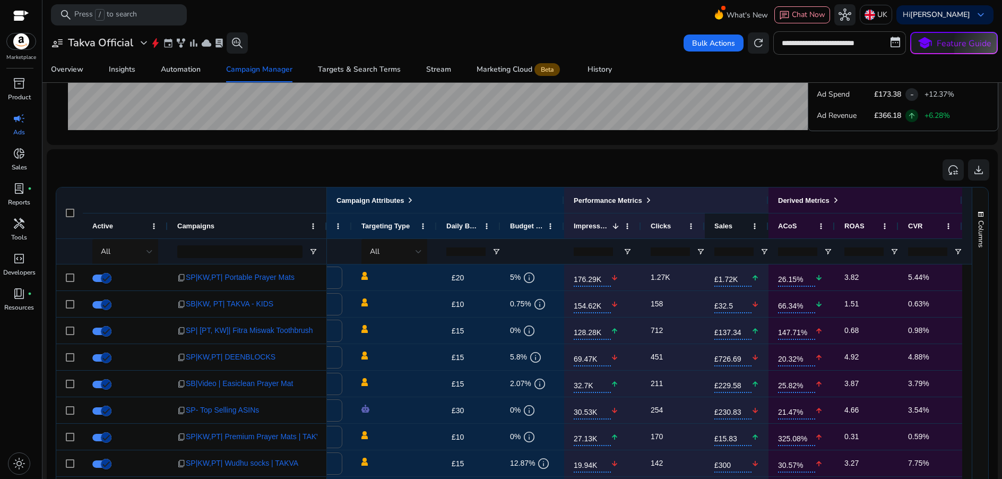
drag, startPoint x: 648, startPoint y: 202, endPoint x: 720, endPoint y: 225, distance: 75.4
click at [649, 202] on span at bounding box center [649, 200] width 8 height 8
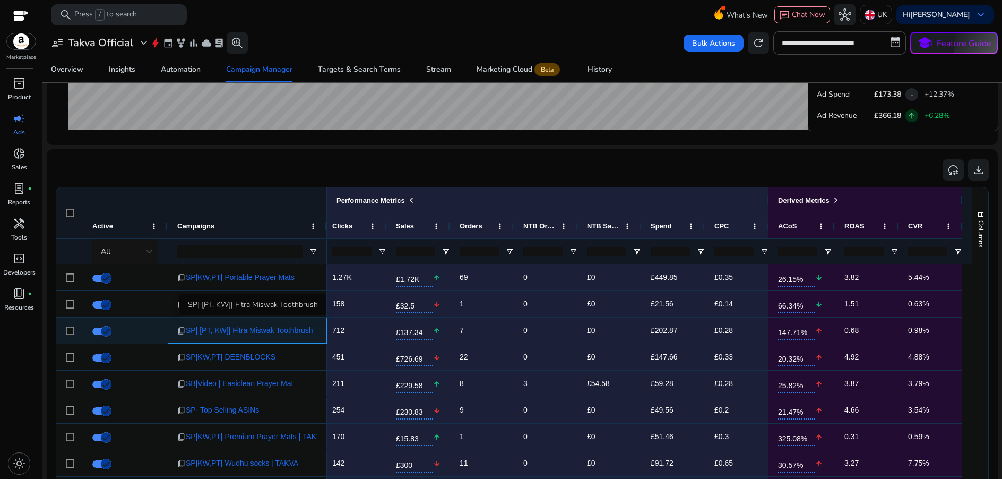
click at [237, 329] on span "SP| [PT, KW]| Fitra Miswak Toothbrush" at bounding box center [249, 331] width 127 height 22
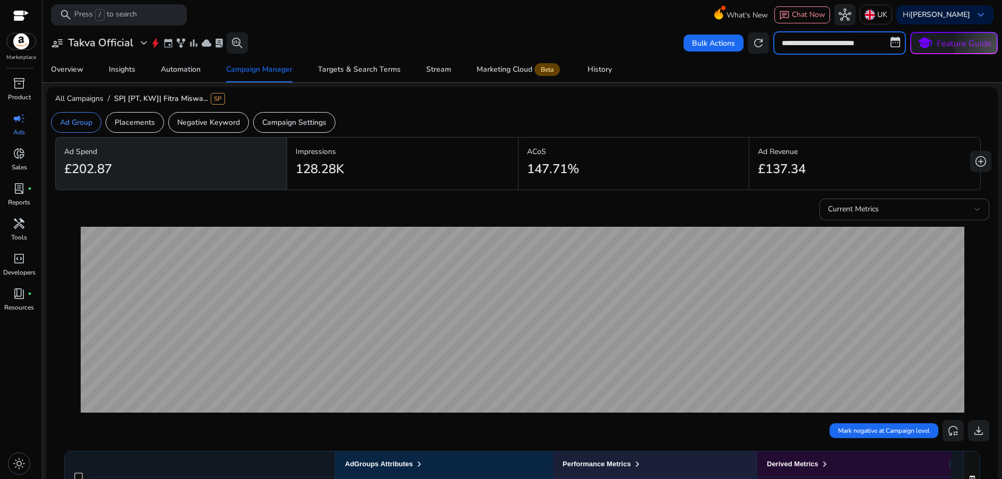
click at [820, 46] on input "**********" at bounding box center [840, 42] width 133 height 23
select select "*"
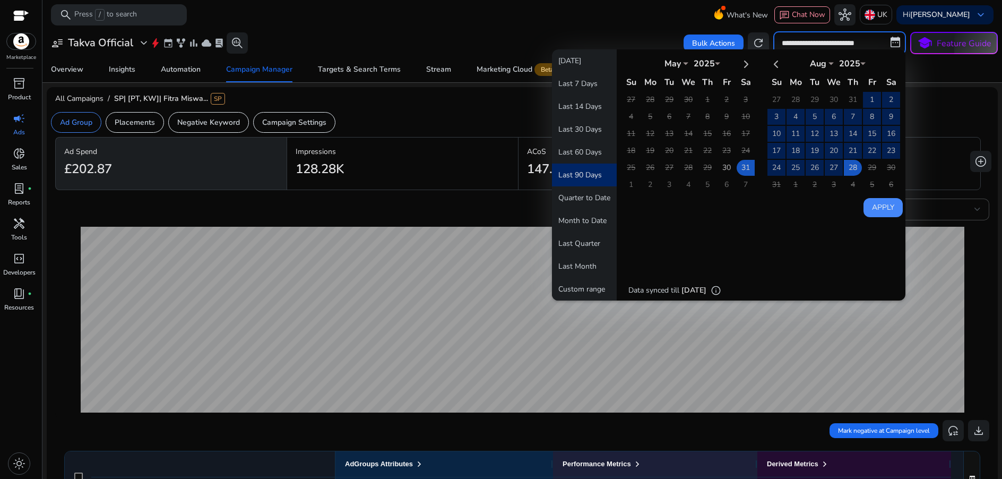
click at [561, 175] on button "Last 90 Days" at bounding box center [584, 175] width 65 height 23
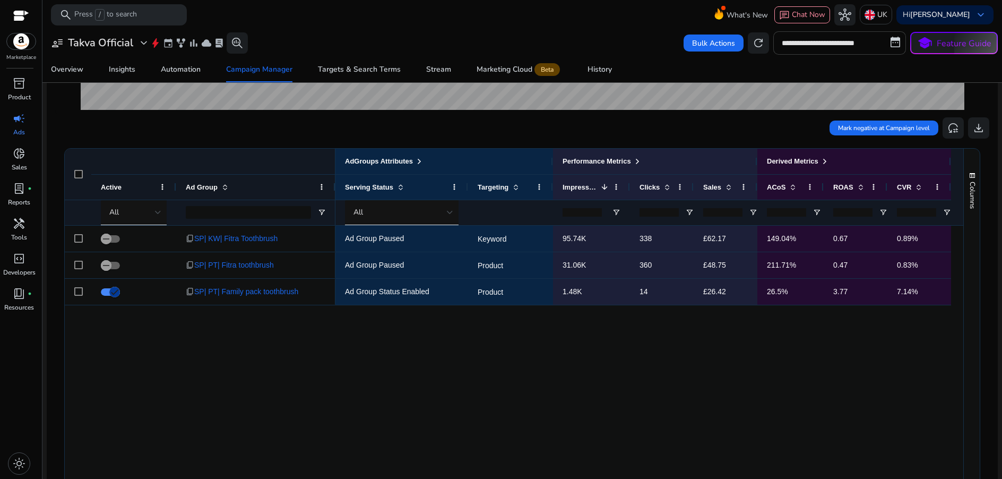
click at [840, 33] on input "**********" at bounding box center [840, 42] width 133 height 23
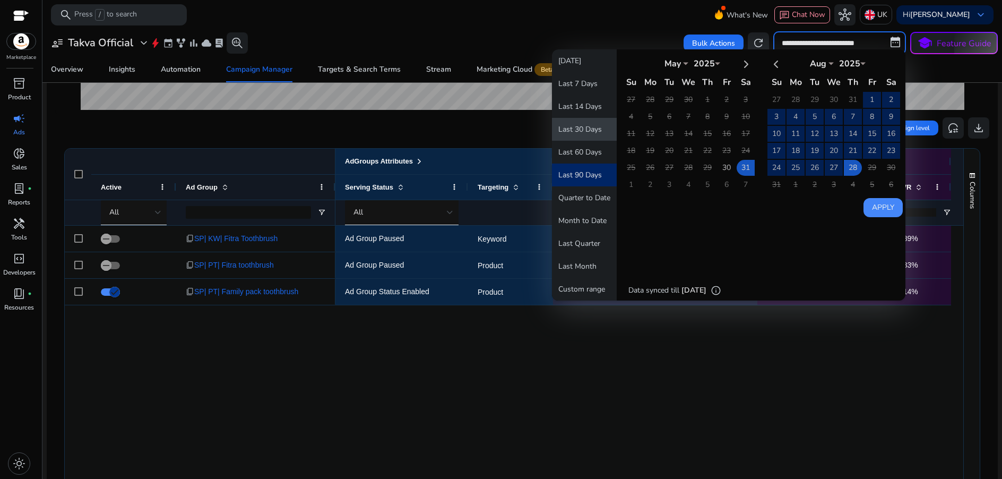
click at [570, 127] on button "Last 30 Days" at bounding box center [584, 129] width 65 height 23
type input "**********"
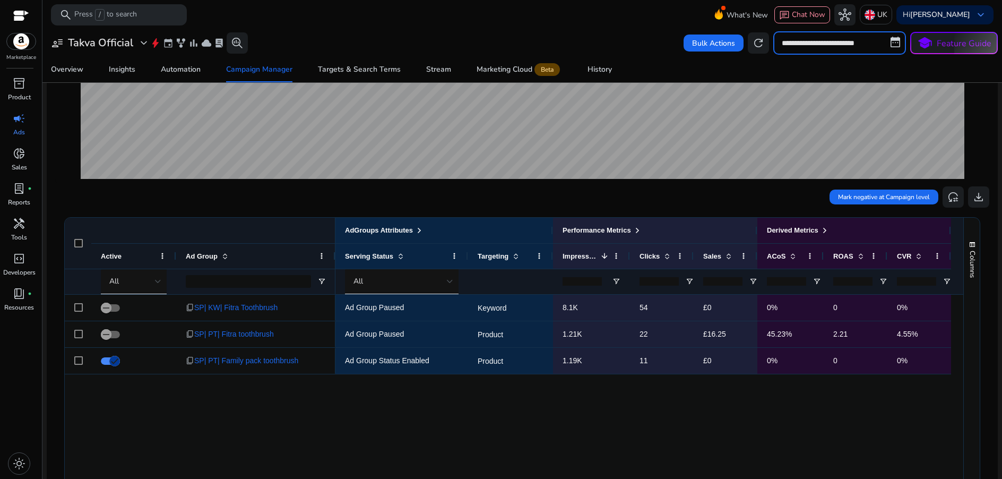
drag, startPoint x: 829, startPoint y: 40, endPoint x: 794, endPoint y: 89, distance: 60.5
click at [829, 40] on input "**********" at bounding box center [840, 42] width 133 height 23
select select "*"
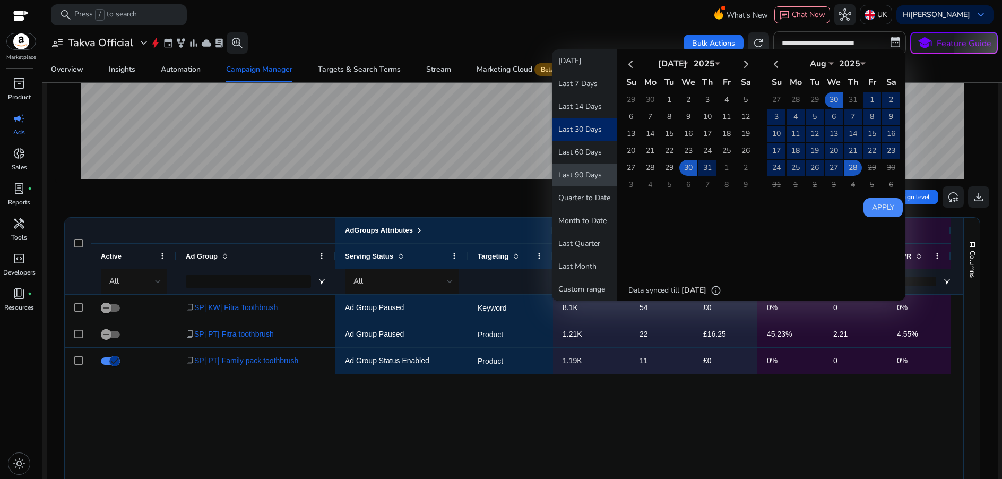
click at [595, 173] on button "Last 90 Days" at bounding box center [584, 175] width 65 height 23
type input "**********"
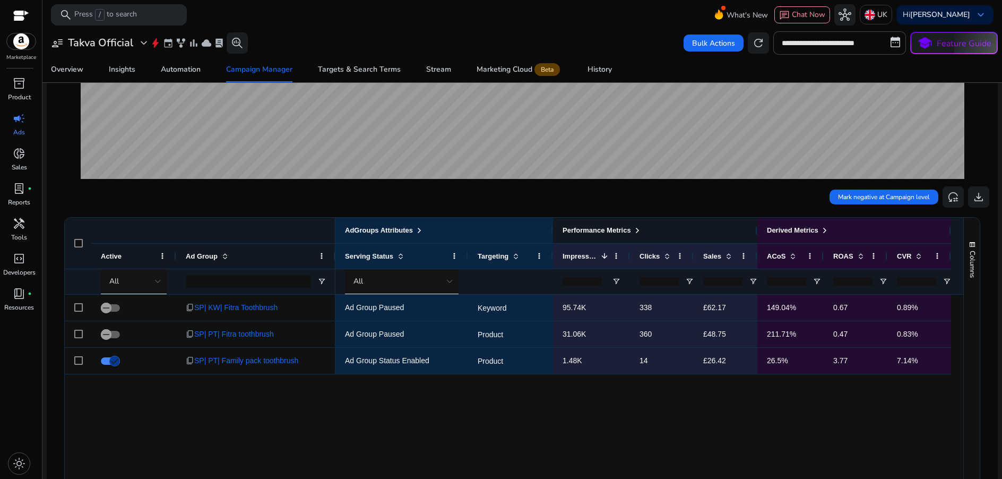
click at [639, 227] on span at bounding box center [637, 230] width 8 height 8
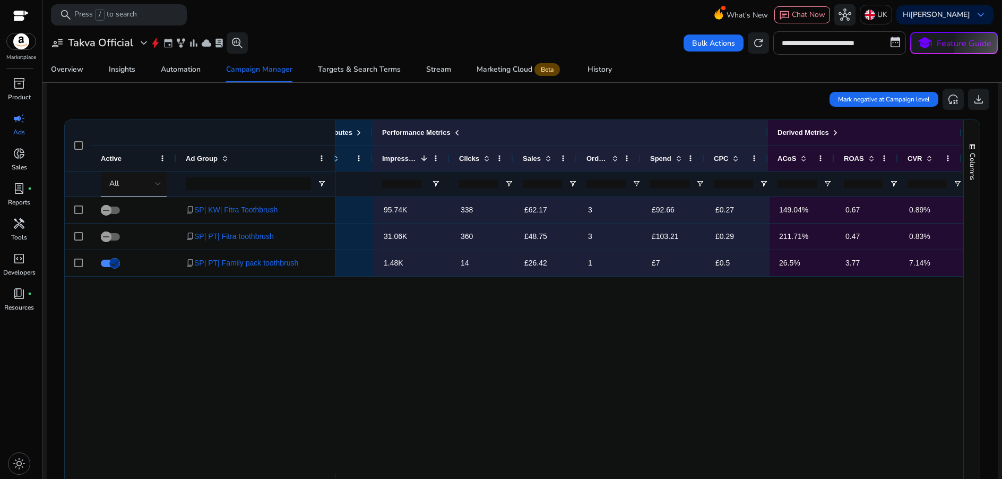
click at [836, 44] on input "**********" at bounding box center [840, 42] width 133 height 23
select select "*"
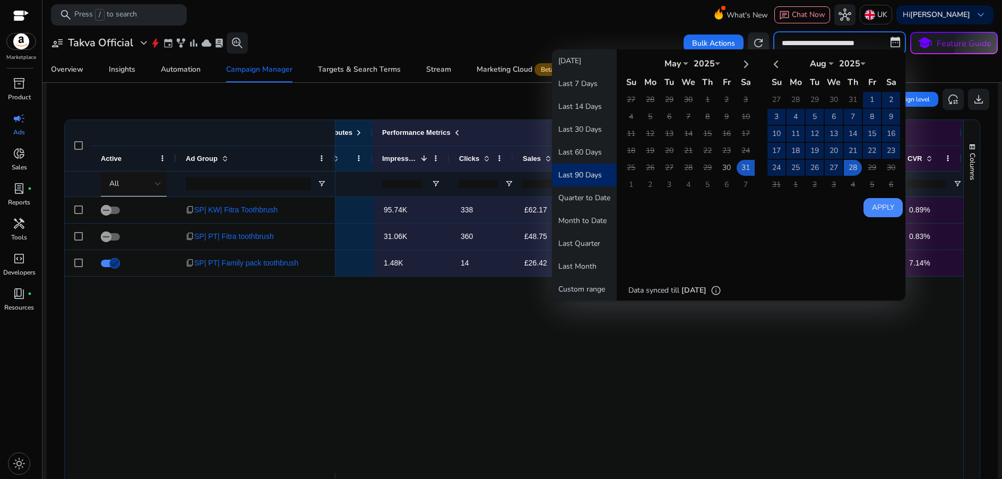
click at [773, 388] on div "Ad Group Paused Keyword 95.74K 338 £62.17 149.04% 0.67 3 £92.66 £0.27 0.89% Ad …" at bounding box center [650, 335] width 628 height 276
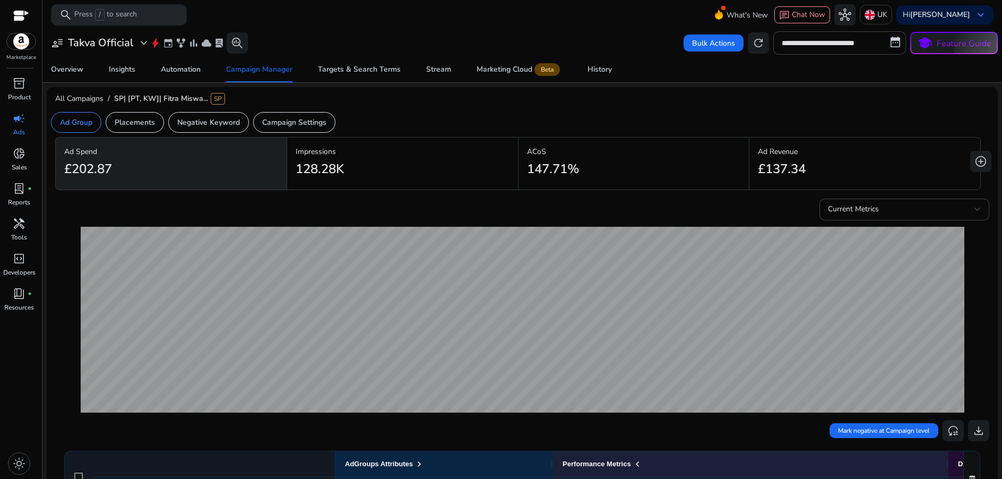
scroll to position [0, 183]
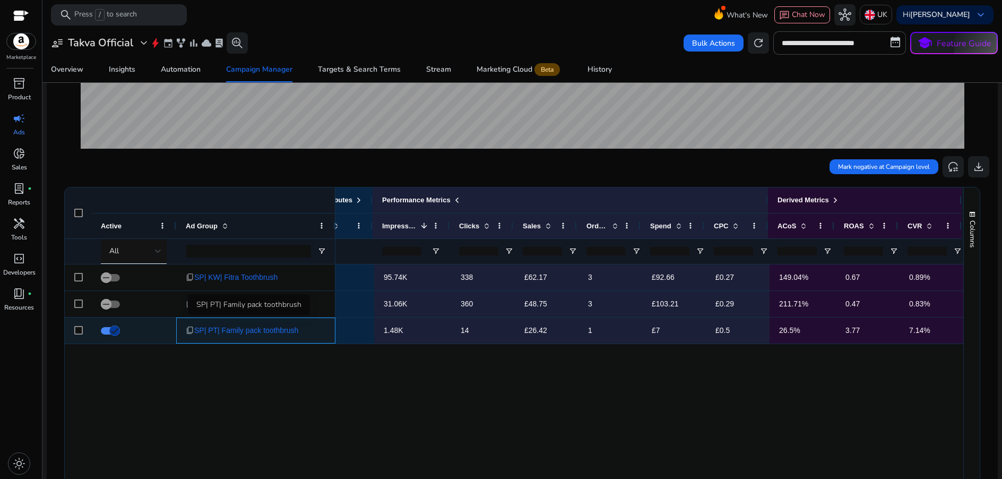
click at [279, 332] on span "SP| PT| Family pack toothbrush" at bounding box center [246, 331] width 104 height 22
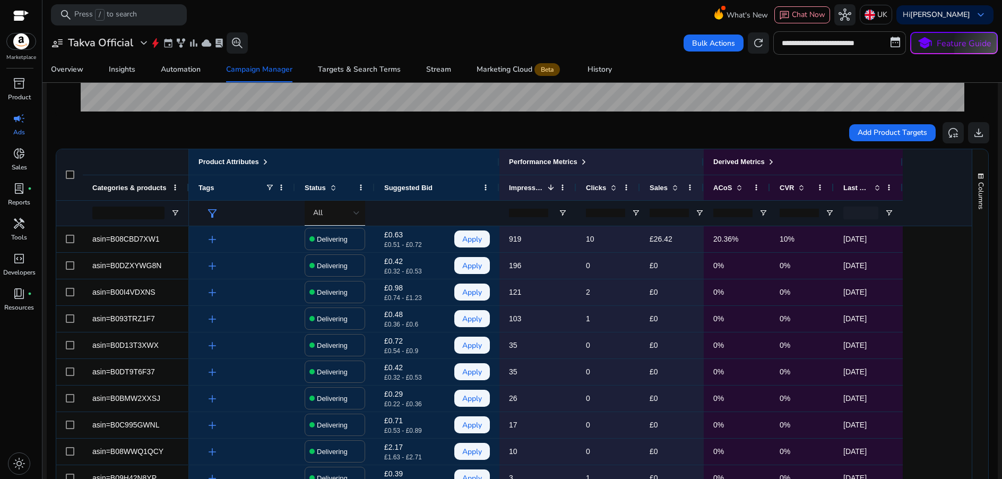
scroll to position [260, 0]
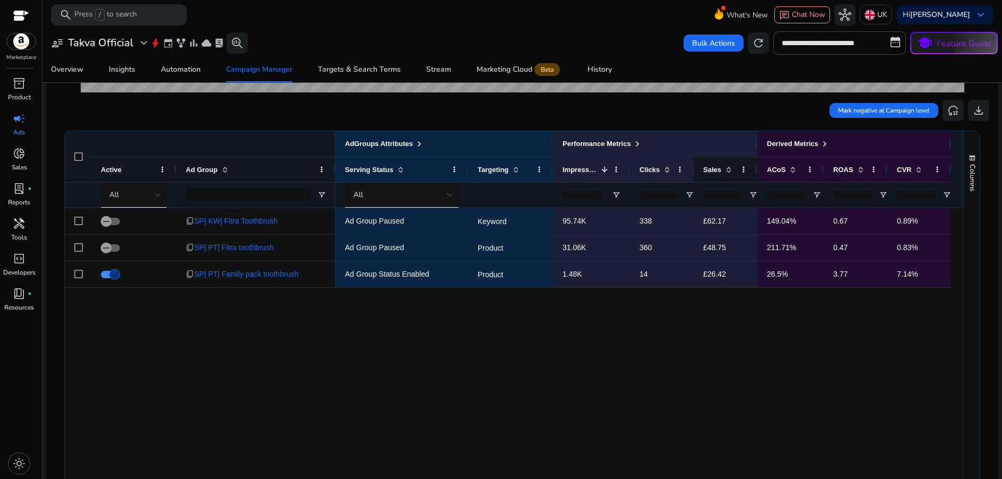
scroll to position [303, 0]
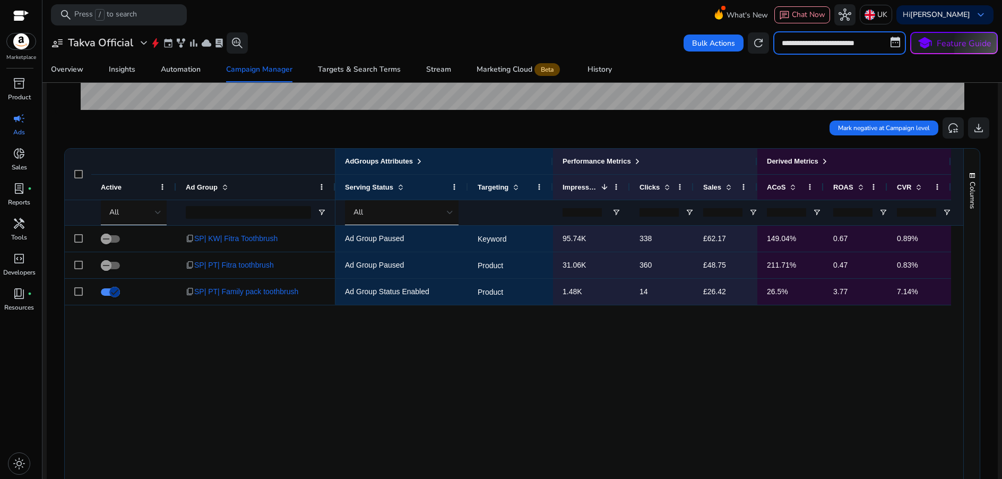
drag, startPoint x: 822, startPoint y: 47, endPoint x: 771, endPoint y: 87, distance: 65.0
click at [822, 47] on input "**********" at bounding box center [840, 42] width 133 height 23
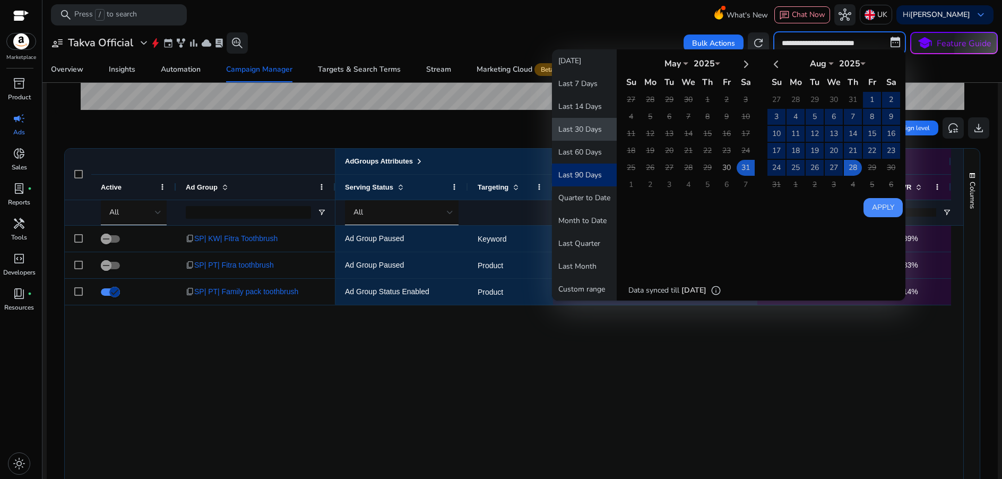
click at [587, 131] on button "Last 30 Days" at bounding box center [584, 129] width 65 height 23
type input "**********"
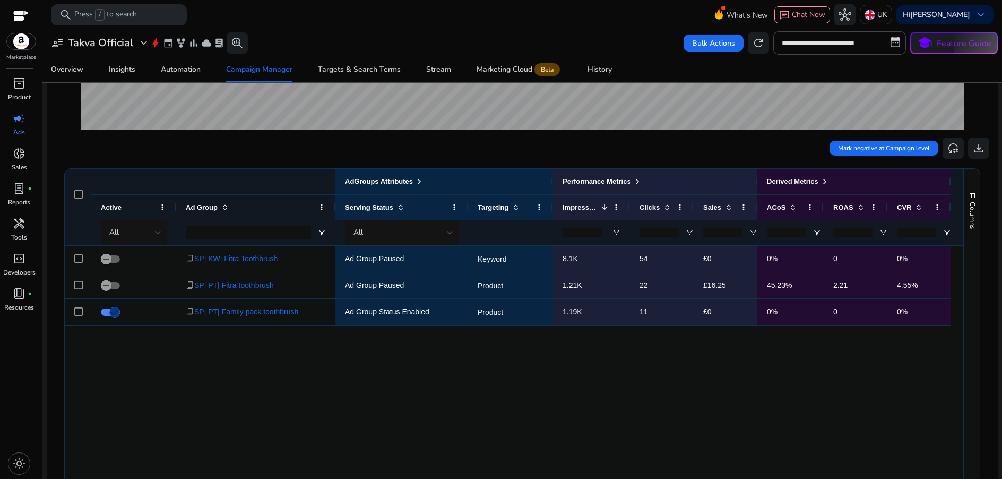
scroll to position [203, 0]
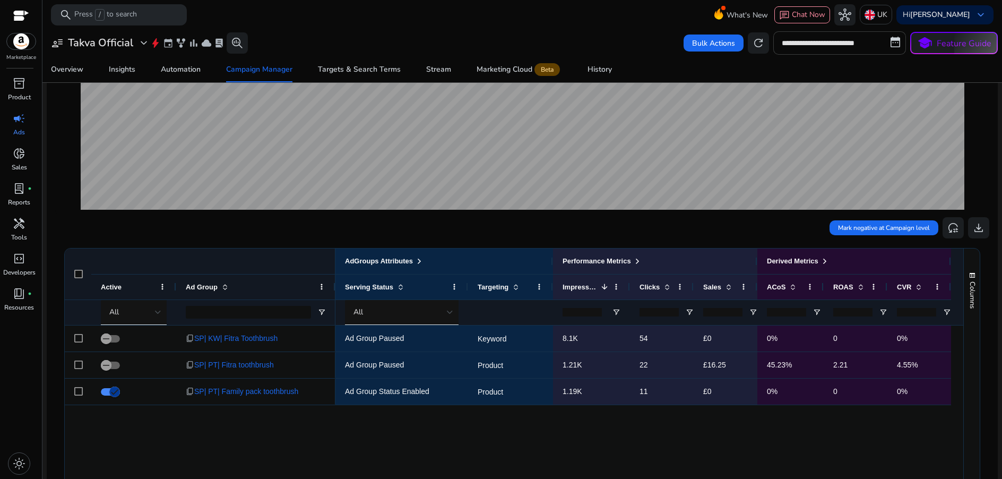
click at [828, 47] on input "**********" at bounding box center [840, 42] width 133 height 23
select select "*"
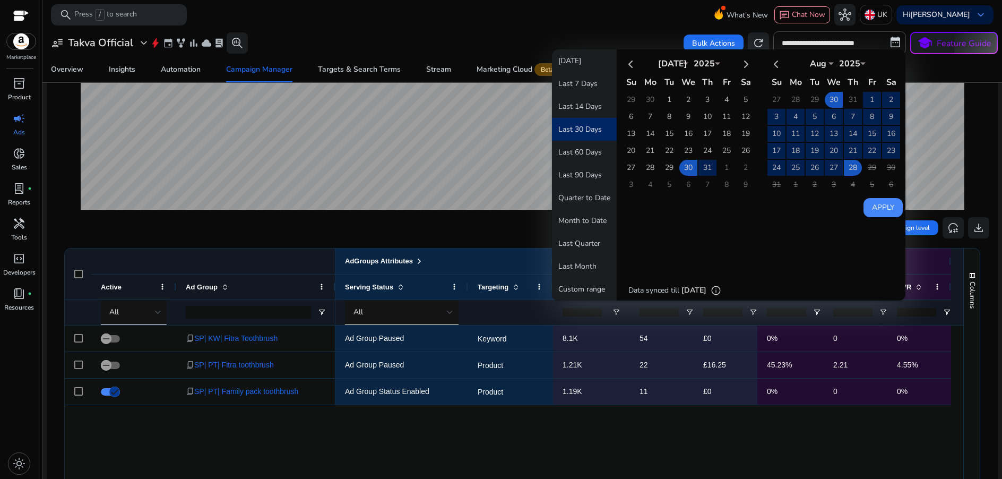
click at [599, 441] on div "Ad Group Paused Keyword 8.1K 54 £0 0% 0 0% Ad Group Paused Product 1.21K 22 £16…" at bounding box center [650, 467] width 628 height 285
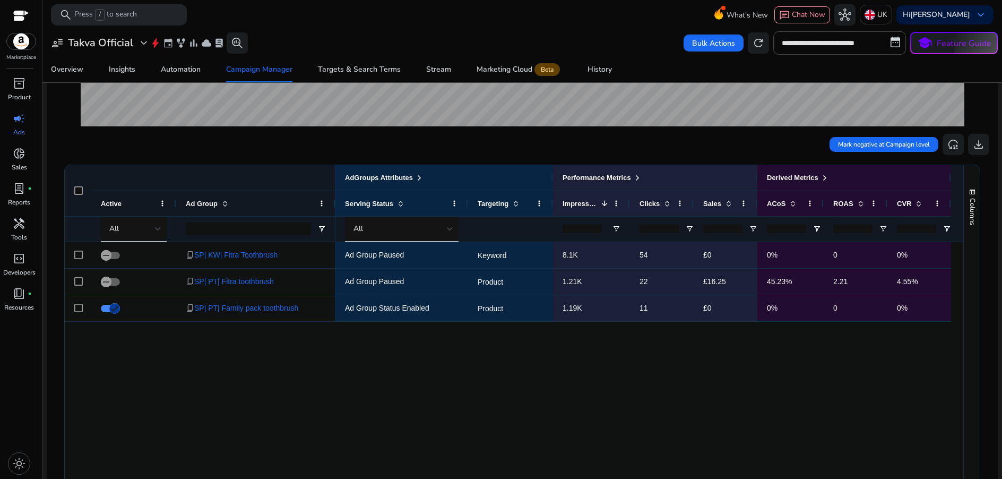
scroll to position [276, 0]
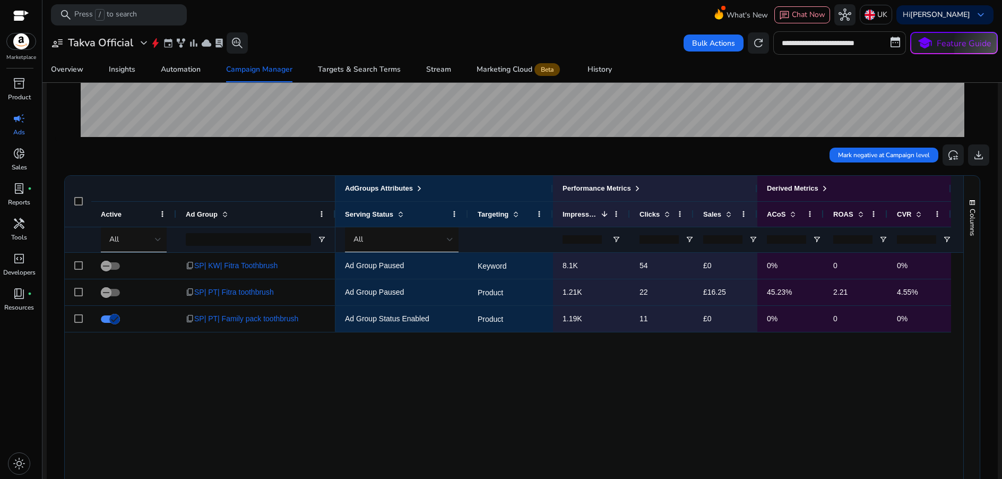
click at [801, 43] on input "**********" at bounding box center [840, 42] width 133 height 23
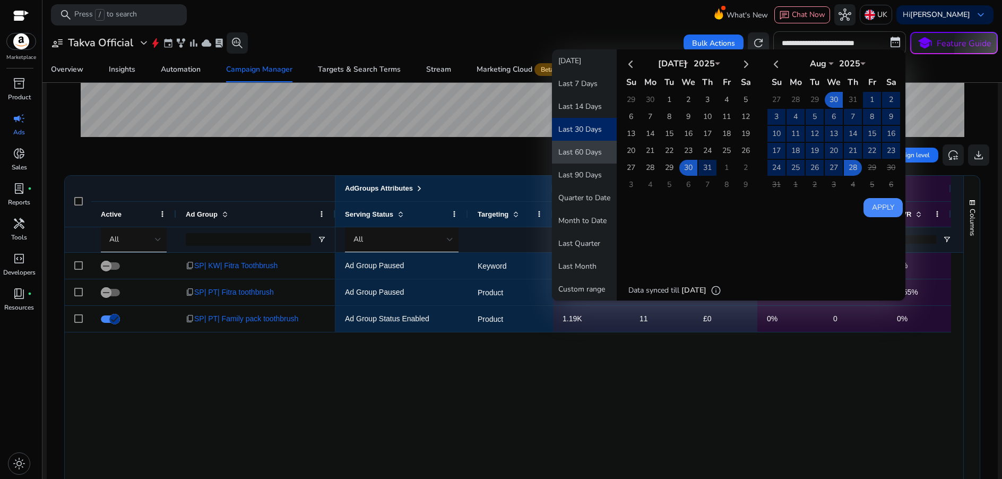
click at [589, 152] on button "Last 60 Days" at bounding box center [584, 152] width 65 height 23
type input "**********"
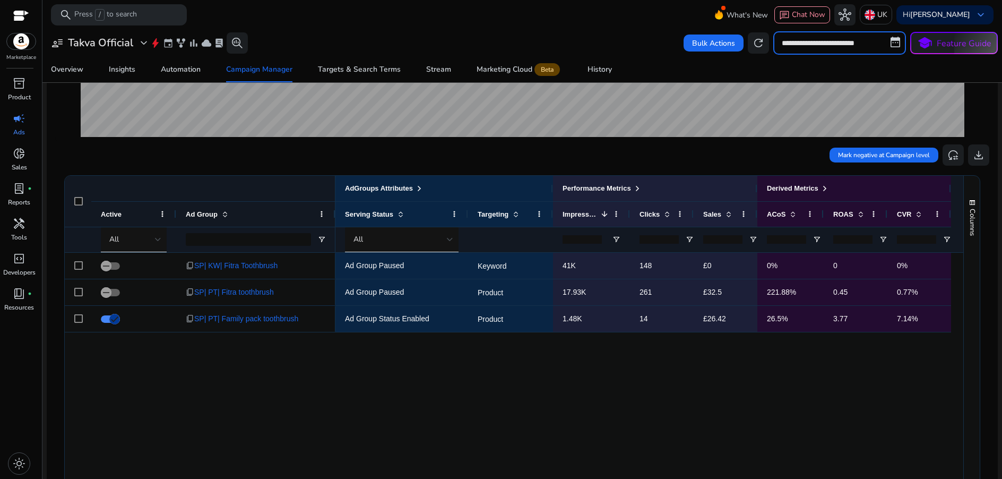
drag, startPoint x: 859, startPoint y: 40, endPoint x: 814, endPoint y: 75, distance: 57.5
click at [859, 40] on input "**********" at bounding box center [840, 42] width 133 height 23
select select "*"
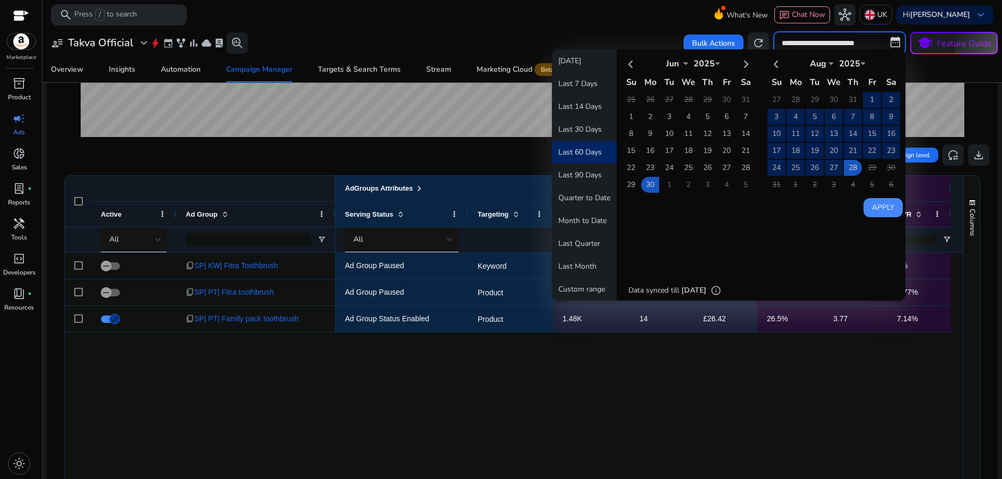
click at [571, 175] on button "Last 90 Days" at bounding box center [584, 175] width 65 height 23
type input "**********"
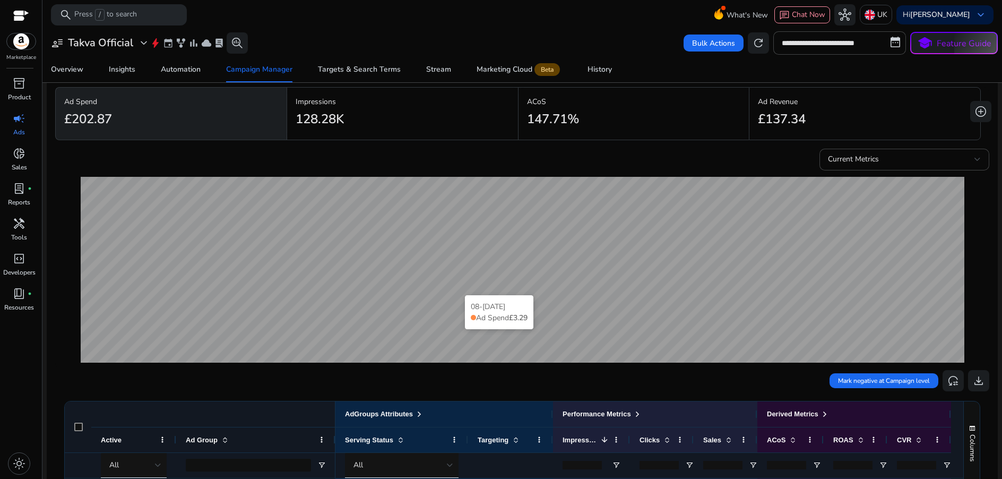
scroll to position [4, 0]
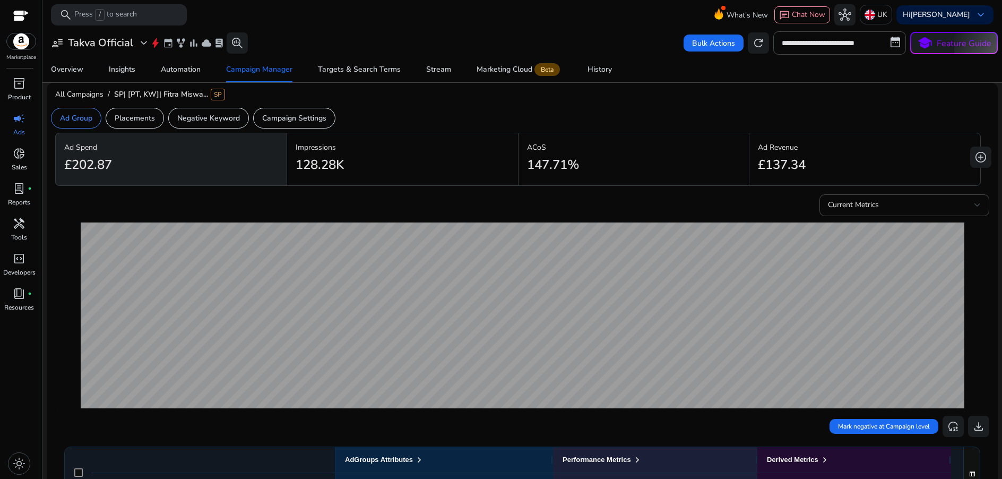
click at [346, 163] on div "128.28K" at bounding box center [403, 165] width 214 height 24
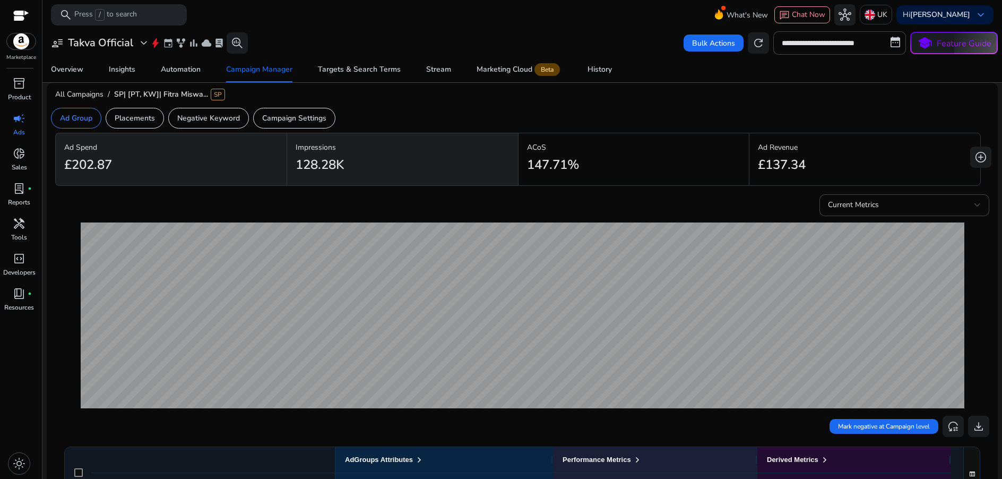
click at [239, 164] on div "£202.87" at bounding box center [171, 165] width 214 height 24
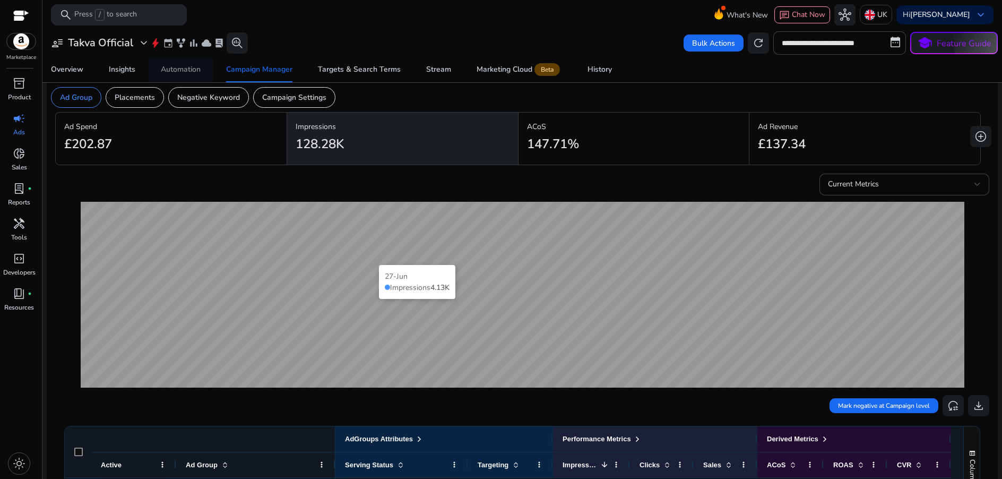
scroll to position [0, 0]
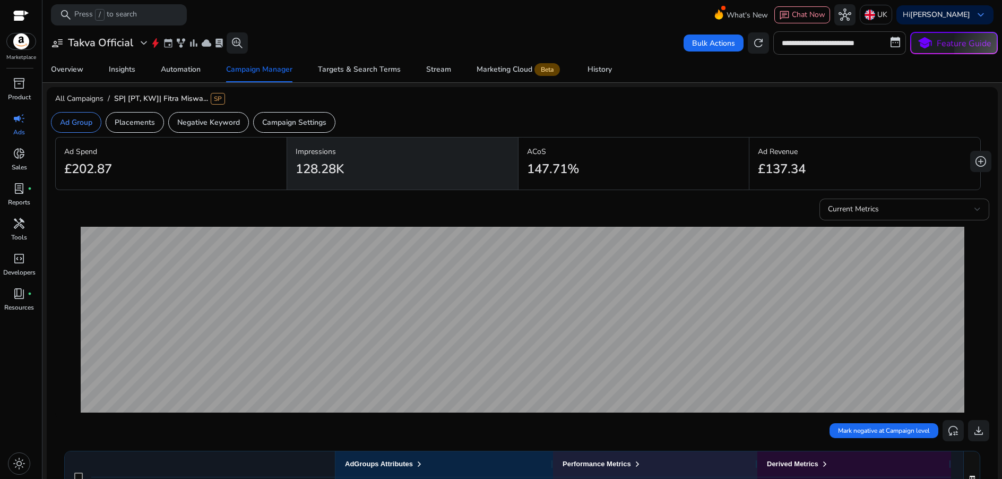
click at [271, 68] on div "Campaign Manager" at bounding box center [259, 69] width 66 height 7
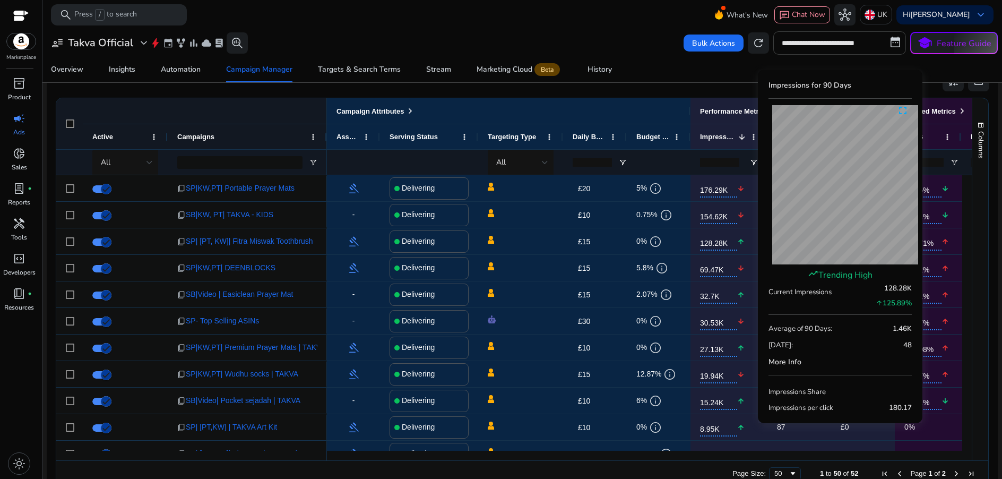
scroll to position [697, 0]
click at [818, 43] on input "**********" at bounding box center [840, 42] width 133 height 23
select select "*"
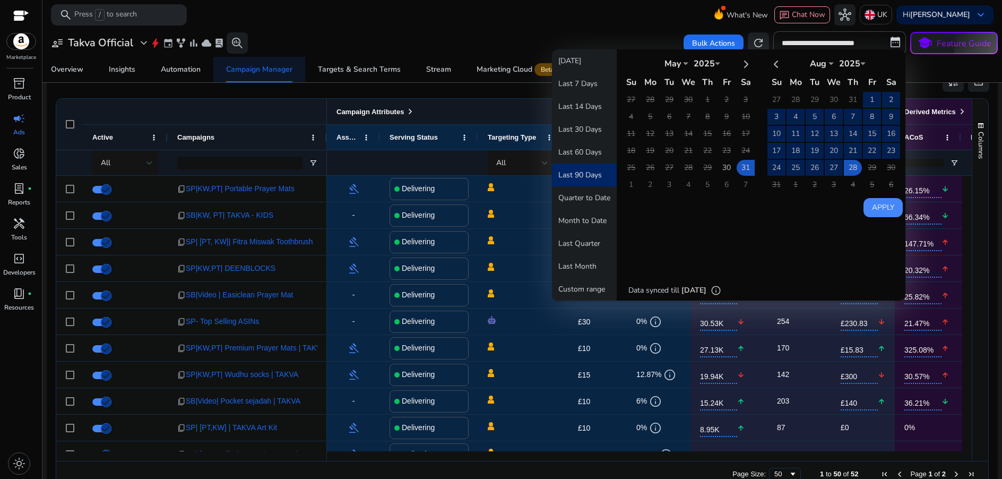
click at [580, 107] on button "Last 14 Days" at bounding box center [584, 106] width 65 height 23
type input "**********"
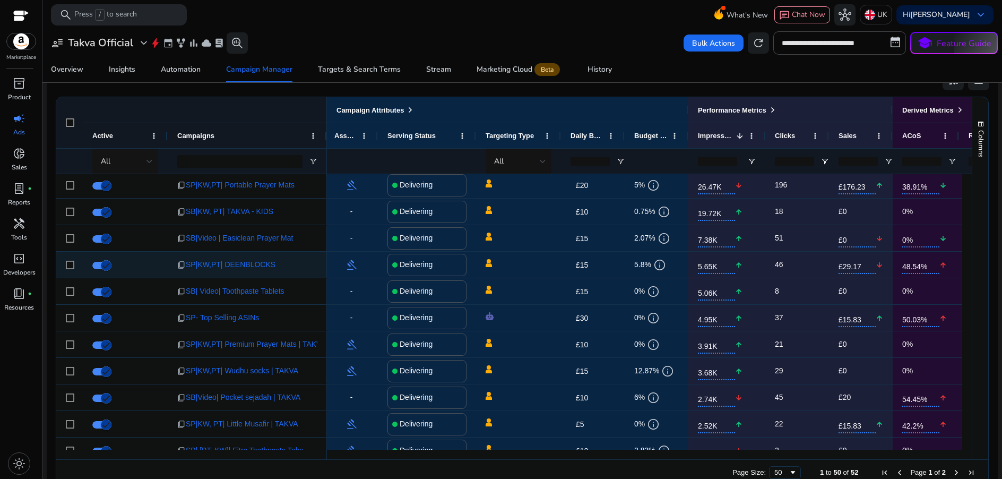
scroll to position [0, 0]
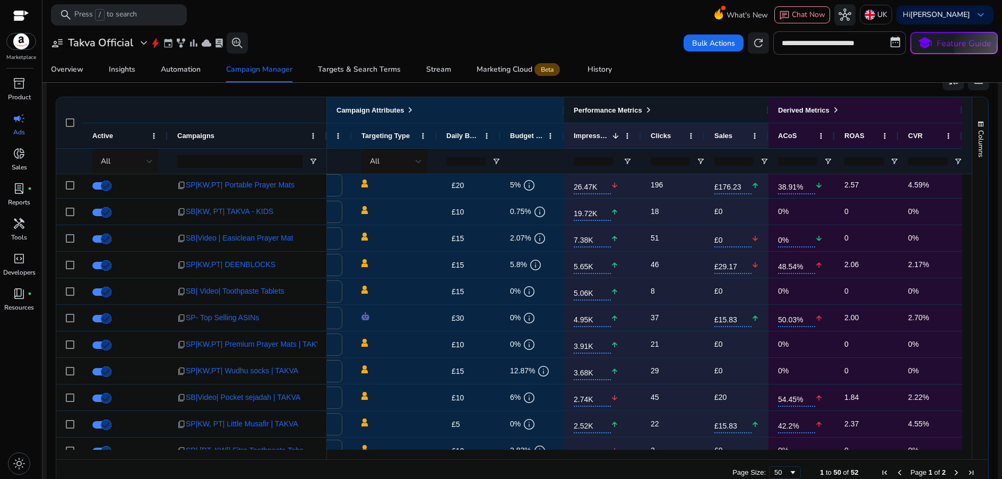
click at [648, 109] on span at bounding box center [649, 110] width 8 height 8
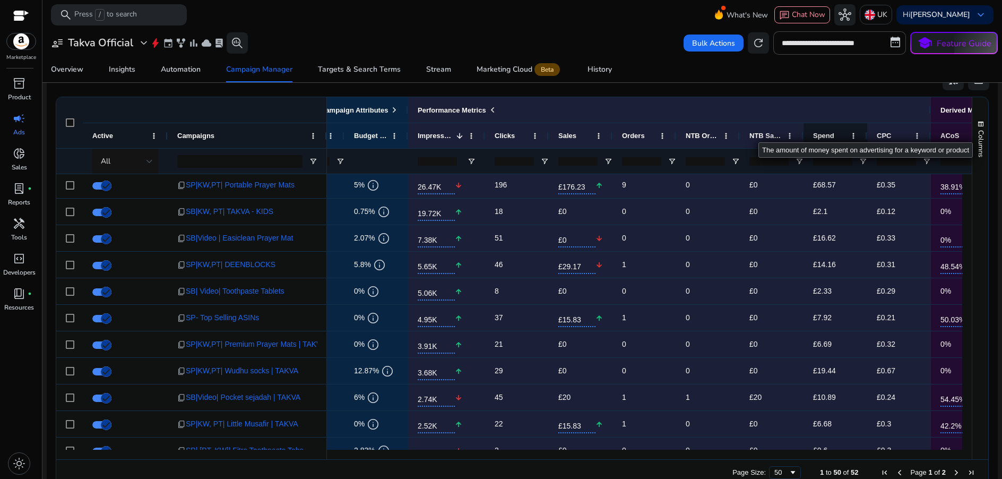
click at [826, 132] on span "Spend" at bounding box center [823, 136] width 21 height 8
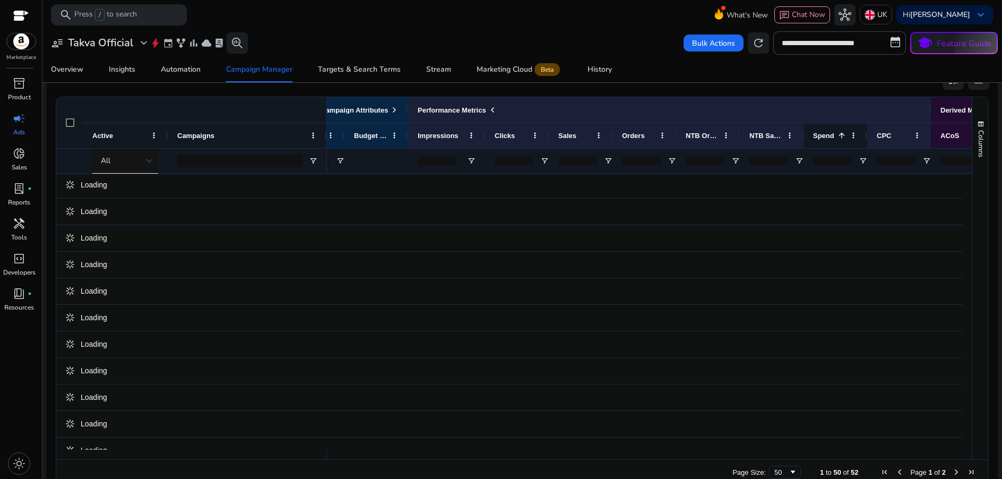
click at [827, 134] on span "Spend" at bounding box center [823, 136] width 21 height 8
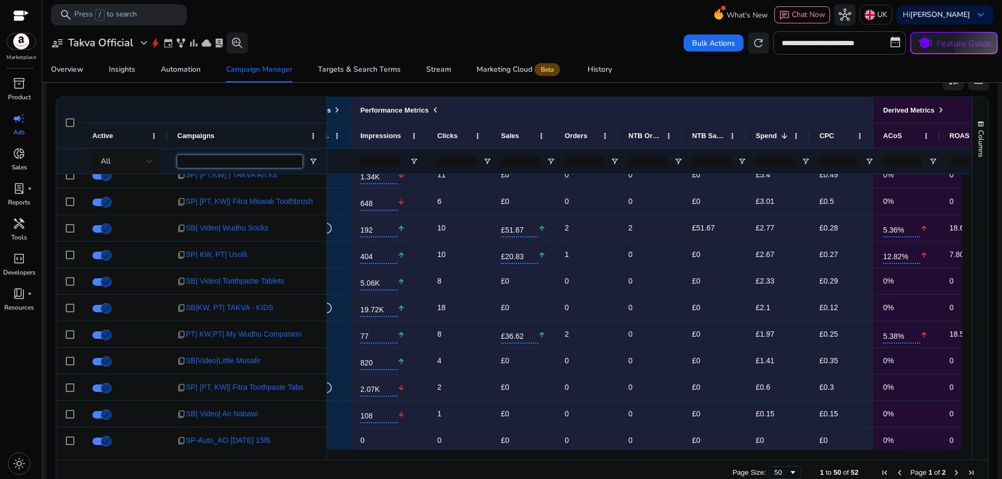
click at [240, 165] on input "Campaigns Filter Input" at bounding box center [239, 161] width 125 height 13
type input "**********"
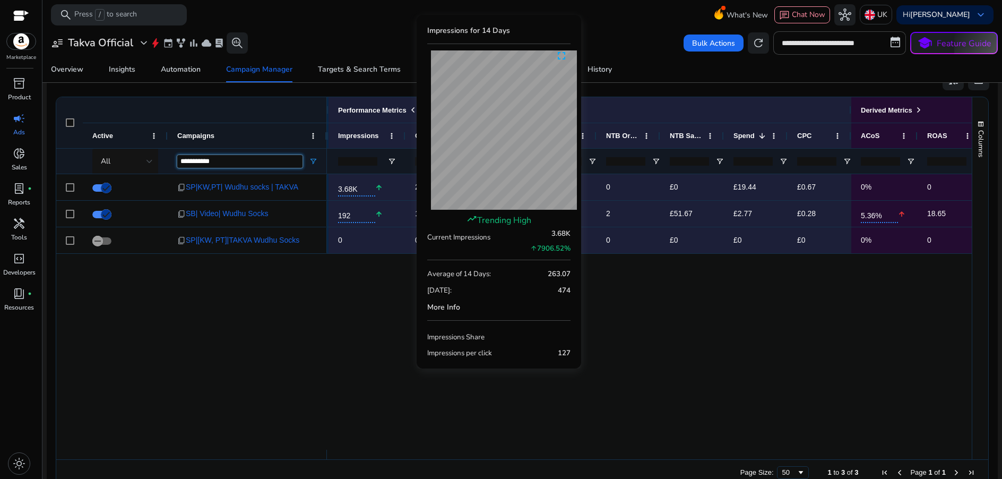
drag, startPoint x: 337, startPoint y: 285, endPoint x: 342, endPoint y: 279, distance: 8.3
click at [337, 285] on div "£15 edit 12.87% info 3.68K arrow_upward 29 £0 0 0 £0 £19.44 £0.67 0% 0 0% £12 e…" at bounding box center [649, 312] width 645 height 276
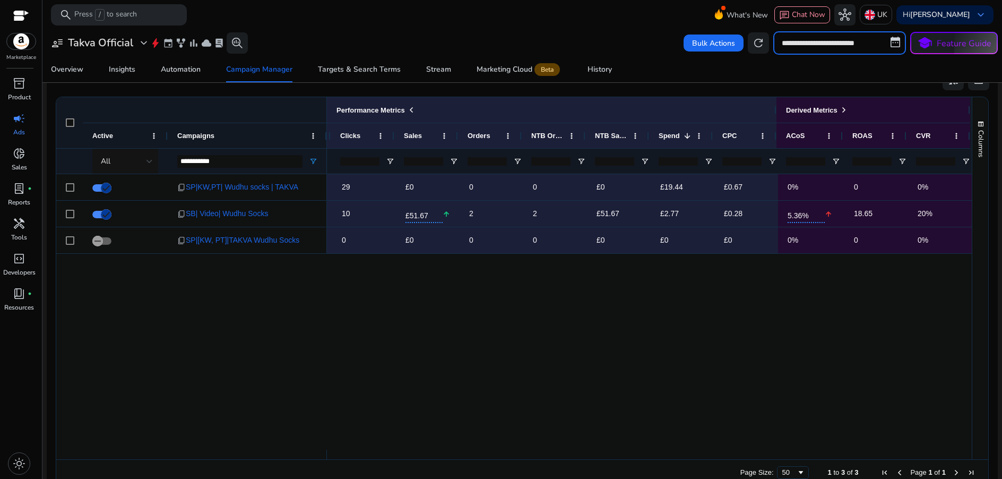
click at [860, 41] on input "**********" at bounding box center [840, 42] width 133 height 23
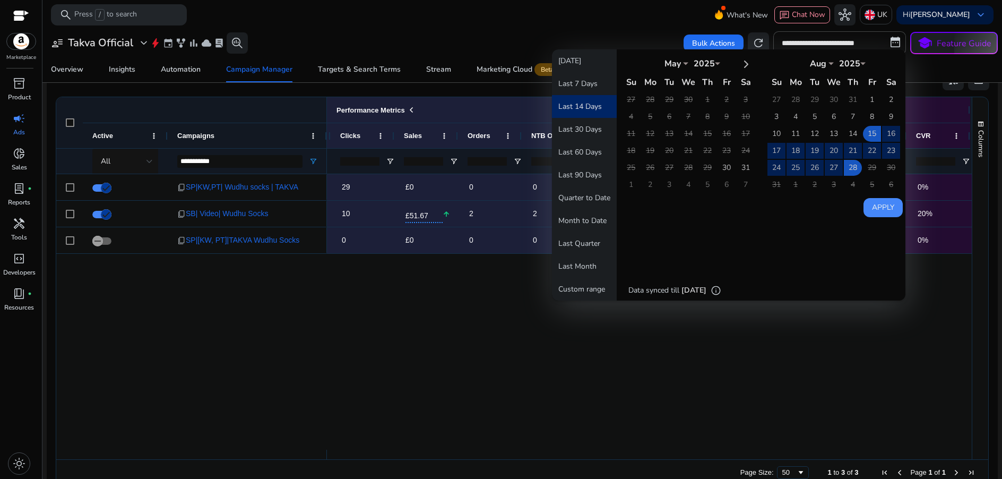
drag, startPoint x: 591, startPoint y: 169, endPoint x: 581, endPoint y: 171, distance: 10.8
click at [591, 169] on button "Last 90 Days" at bounding box center [584, 175] width 65 height 23
type input "**********"
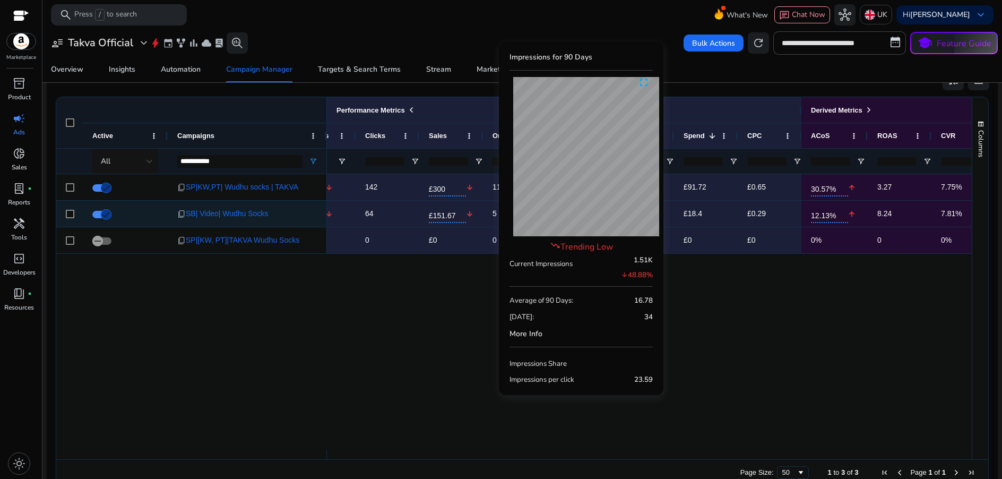
click at [460, 308] on div "12.87% info 19.94K arrow_downward 142 £300 arrow_downward 11 0 £0 £91.72 £0.65 …" at bounding box center [649, 312] width 645 height 276
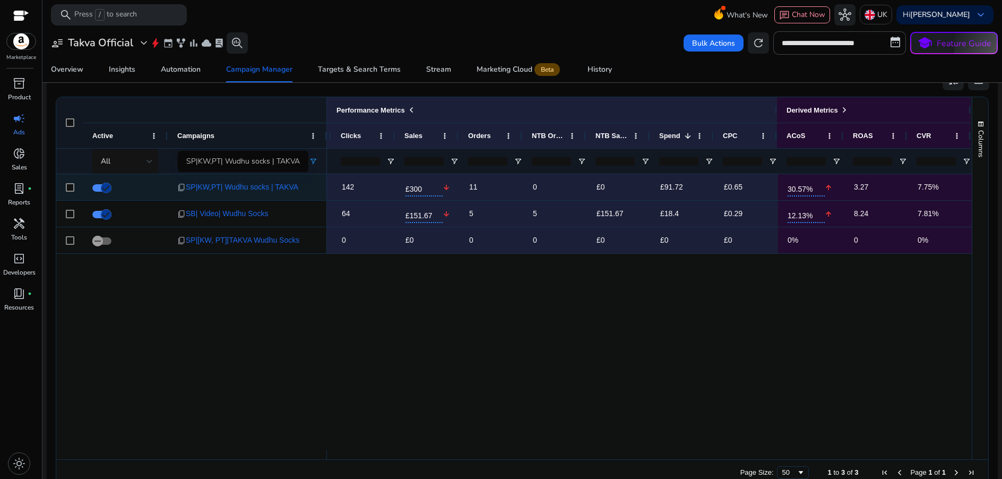
click at [242, 187] on span "SP|KW,PT| Wudhu socks | TAKVA" at bounding box center [242, 187] width 113 height 22
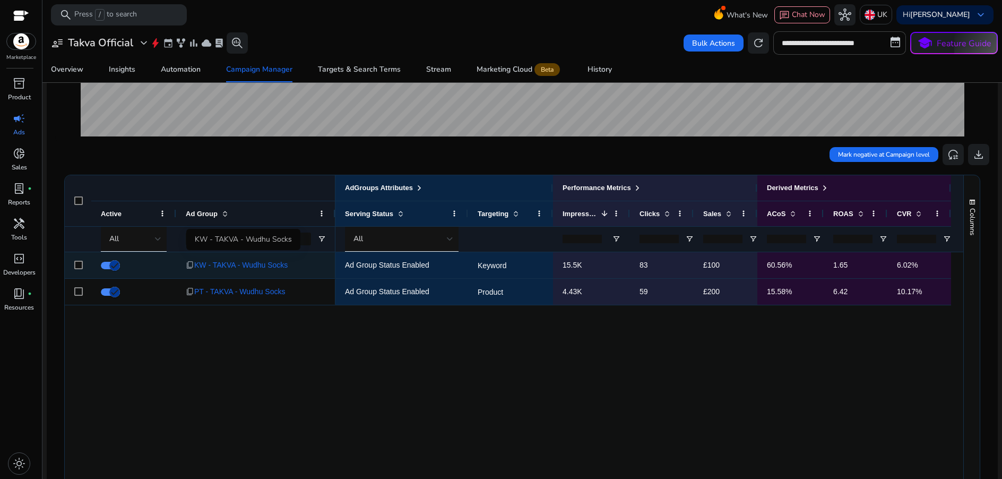
click at [281, 264] on span "KW - TAKVA - Wudhu Socks" at bounding box center [240, 265] width 93 height 22
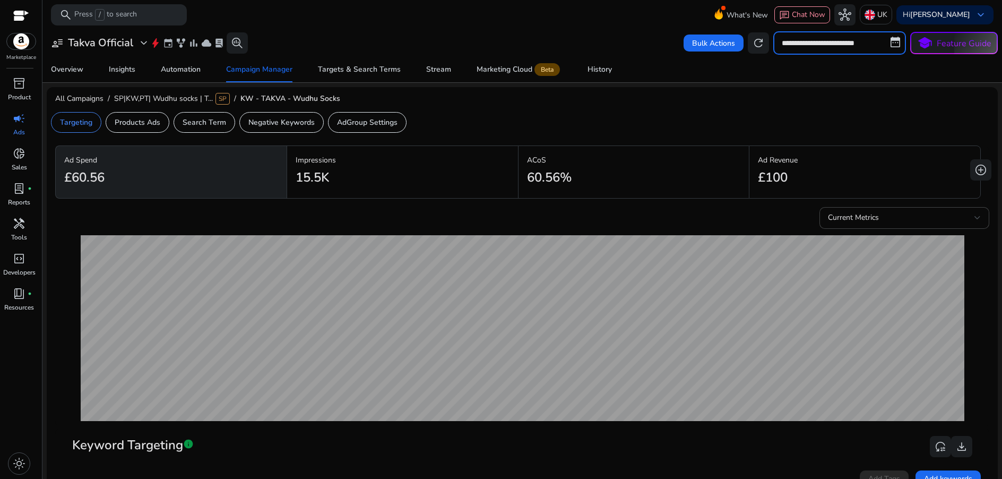
click at [813, 45] on input "**********" at bounding box center [840, 42] width 133 height 23
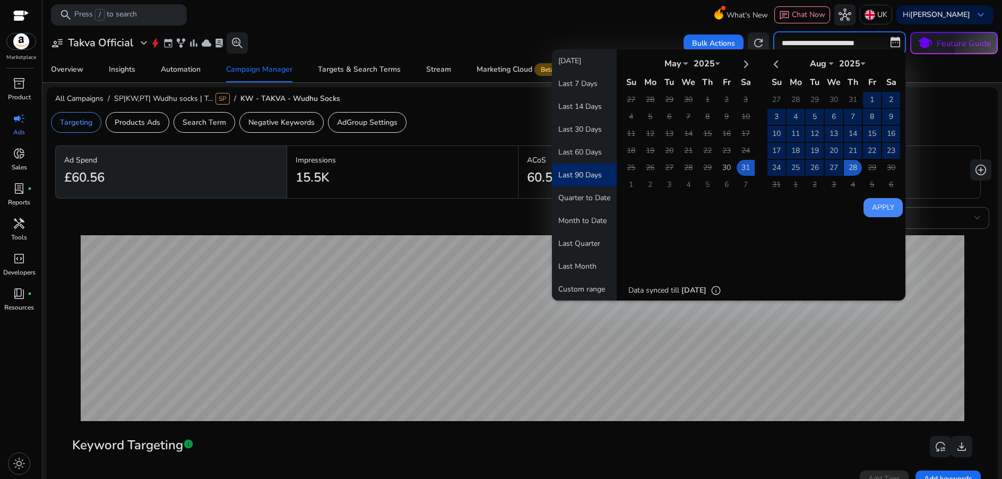
click at [588, 173] on button "Last 90 Days" at bounding box center [584, 175] width 65 height 23
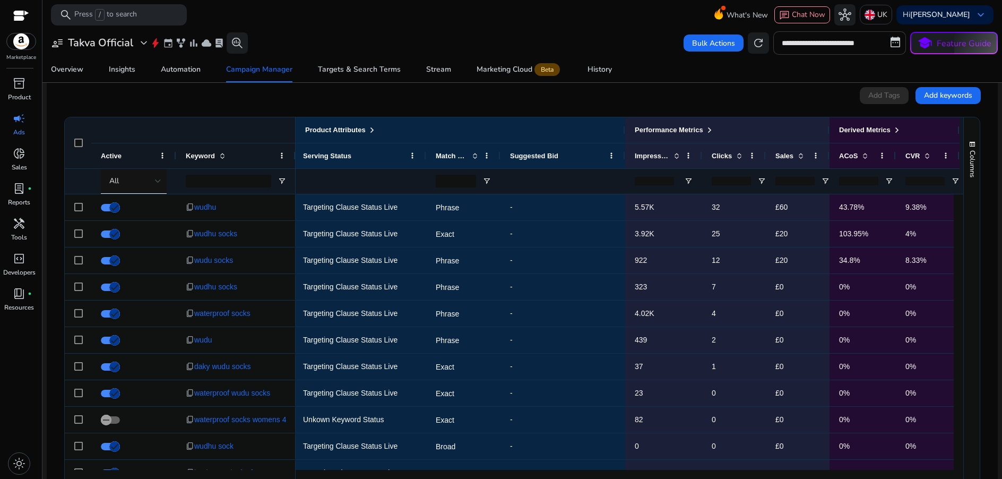
click at [830, 45] on input "**********" at bounding box center [840, 42] width 133 height 23
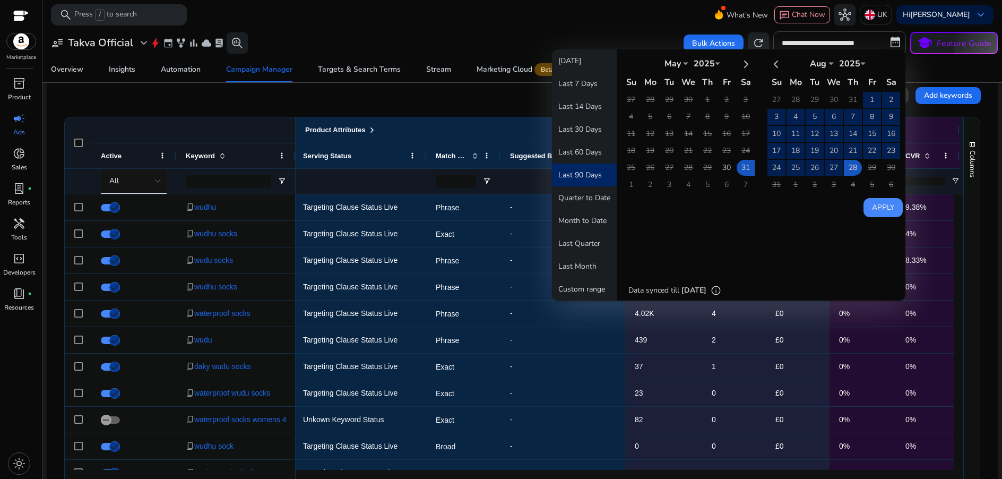
click at [576, 173] on button "Last 90 Days" at bounding box center [584, 175] width 65 height 23
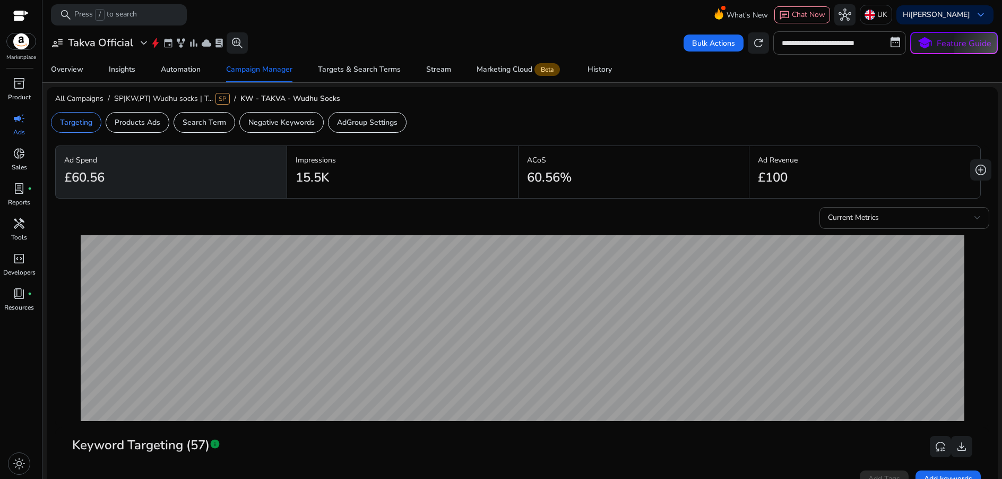
drag, startPoint x: 71, startPoint y: 177, endPoint x: 131, endPoint y: 177, distance: 60.5
click at [131, 177] on div "£60.56" at bounding box center [171, 178] width 214 height 24
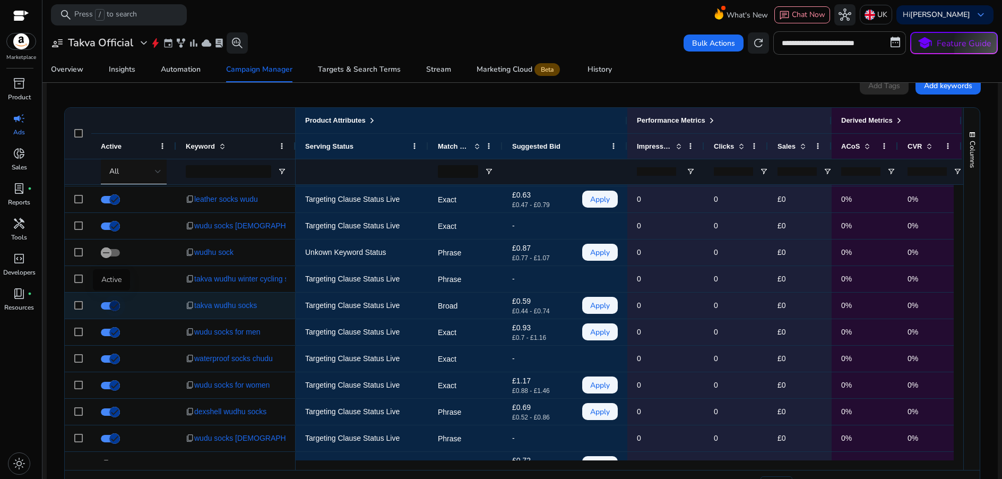
click at [116, 307] on icon "button" at bounding box center [115, 306] width 10 height 10
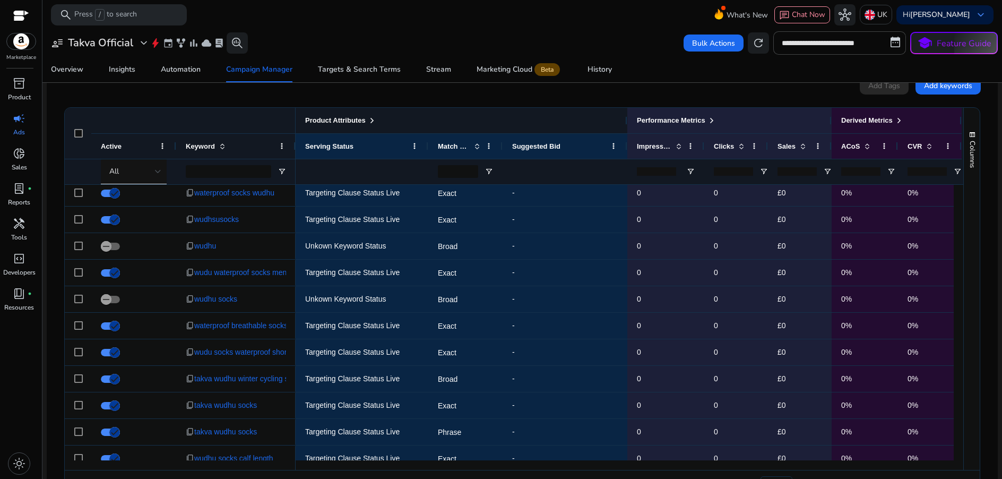
click at [365, 118] on span "Product Attributes" at bounding box center [335, 120] width 61 height 8
click at [376, 123] on span at bounding box center [372, 120] width 8 height 8
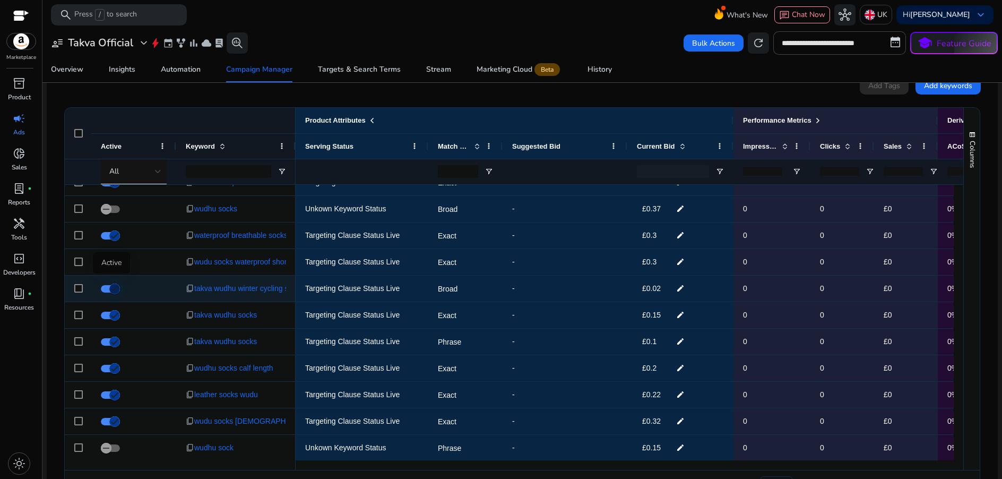
click at [111, 286] on icon "button" at bounding box center [115, 289] width 10 height 10
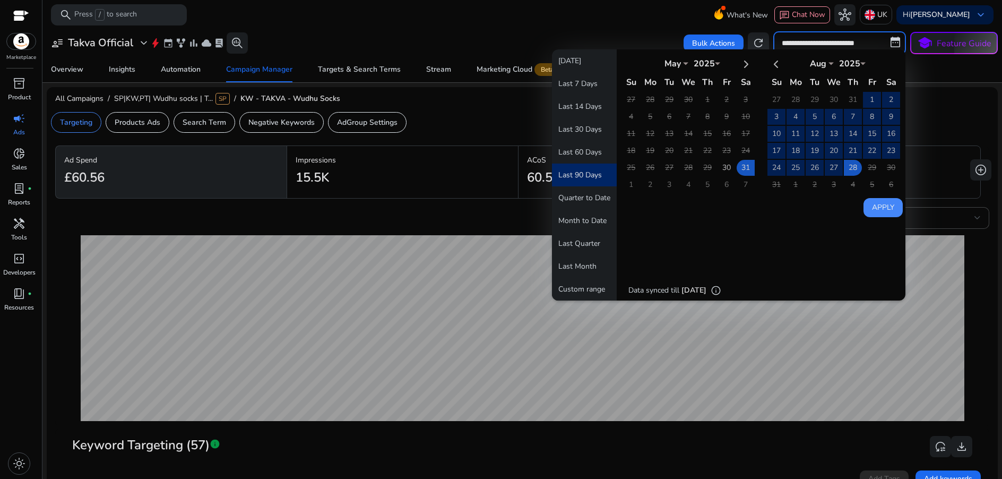
select select "*"
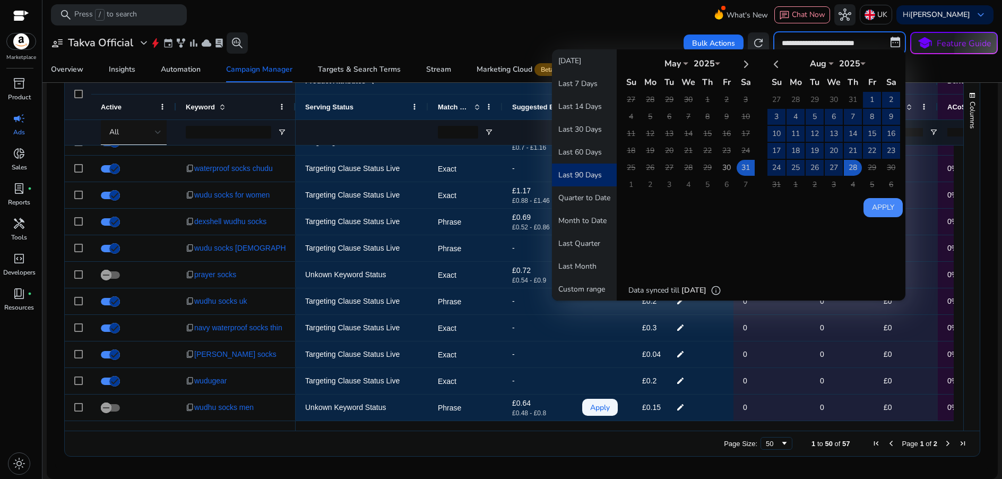
click at [564, 172] on button "Last 90 Days" at bounding box center [584, 175] width 65 height 23
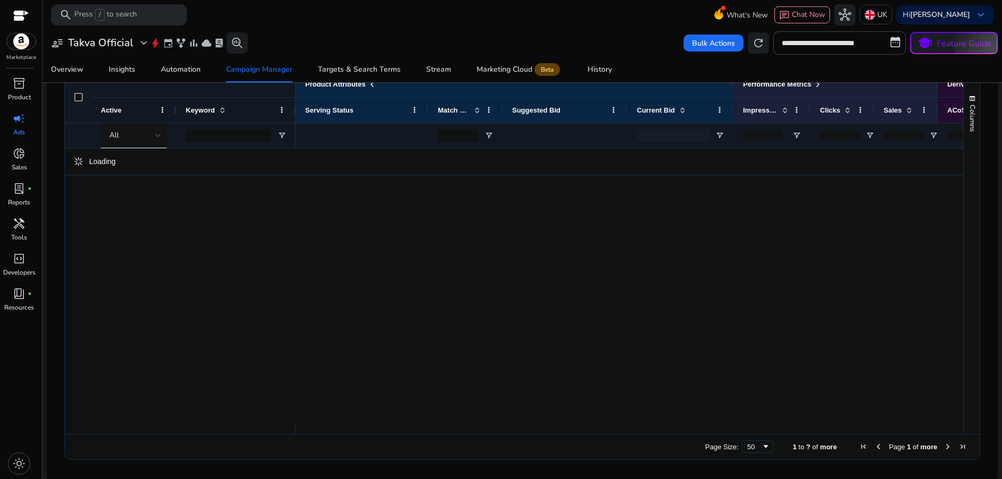
scroll to position [432, 0]
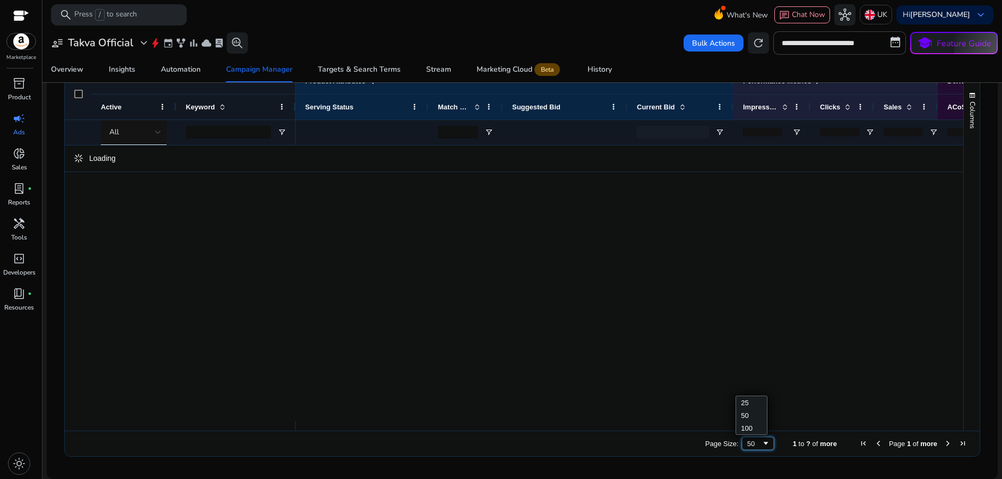
click at [762, 447] on span "Page Size" at bounding box center [766, 443] width 8 height 8
drag, startPoint x: 755, startPoint y: 432, endPoint x: 736, endPoint y: 417, distance: 24.1
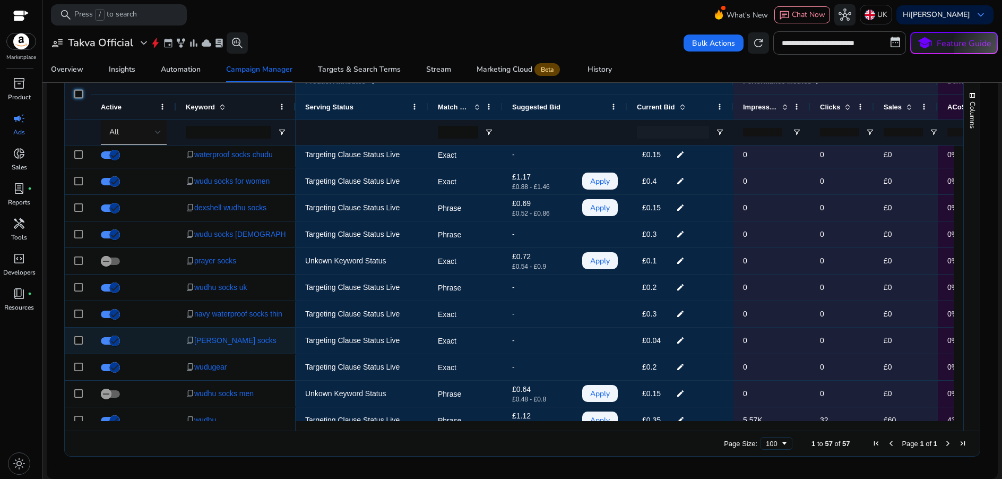
scroll to position [0, 0]
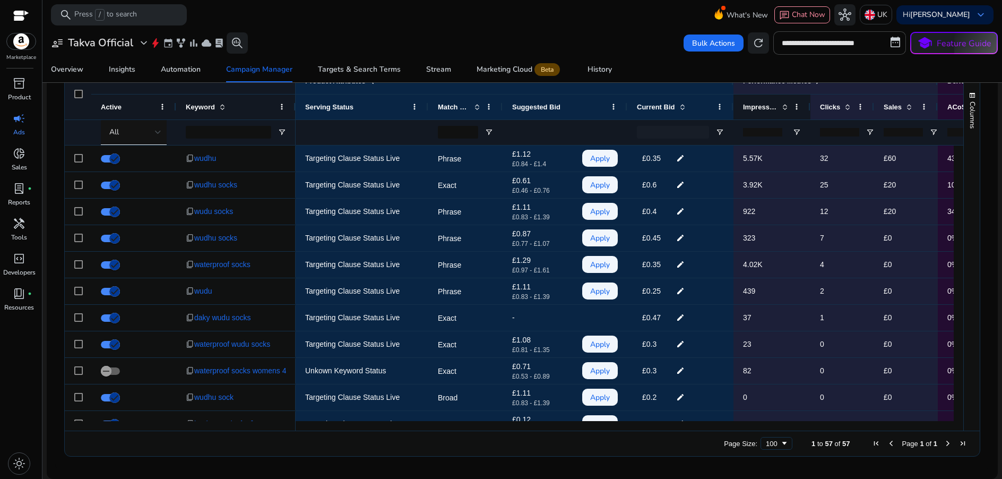
click at [774, 105] on span "Impressions" at bounding box center [760, 107] width 35 height 8
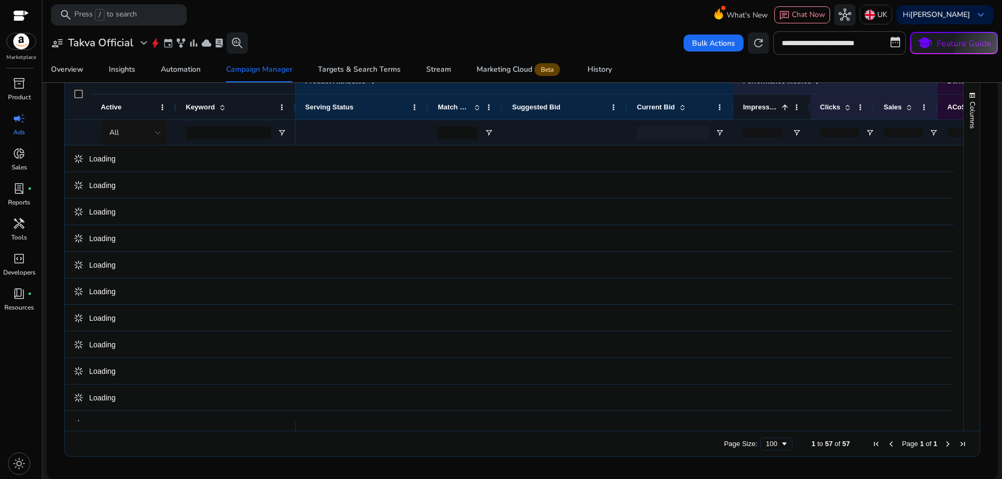
click at [784, 106] on span at bounding box center [785, 107] width 8 height 8
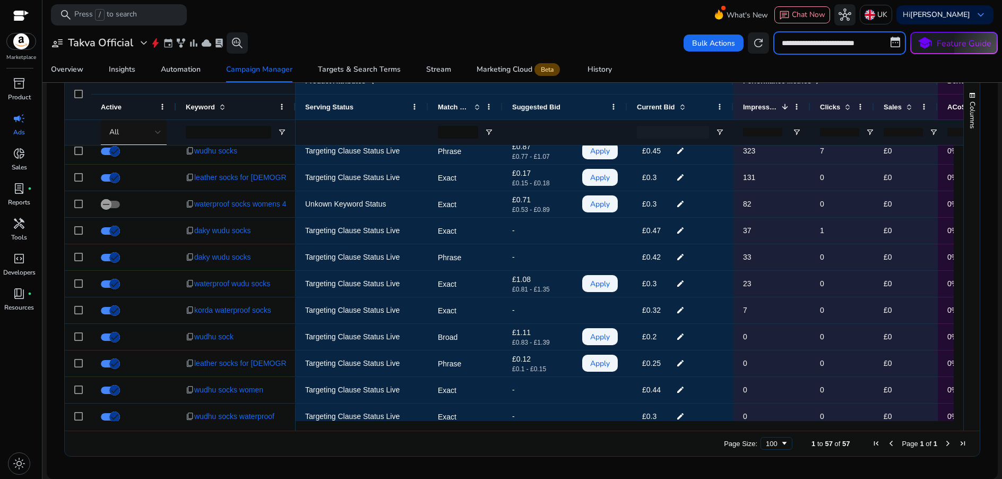
click at [822, 43] on input "**********" at bounding box center [840, 42] width 133 height 23
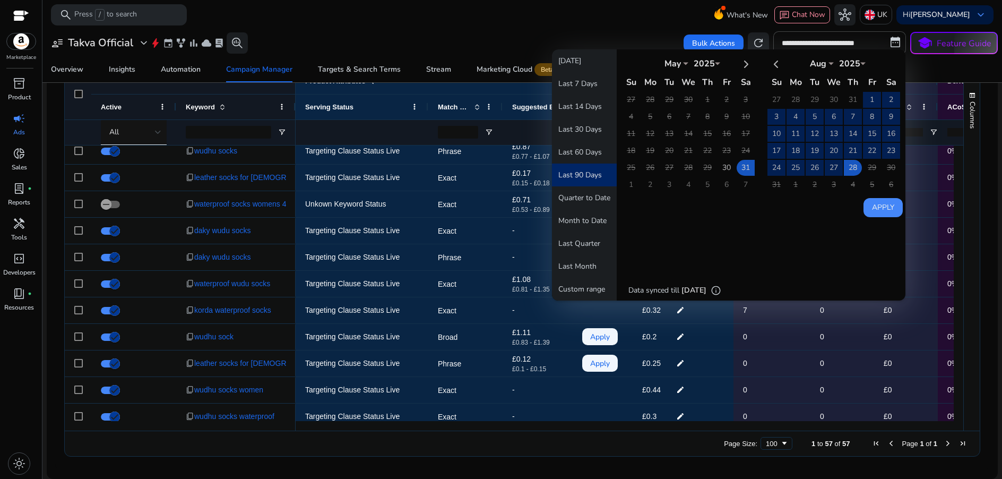
click at [582, 14] on mat-toolbar "search Press / to search What's New chat Chat Now hub [GEOGRAPHIC_DATA] Hi [PER…" at bounding box center [522, 14] width 960 height 29
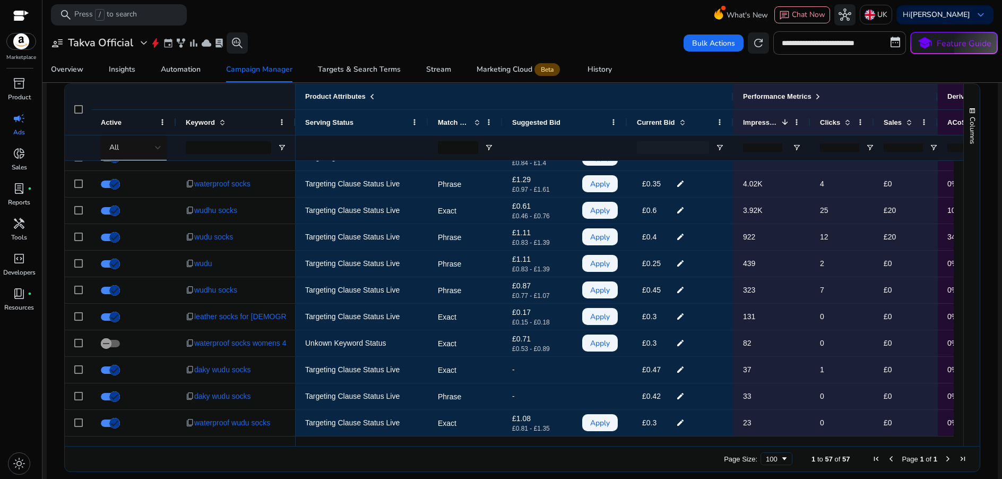
scroll to position [12, 0]
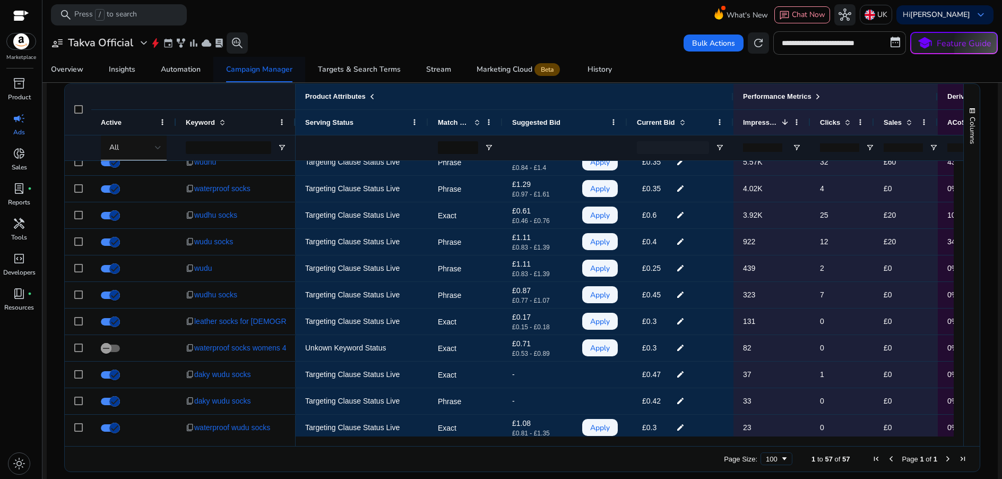
drag, startPoint x: 271, startPoint y: 63, endPoint x: 273, endPoint y: 71, distance: 8.4
click at [271, 63] on span "Campaign Manager" at bounding box center [259, 69] width 66 height 25
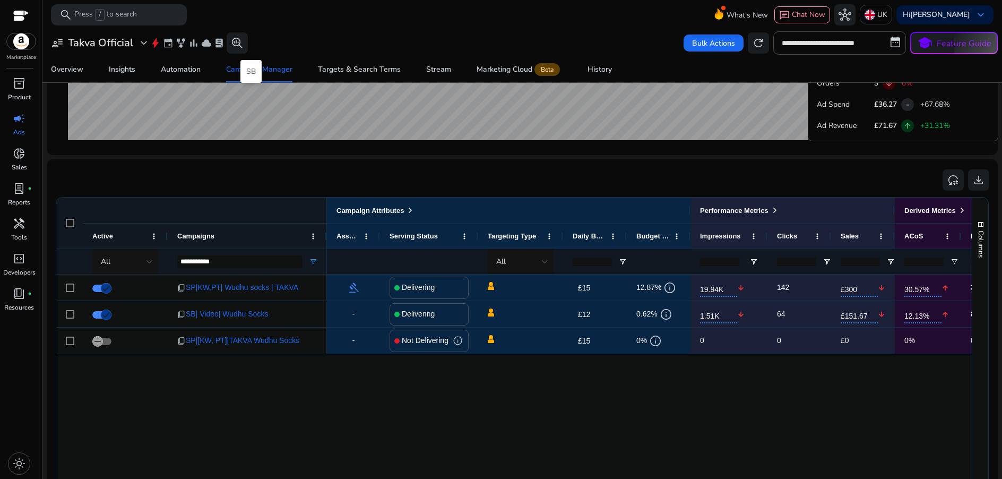
scroll to position [657, 0]
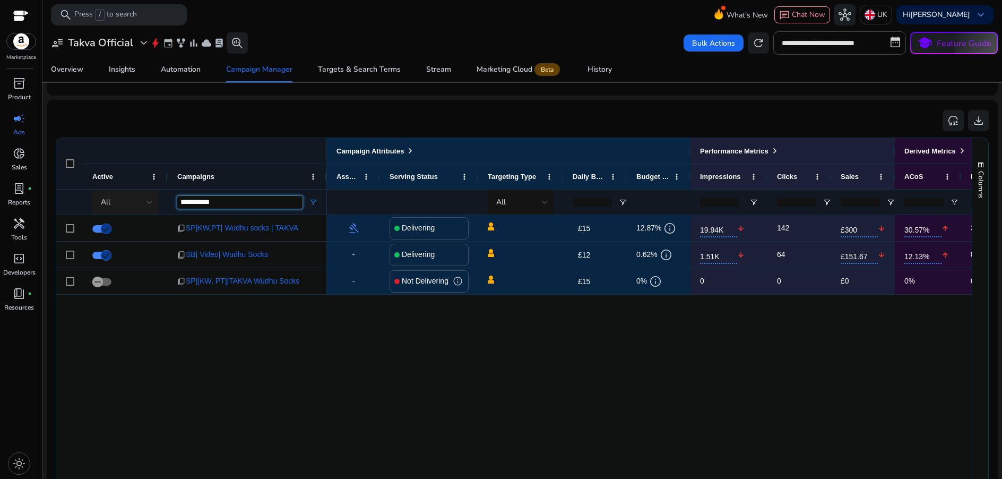
drag, startPoint x: 289, startPoint y: 202, endPoint x: 151, endPoint y: 203, distance: 138.0
click at [151, 203] on div "**********" at bounding box center [191, 201] width 271 height 25
